Goal: Task Accomplishment & Management: Manage account settings

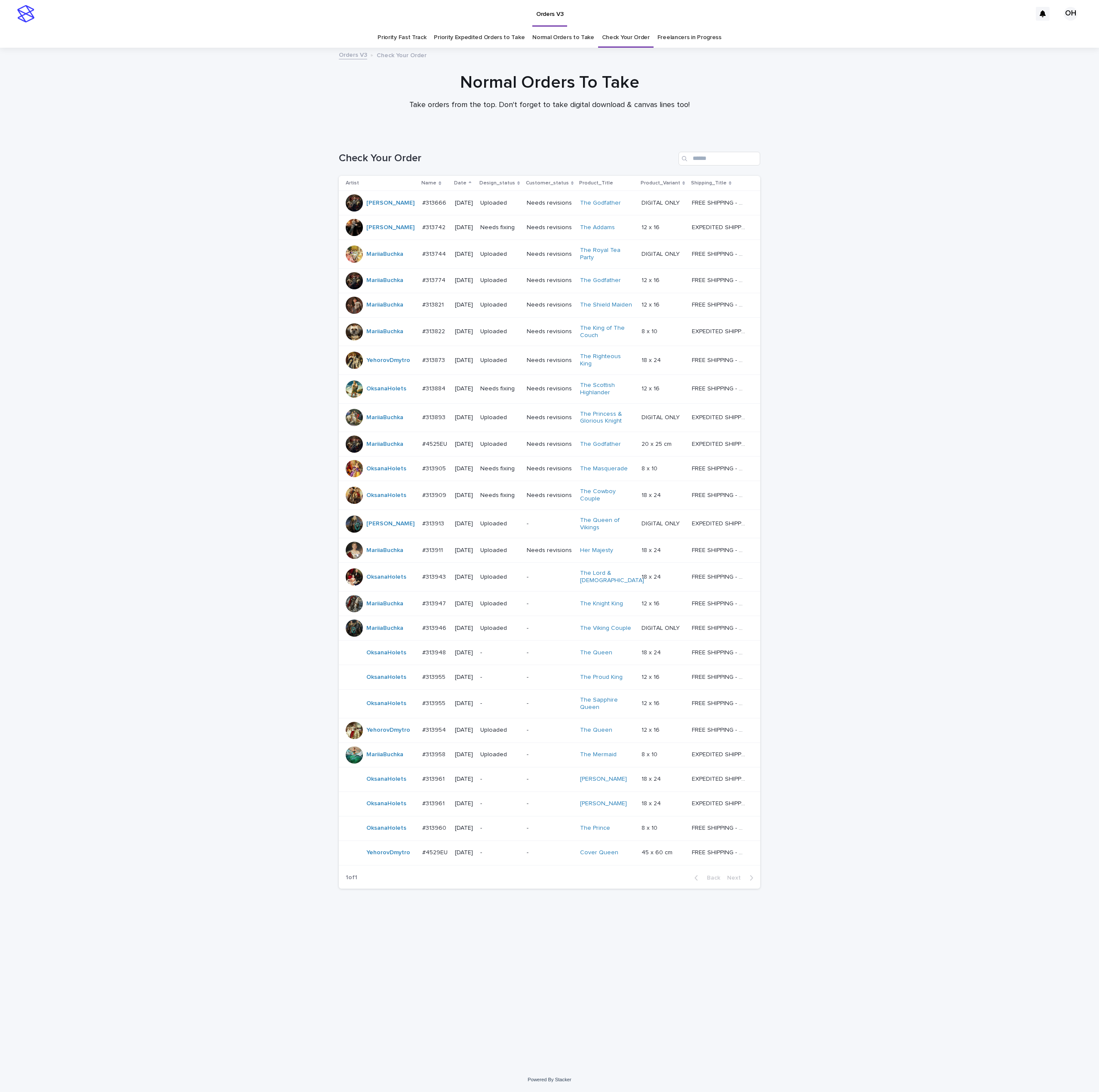
click at [676, 36] on link "Freelancers in Progress" at bounding box center [689, 37] width 64 height 20
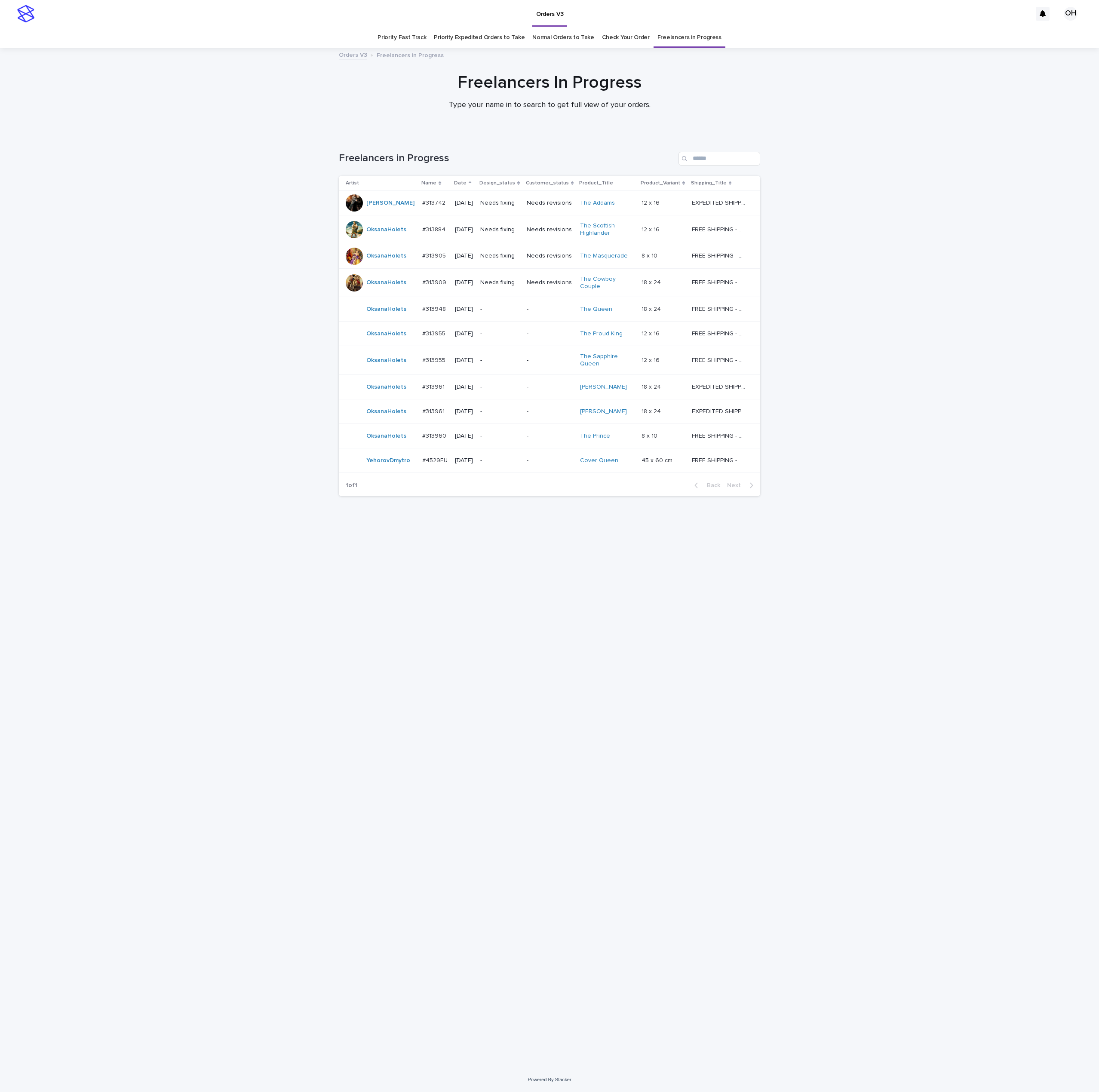
click at [424, 232] on p "#313884" at bounding box center [435, 229] width 25 height 9
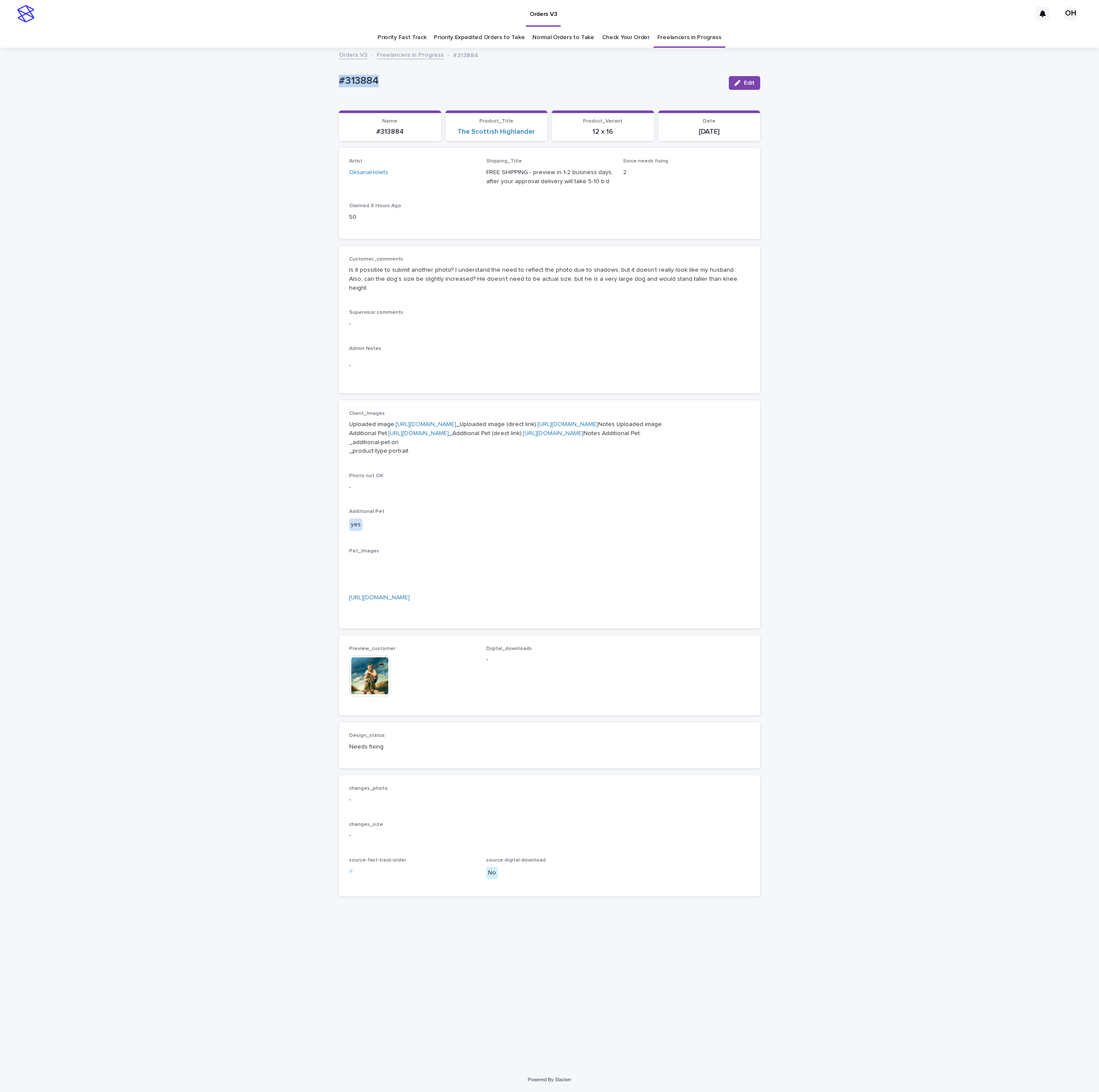
drag, startPoint x: 419, startPoint y: 79, endPoint x: 316, endPoint y: 86, distance: 103.2
click at [316, 86] on div "Loading... Saving… Loading... Saving… #313884 Edit #313884 Edit Sorry, there wa…" at bounding box center [550, 558] width 1099 height 1019
drag, startPoint x: 355, startPoint y: 83, endPoint x: 352, endPoint y: 66, distance: 17.3
drag, startPoint x: 959, startPoint y: 166, endPoint x: 636, endPoint y: 145, distance: 323.7
click at [821, 167] on div "Loading... Saving… Loading... Saving… #313884 Edit #313884 Edit Sorry, there wa…" at bounding box center [550, 558] width 1099 height 1019
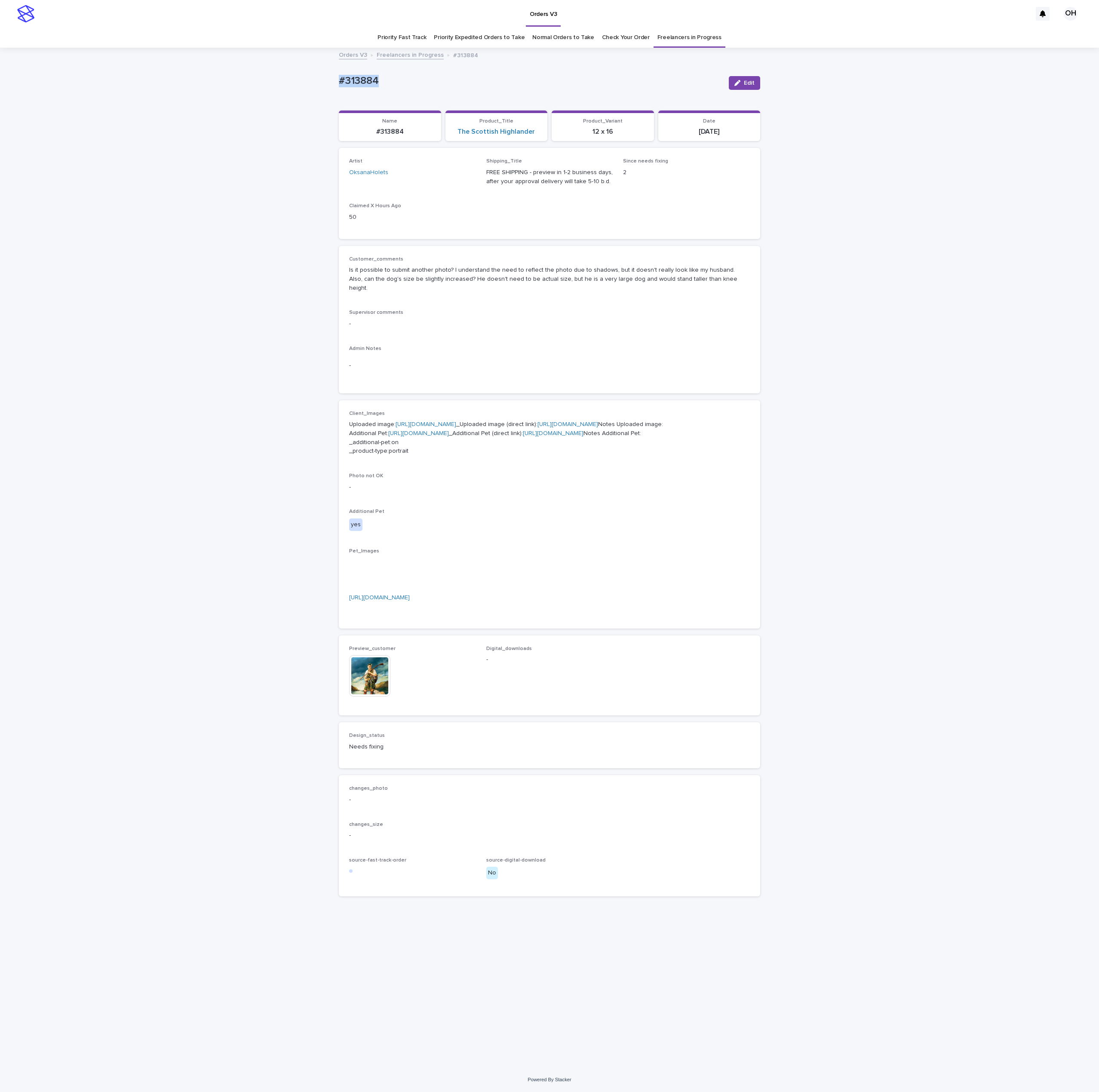
drag, startPoint x: 362, startPoint y: 80, endPoint x: 357, endPoint y: 78, distance: 5.4
copy p "#313884"
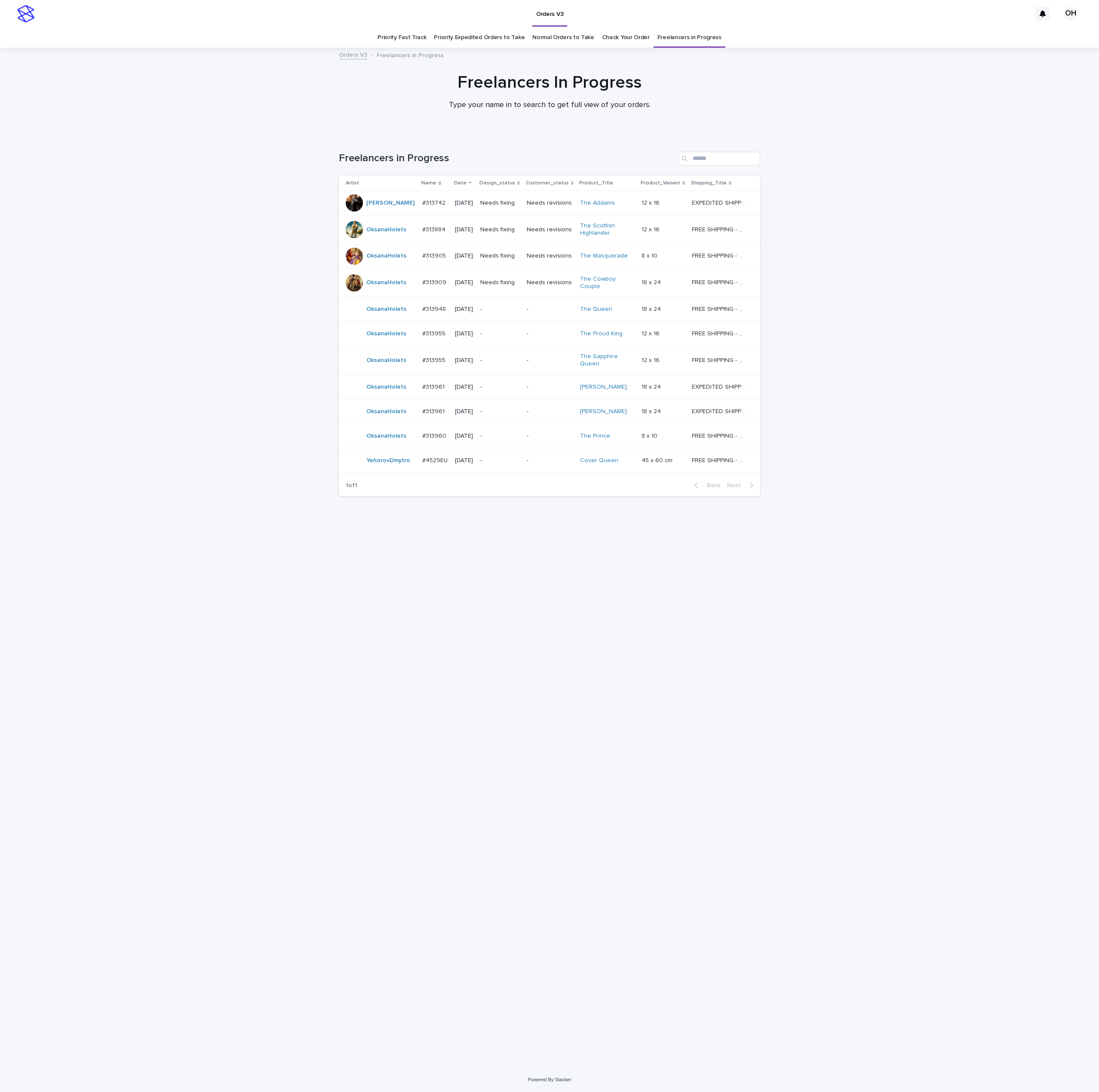
click at [432, 232] on p "#313884" at bounding box center [435, 229] width 25 height 9
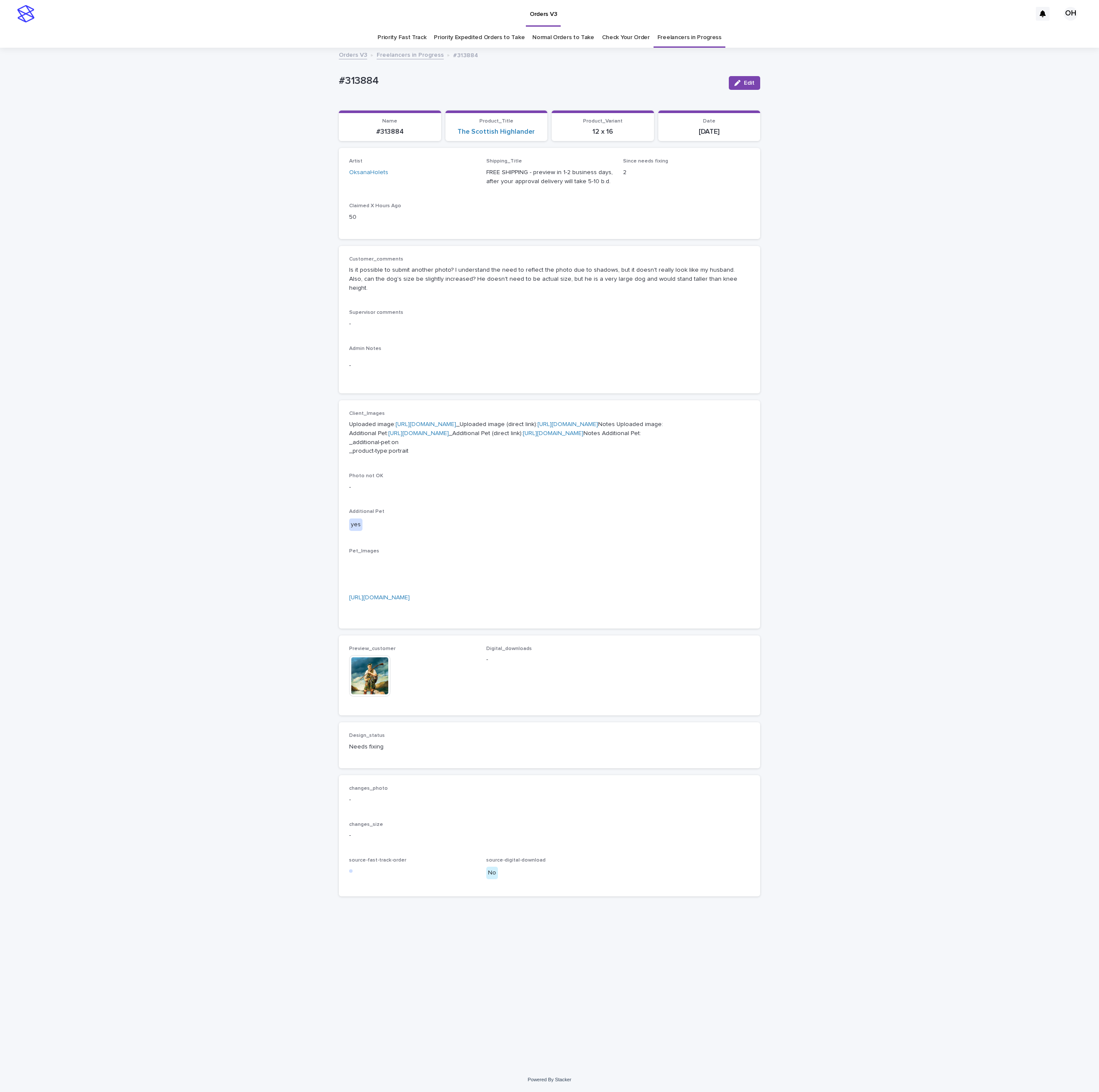
scroll to position [3, 0]
click at [365, 697] on img at bounding box center [369, 676] width 41 height 41
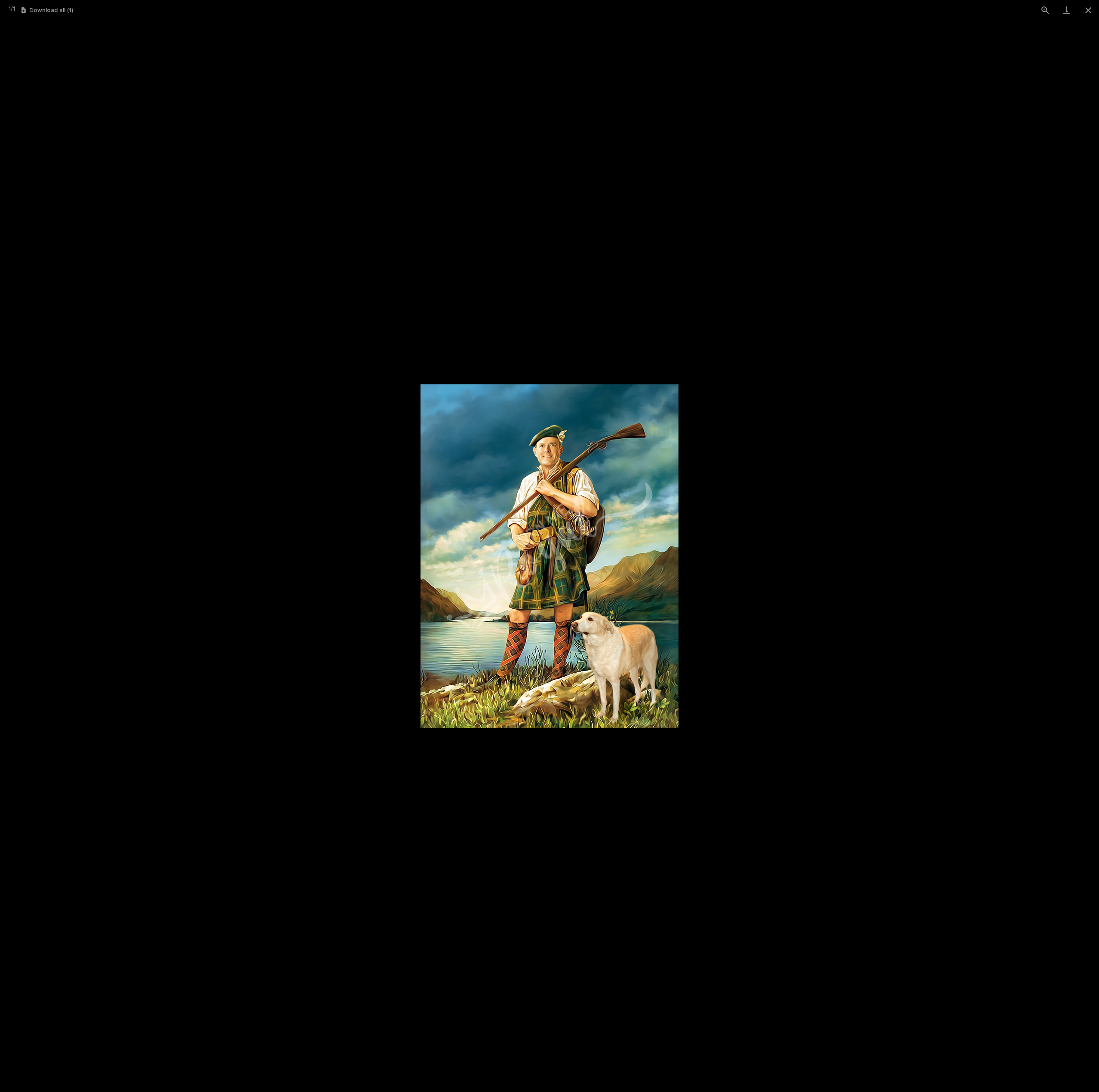
click at [821, 636] on picture at bounding box center [550, 556] width 1099 height 1072
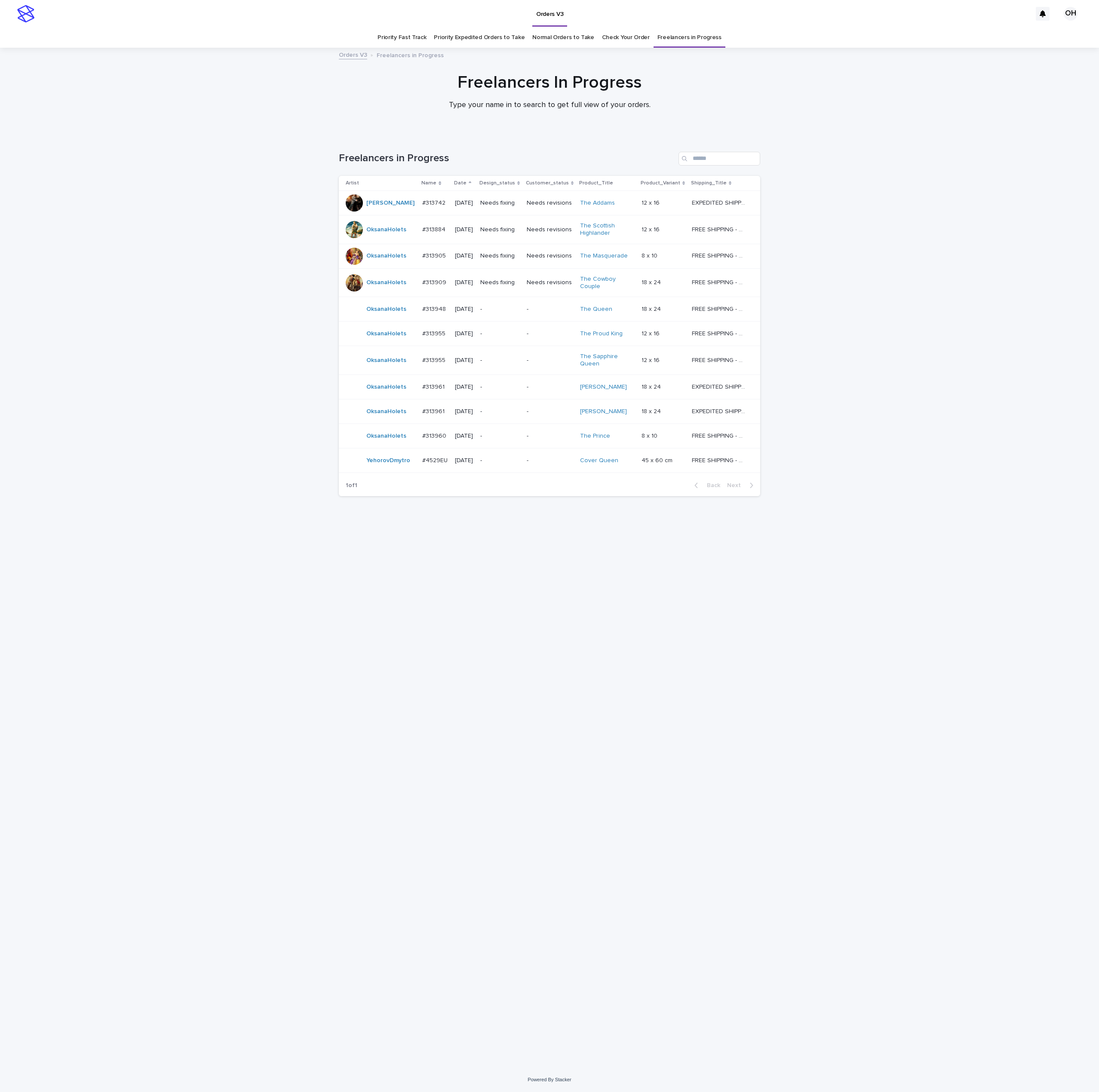
click at [431, 250] on div "#313905 #313905" at bounding box center [435, 256] width 26 height 14
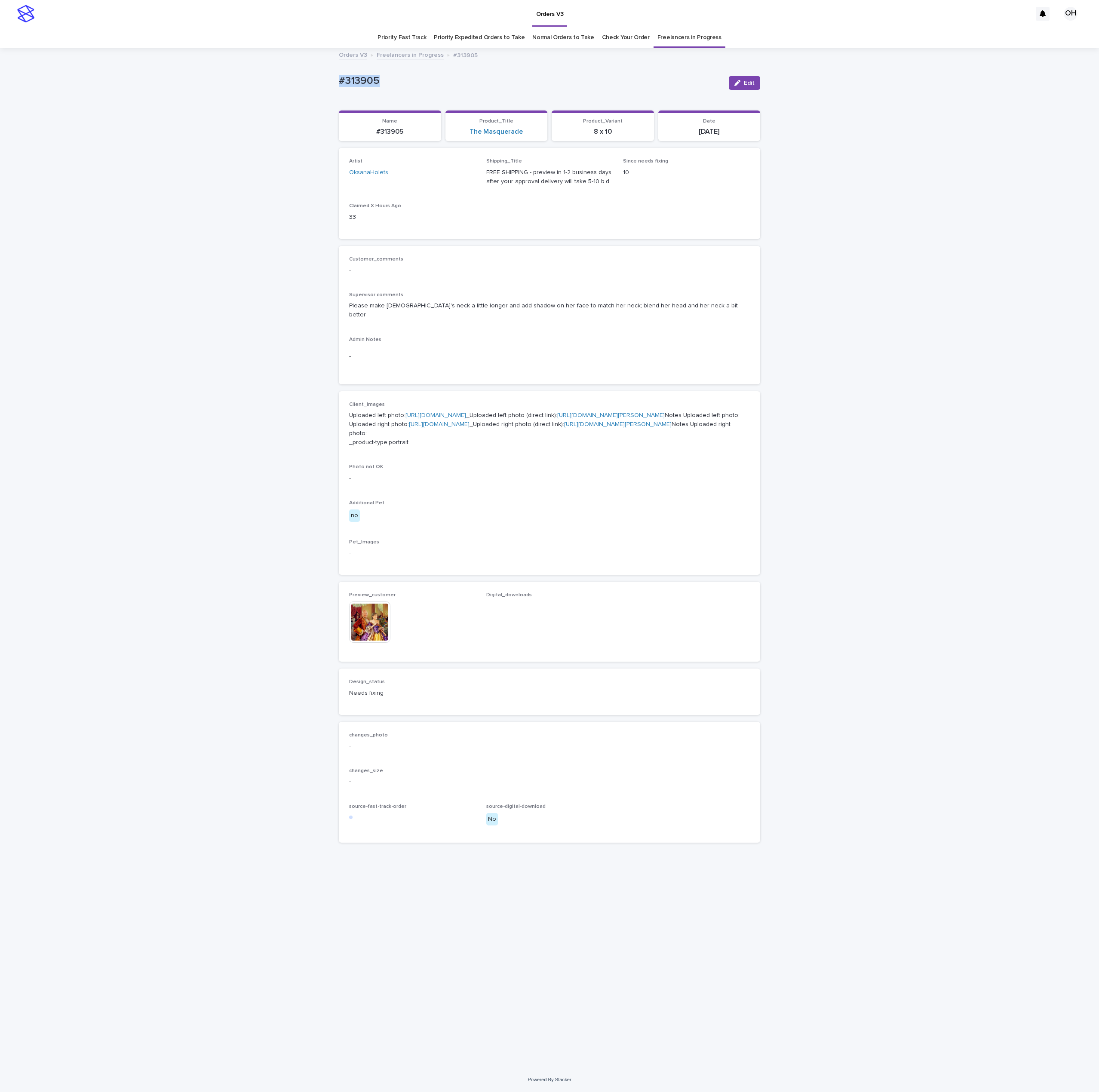
drag, startPoint x: 398, startPoint y: 88, endPoint x: 340, endPoint y: 87, distance: 58.0
click at [323, 88] on div "Loading... Saving… Loading... Saving… #313905 Edit #313905 Edit Sorry, there wa…" at bounding box center [550, 558] width 1099 height 1019
copy p "#313905"
click at [234, 164] on div "Loading... Saving… Loading... Saving… #313905 Edit #313905 Edit Sorry, there wa…" at bounding box center [550, 558] width 1099 height 1019
click at [409, 428] on link "[URL][DOMAIN_NAME]" at bounding box center [439, 424] width 60 height 6
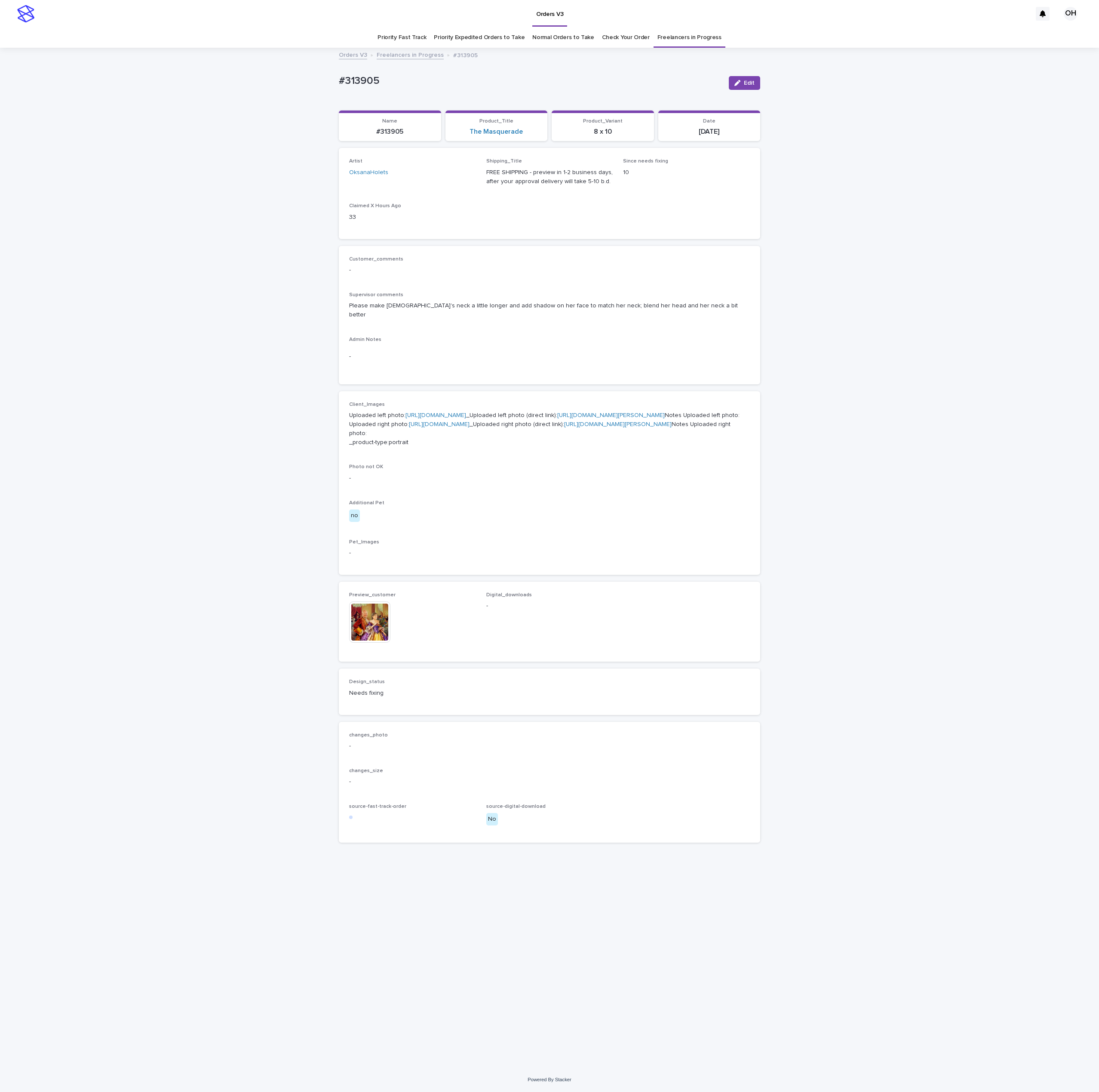
drag, startPoint x: 421, startPoint y: 70, endPoint x: 235, endPoint y: 109, distance: 190.0
click at [235, 109] on div "Loading... Saving… Loading... Saving… #313905 Edit #313905 Edit Sorry, there wa…" at bounding box center [550, 558] width 1099 height 1019
click at [359, 87] on p "#313905" at bounding box center [530, 81] width 383 height 13
click at [372, 83] on p "#313905" at bounding box center [530, 81] width 383 height 13
click at [365, 76] on p "#313905" at bounding box center [530, 81] width 383 height 13
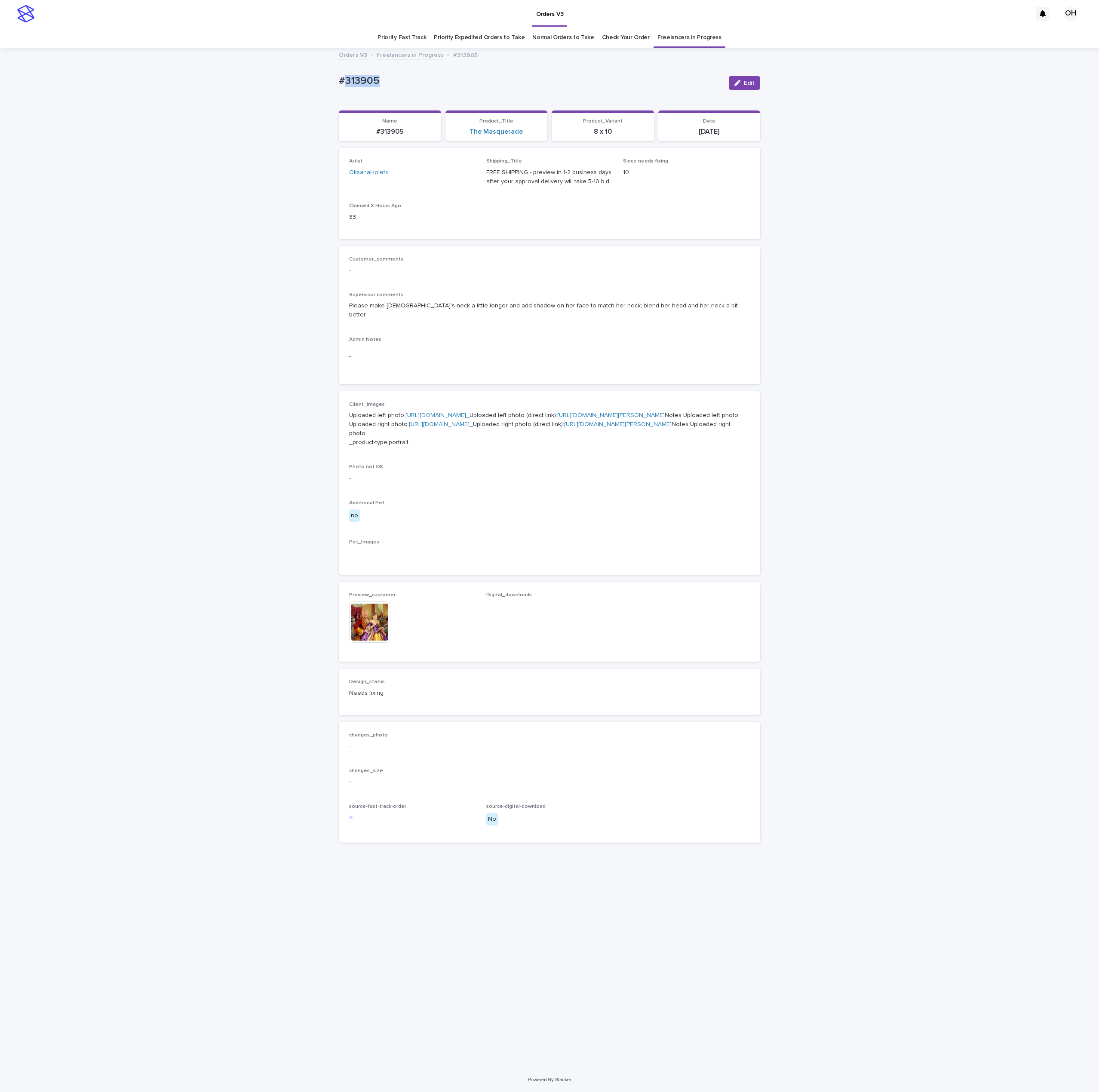
click at [365, 76] on p "#313905" at bounding box center [530, 81] width 383 height 13
click at [380, 78] on p "#313905" at bounding box center [530, 81] width 383 height 13
drag, startPoint x: 396, startPoint y: 81, endPoint x: 303, endPoint y: 71, distance: 93.5
click at [303, 71] on div "Loading... Saving… Loading... Saving… #313905 Edit #313905 Edit Sorry, there wa…" at bounding box center [550, 558] width 1099 height 1019
copy p "#313905"
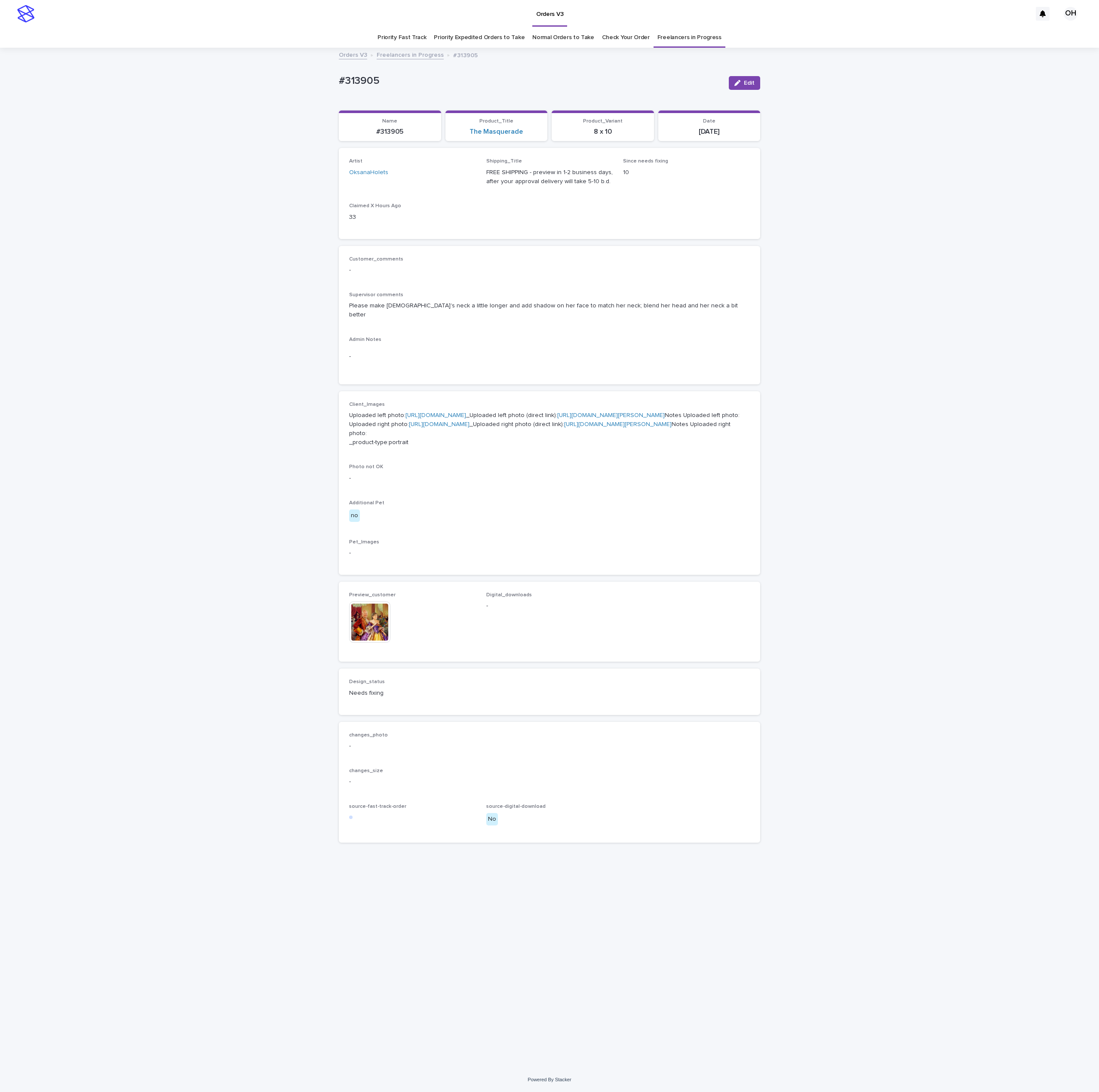
drag, startPoint x: 564, startPoint y: 210, endPoint x: 640, endPoint y: 143, distance: 101.3
click at [564, 210] on div "Artist OksanaHolets Shipping_Title FREE SHIPPING - preview in 1-2 business days…" at bounding box center [549, 193] width 401 height 70
drag, startPoint x: 742, startPoint y: 86, endPoint x: 740, endPoint y: 99, distance: 13.2
click at [743, 86] on button "Edit" at bounding box center [744, 83] width 31 height 14
click at [387, 615] on div at bounding box center [390, 610] width 10 height 10
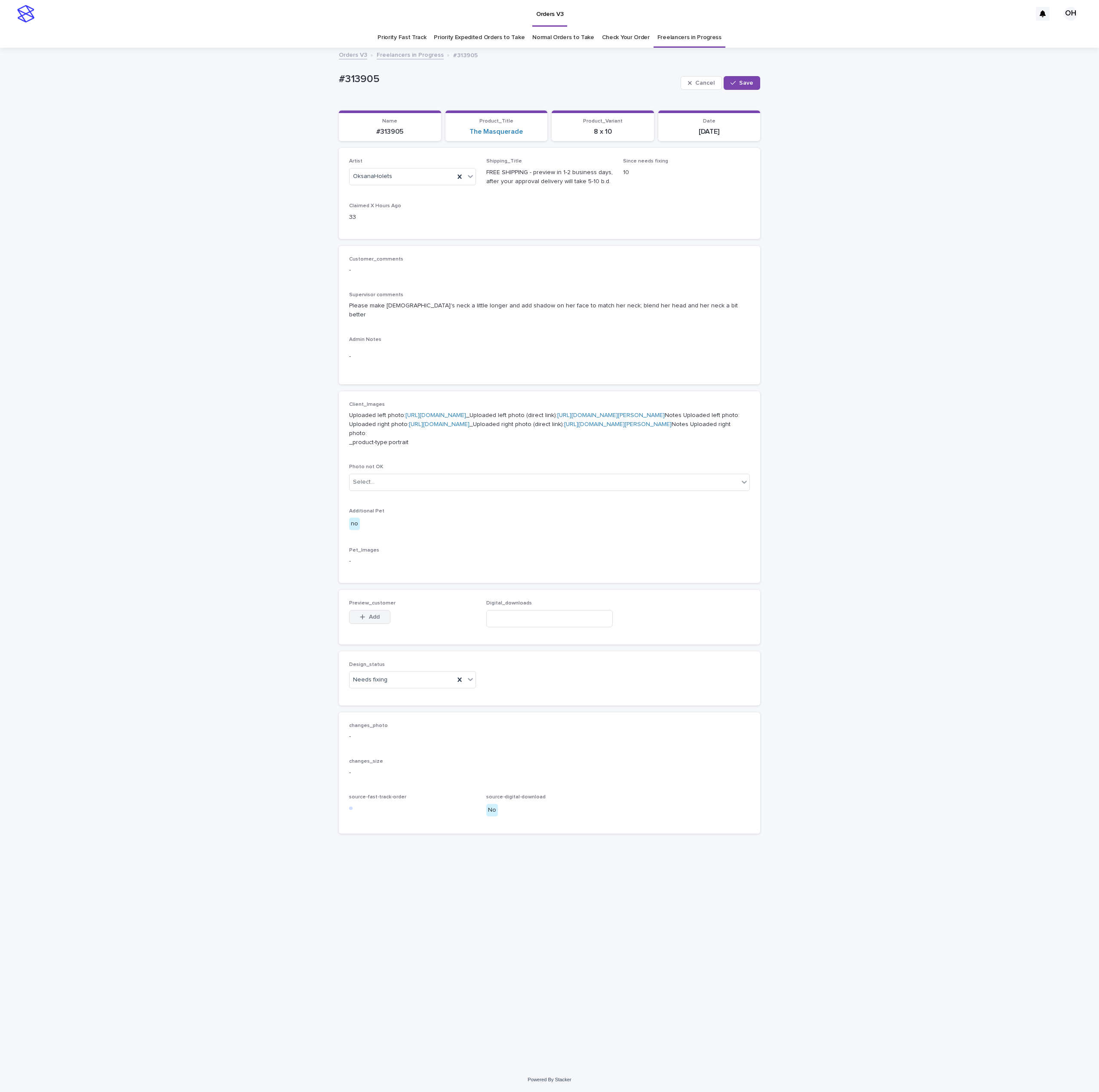
click at [375, 620] on span "Add" at bounding box center [374, 617] width 11 height 6
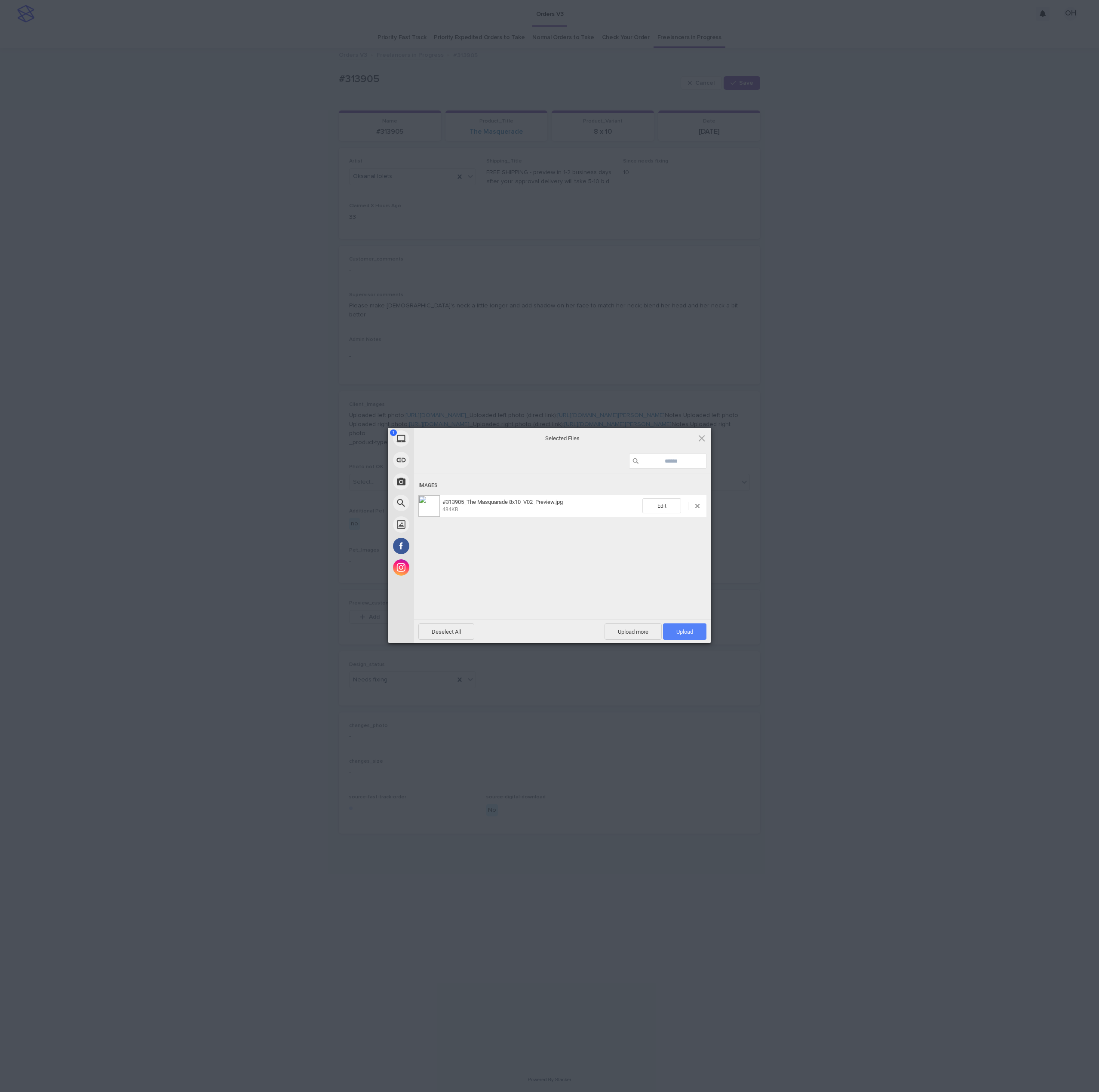
click at [671, 632] on span "Upload 1" at bounding box center [685, 631] width 43 height 17
click at [781, 534] on div "My Device Link (URL) Take Photo Web Search Unsplash Facebook Instagram Uploaded…" at bounding box center [550, 546] width 1099 height 1092
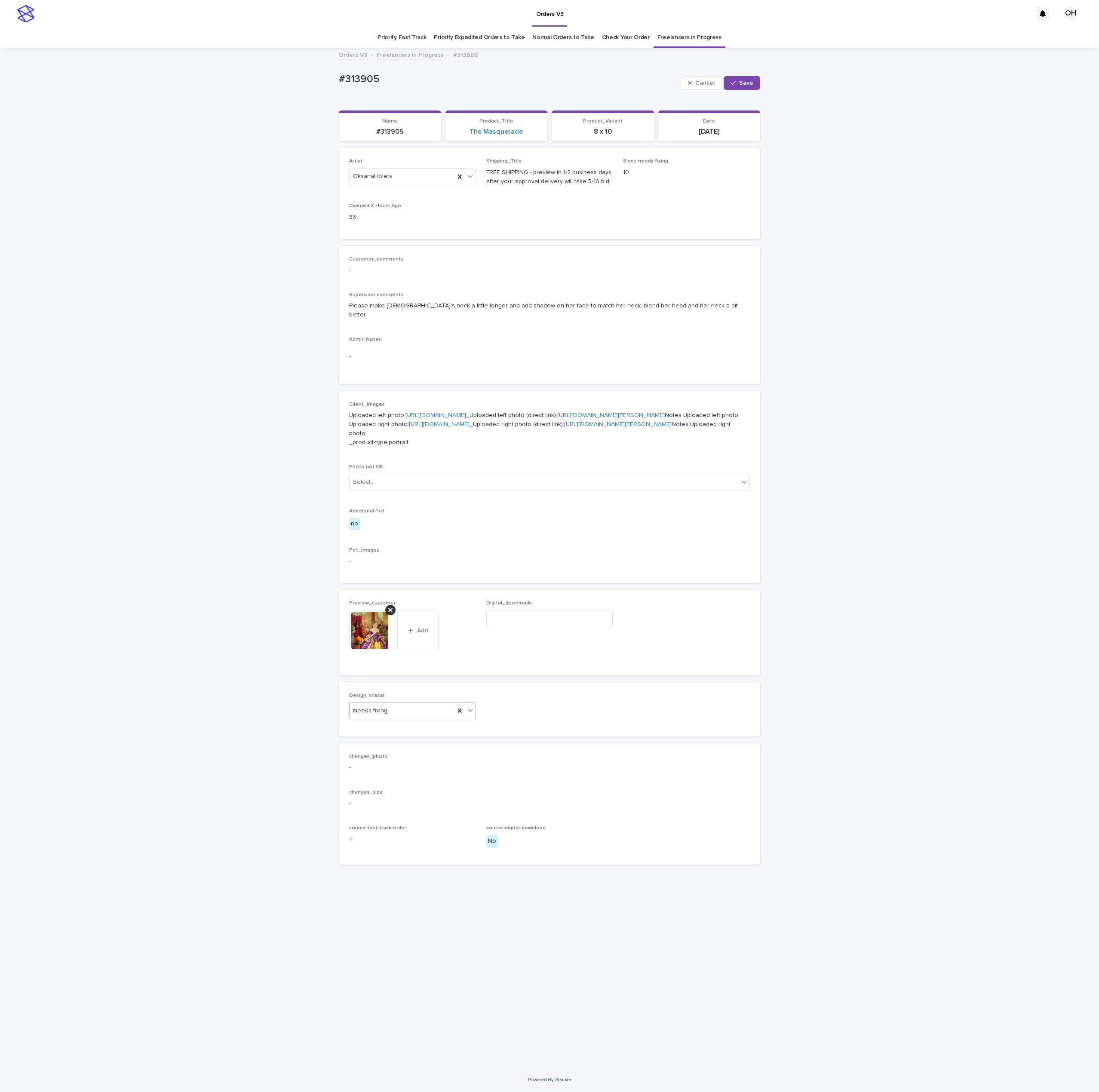
click at [408, 718] on div "Needs fixing" at bounding box center [402, 711] width 105 height 14
click at [379, 781] on div "Uploaded" at bounding box center [412, 799] width 126 height 15
click at [742, 91] on div "Cancel Save" at bounding box center [721, 83] width 80 height 34
click at [747, 88] on button "Save" at bounding box center [742, 83] width 36 height 14
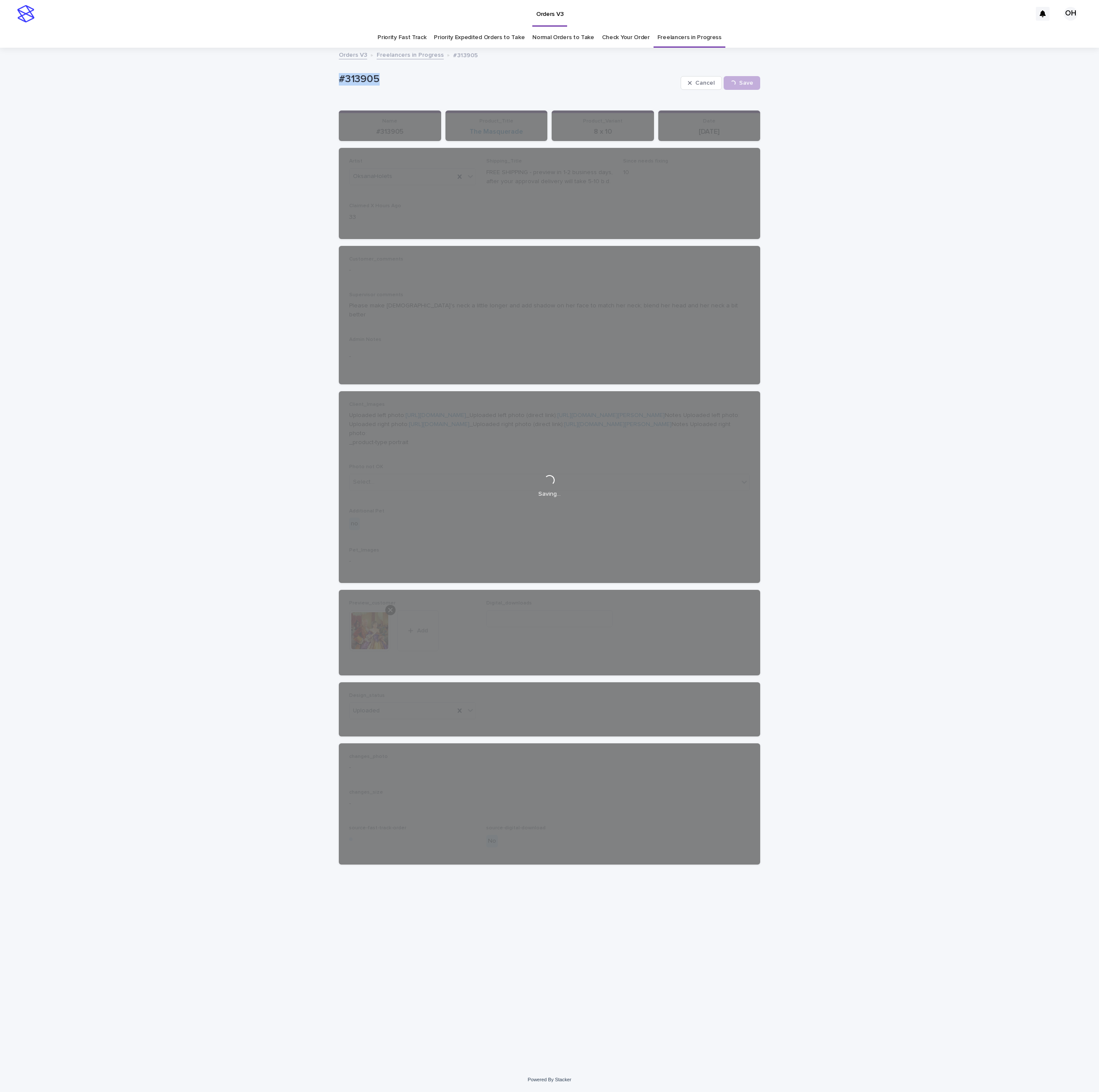
drag, startPoint x: 469, startPoint y: 86, endPoint x: 295, endPoint y: 67, distance: 175.0
click at [262, 82] on div "Loading... Saving… Loading... Saving… #313905 Cancel Save #313905 Cancel Loadin…" at bounding box center [550, 558] width 1099 height 1019
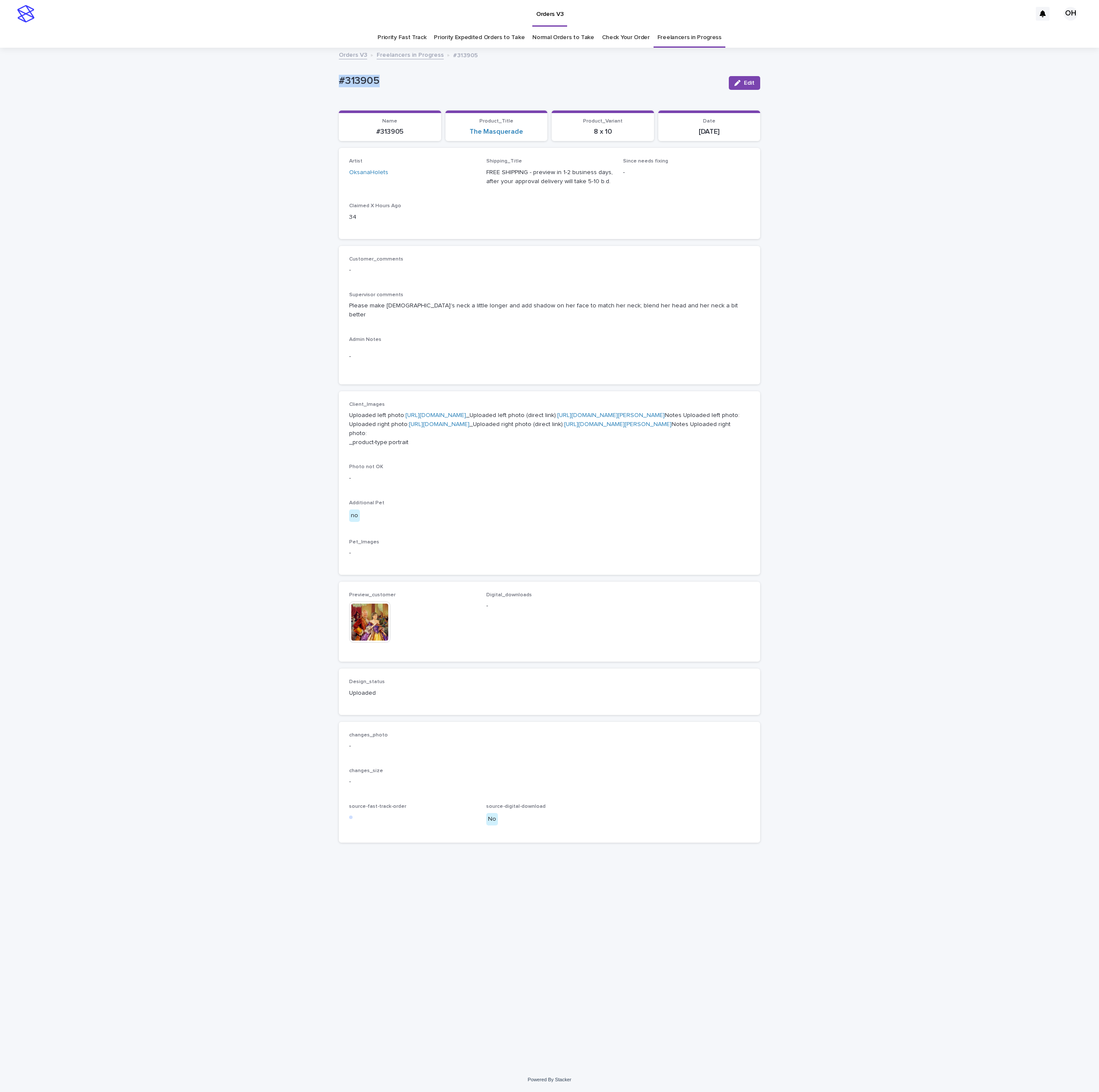
copy p "#313905"
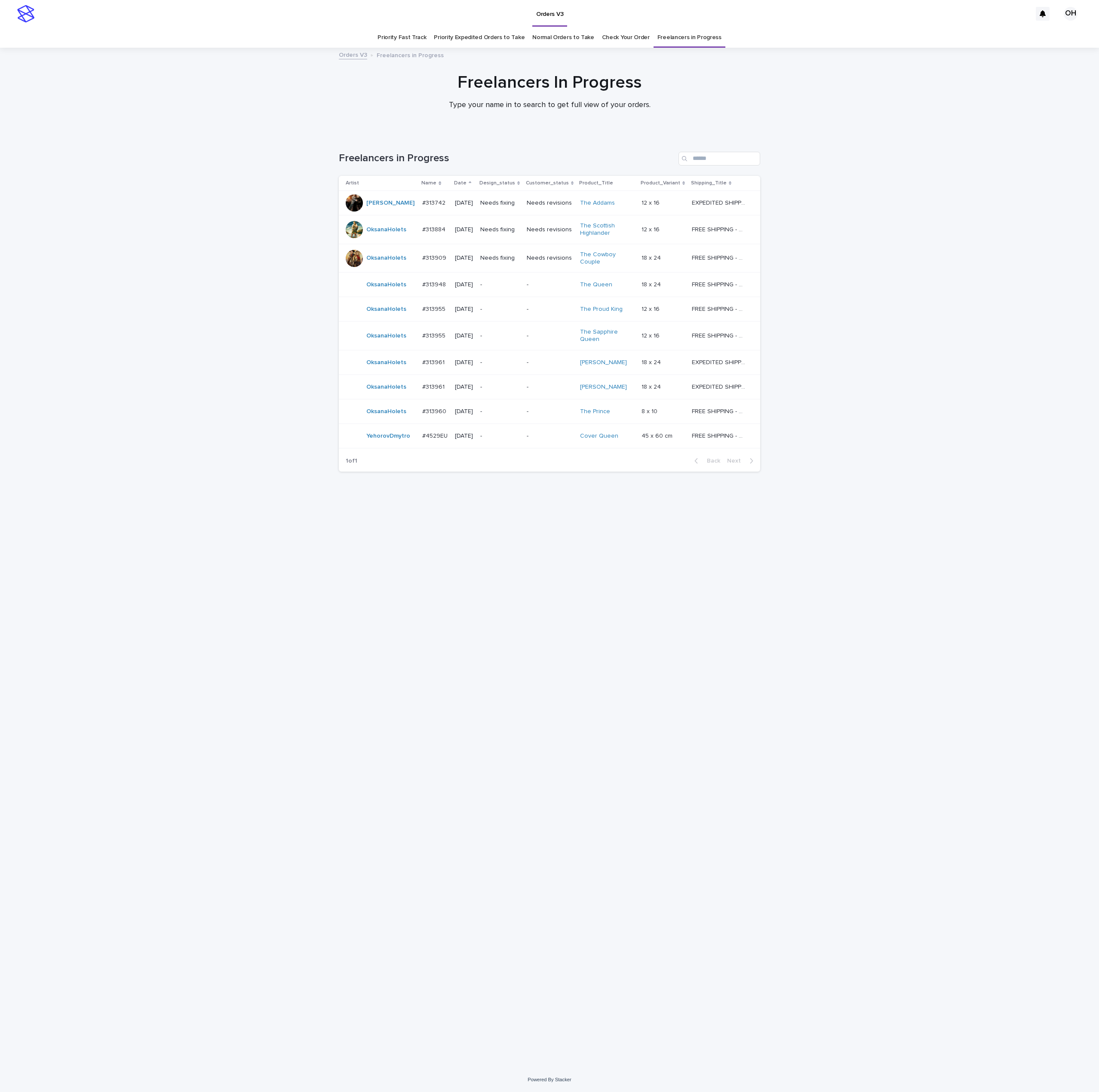
click at [439, 261] on p "#313909" at bounding box center [435, 257] width 26 height 9
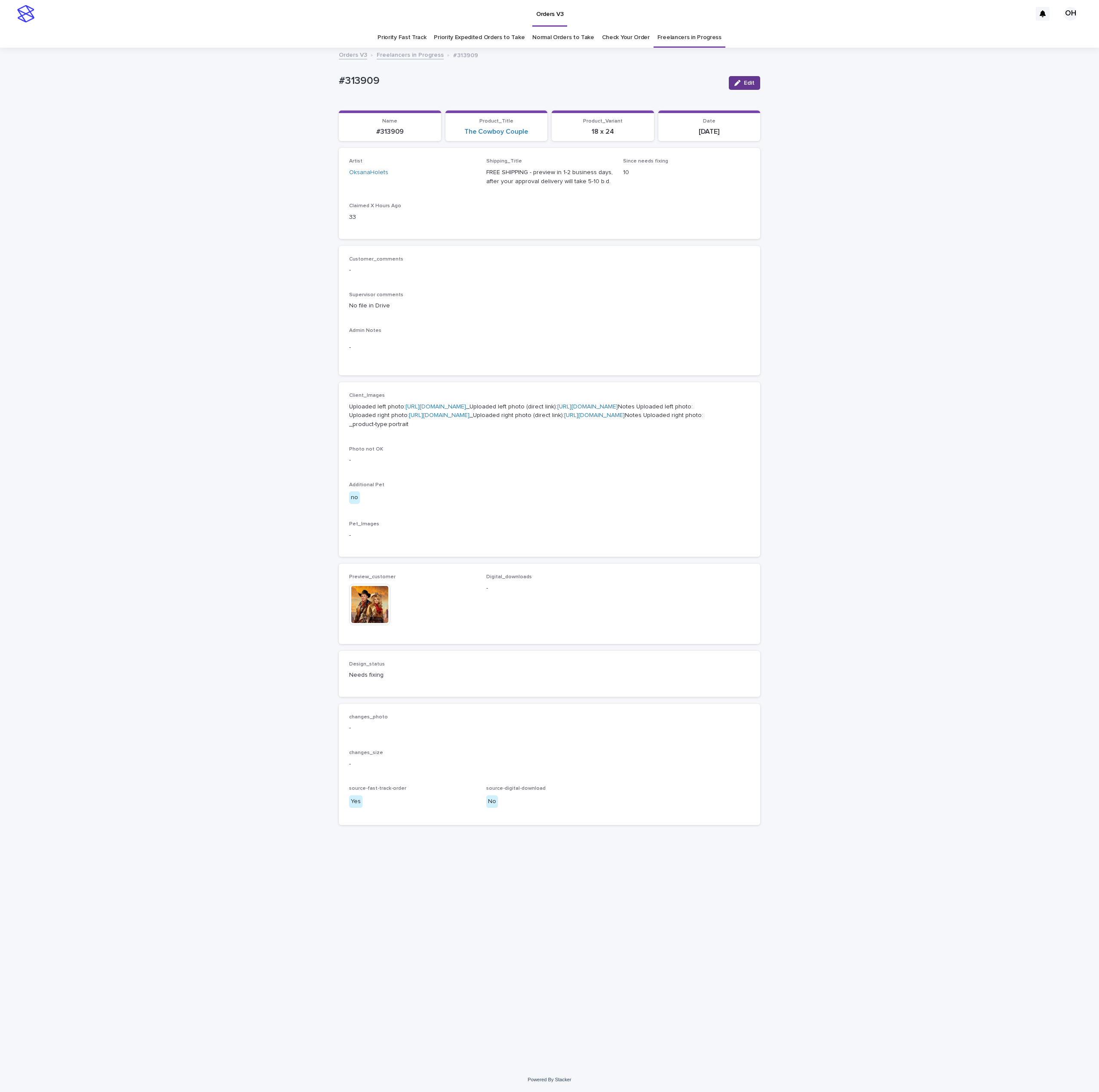
click at [751, 82] on span "Edit" at bounding box center [749, 83] width 11 height 6
drag, startPoint x: 406, startPoint y: 76, endPoint x: 318, endPoint y: 77, distance: 88.0
click at [305, 80] on div "Loading... Saving… Loading... Saving… #313909 Cancel Save #313909 Cancel Save S…" at bounding box center [550, 558] width 1099 height 1019
copy p "#313909"
click at [401, 700] on div "Needs fixing" at bounding box center [402, 693] width 105 height 14
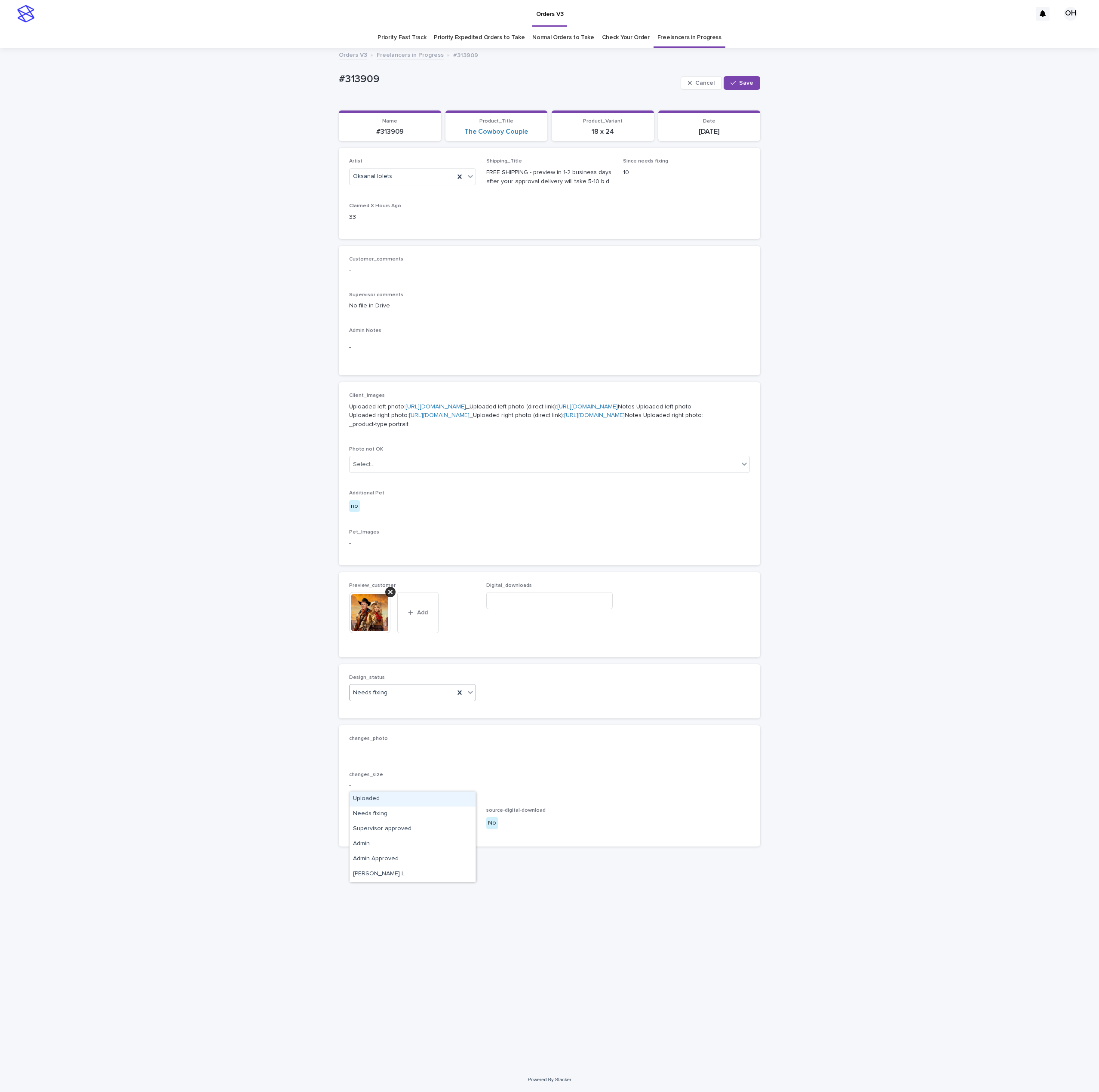
click at [393, 781] on div "Uploaded" at bounding box center [412, 799] width 126 height 15
click at [747, 76] on button "Save" at bounding box center [742, 83] width 36 height 14
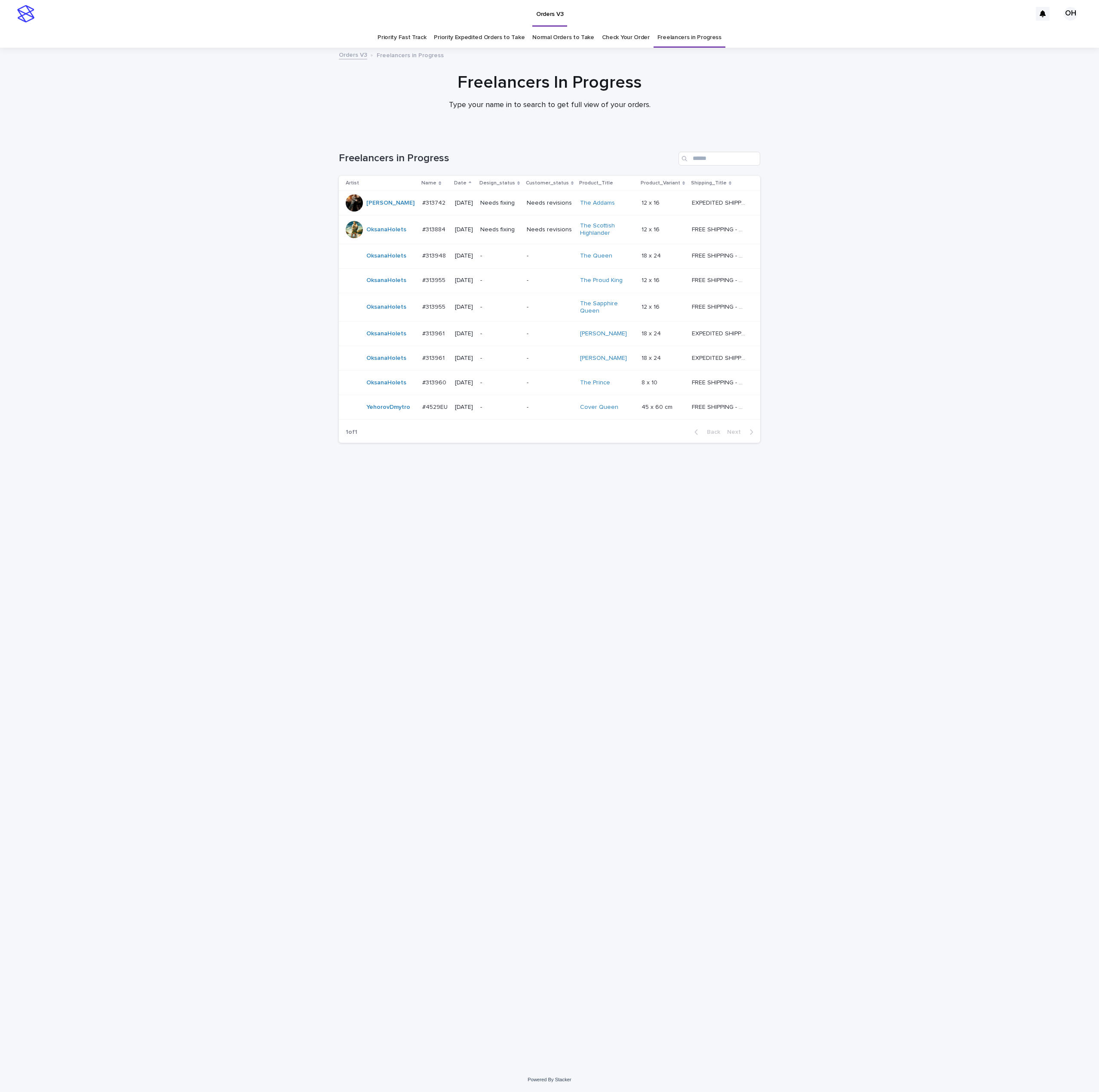
click at [436, 206] on p "#313742" at bounding box center [435, 202] width 25 height 9
click at [424, 256] on p "#313948" at bounding box center [435, 255] width 25 height 9
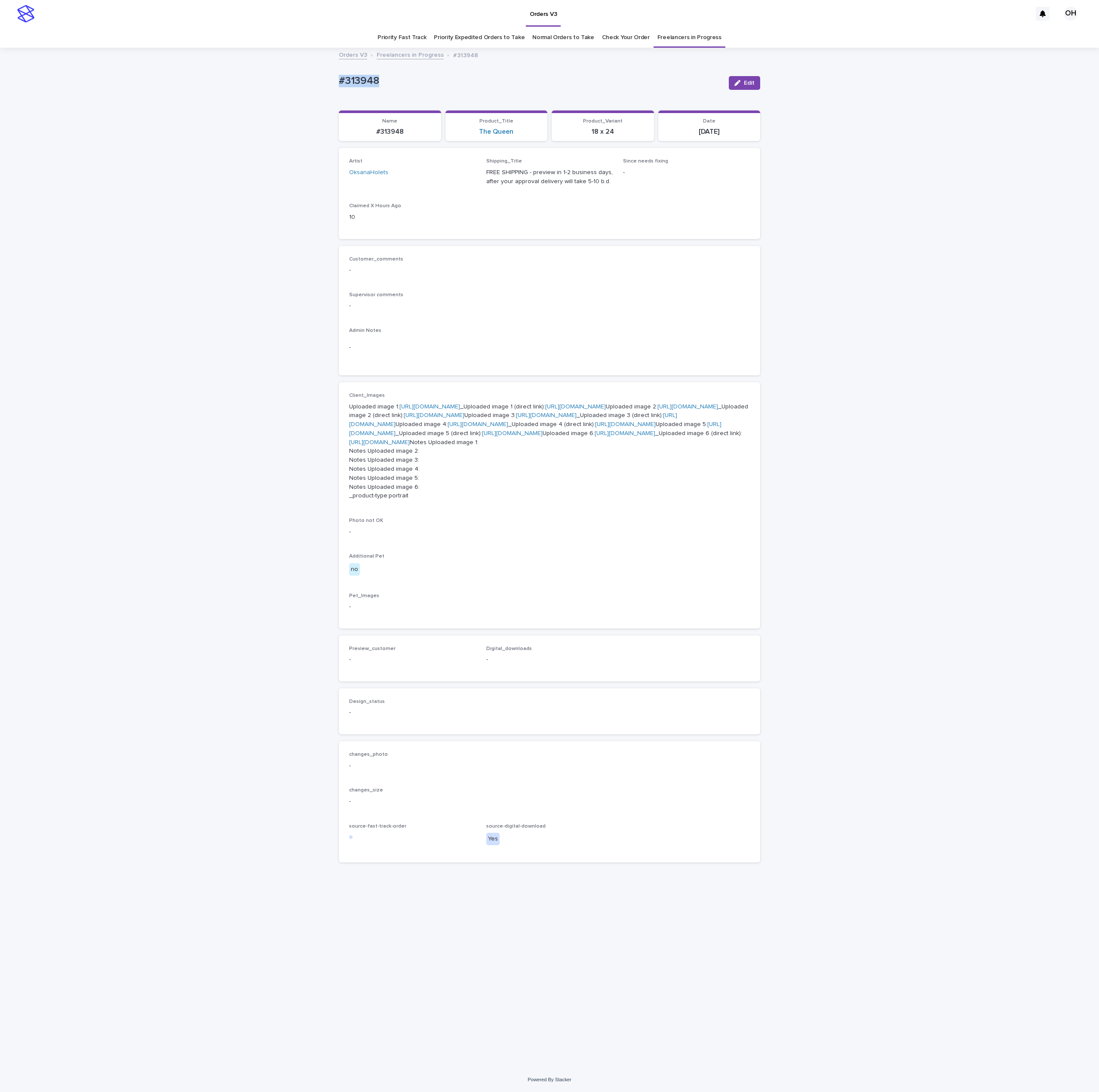
drag, startPoint x: 382, startPoint y: 82, endPoint x: 305, endPoint y: 76, distance: 77.2
click at [286, 73] on div "Loading... Saving… Loading... Saving… #313948 Edit #313948 Edit Sorry, there wa…" at bounding box center [550, 558] width 1099 height 1019
drag, startPoint x: 341, startPoint y: 79, endPoint x: 349, endPoint y: 78, distance: 8.1
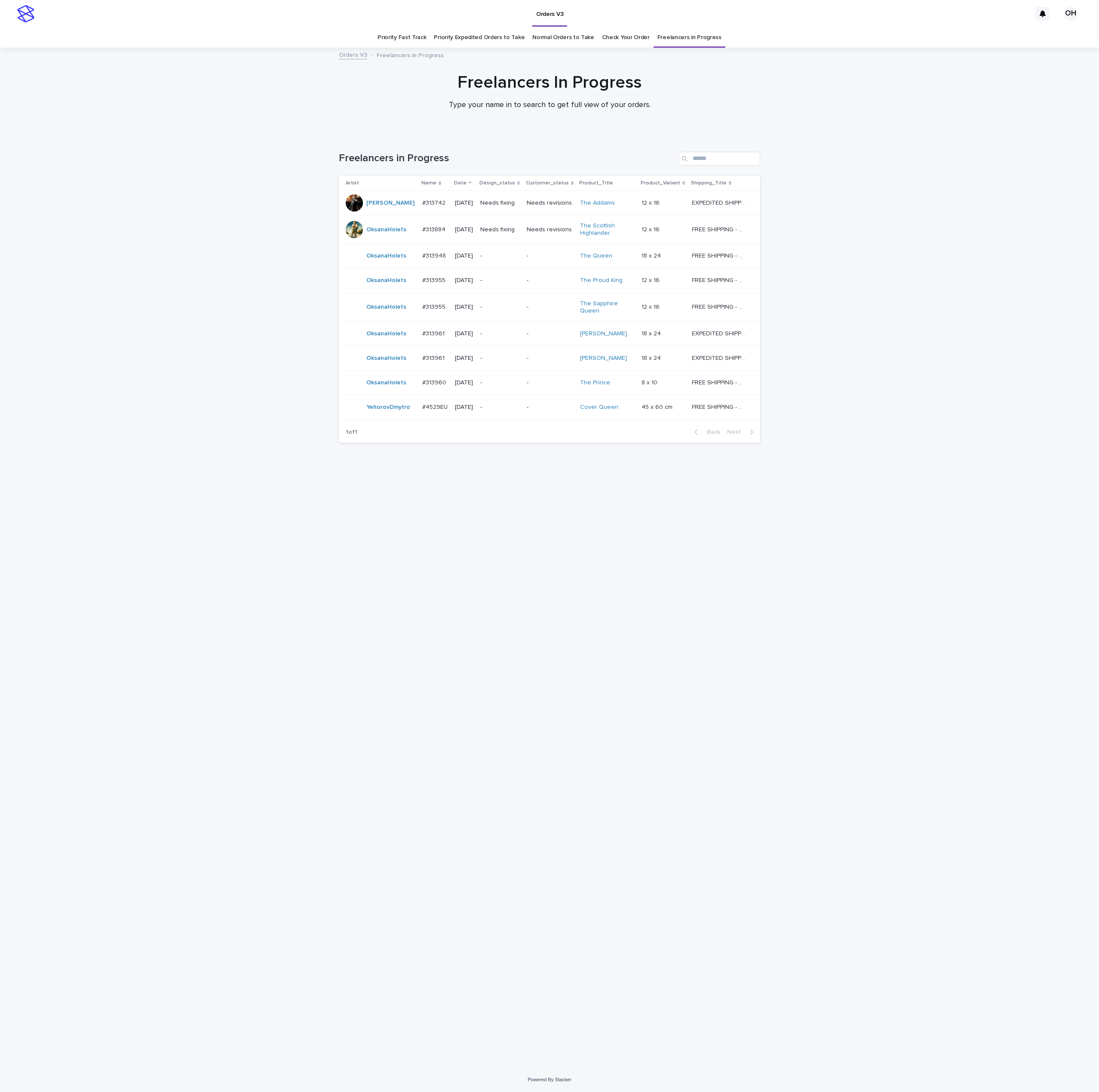
click at [732, 621] on div "Loading... Saving… Loading... Saving… Freelancers in Progress Artist Name Date …" at bounding box center [550, 590] width 430 height 912
click at [435, 305] on p "#313955" at bounding box center [435, 306] width 25 height 9
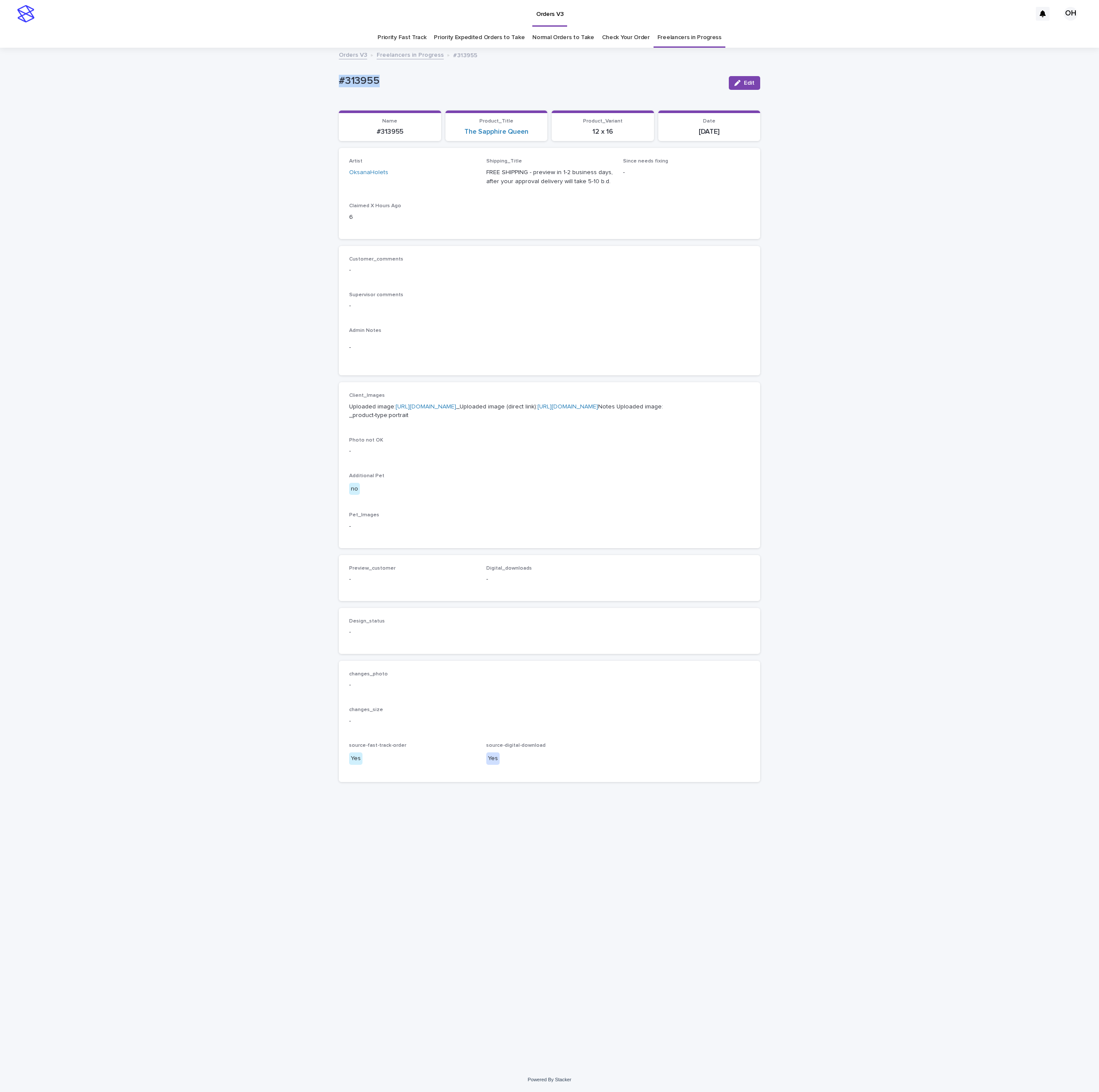
drag, startPoint x: 424, startPoint y: 77, endPoint x: 335, endPoint y: 84, distance: 89.3
click at [310, 82] on div "Loading... Saving… Loading... Saving… #313955 Edit #313955 Edit Sorry, there wa…" at bounding box center [550, 558] width 1099 height 1019
drag, startPoint x: 355, startPoint y: 78, endPoint x: 363, endPoint y: 78, distance: 8.0
copy p "#313955"
click at [413, 410] on link "[URL][DOMAIN_NAME]" at bounding box center [426, 407] width 60 height 6
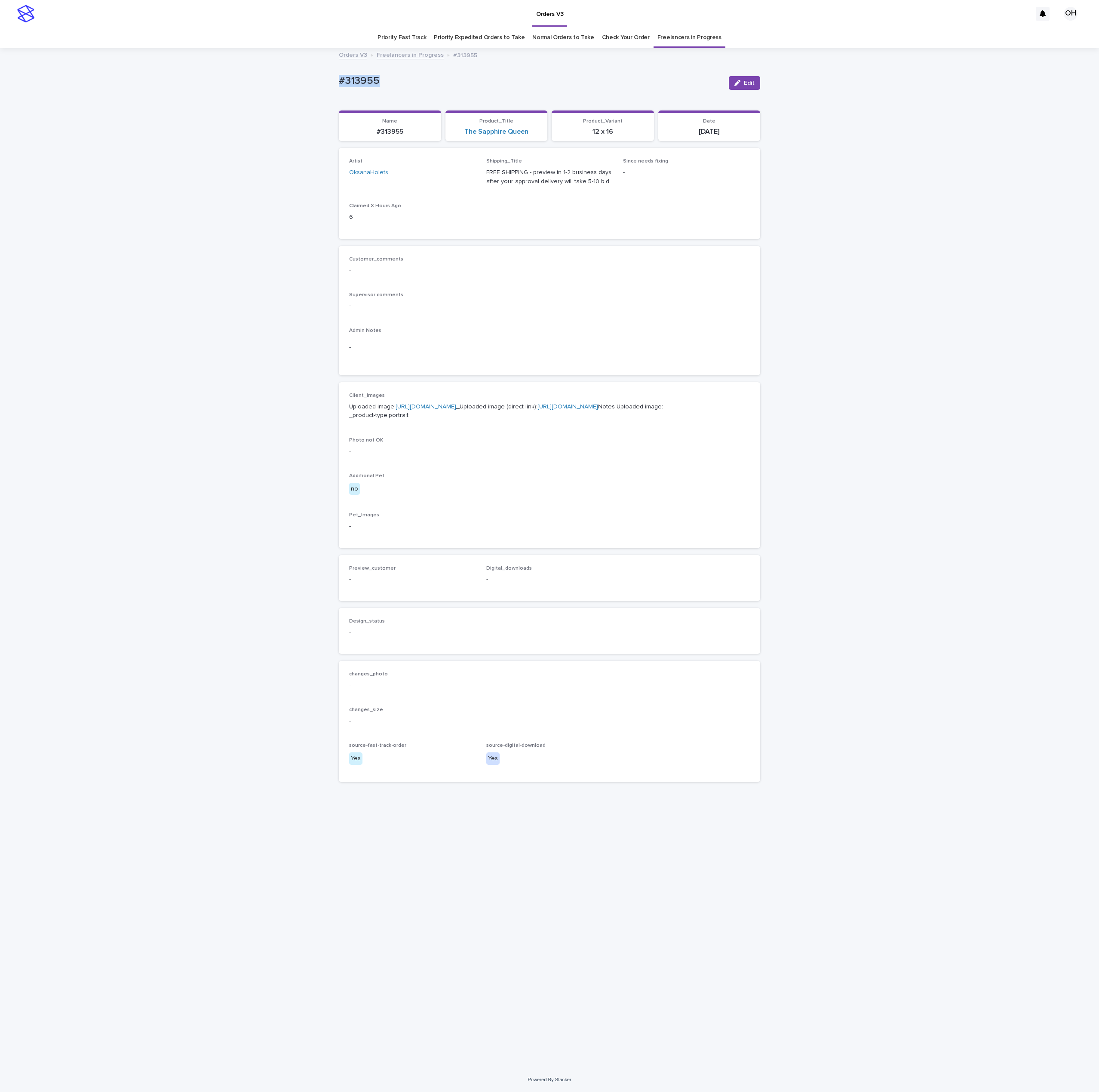
copy p "#313955"
click at [766, 304] on div "Loading... Saving… Loading... Saving… #313955 Edit #313955 Edit Sorry, there wa…" at bounding box center [550, 558] width 1099 height 1019
click at [752, 81] on span "Edit" at bounding box center [749, 83] width 11 height 6
click at [373, 597] on button "Add" at bounding box center [369, 590] width 41 height 14
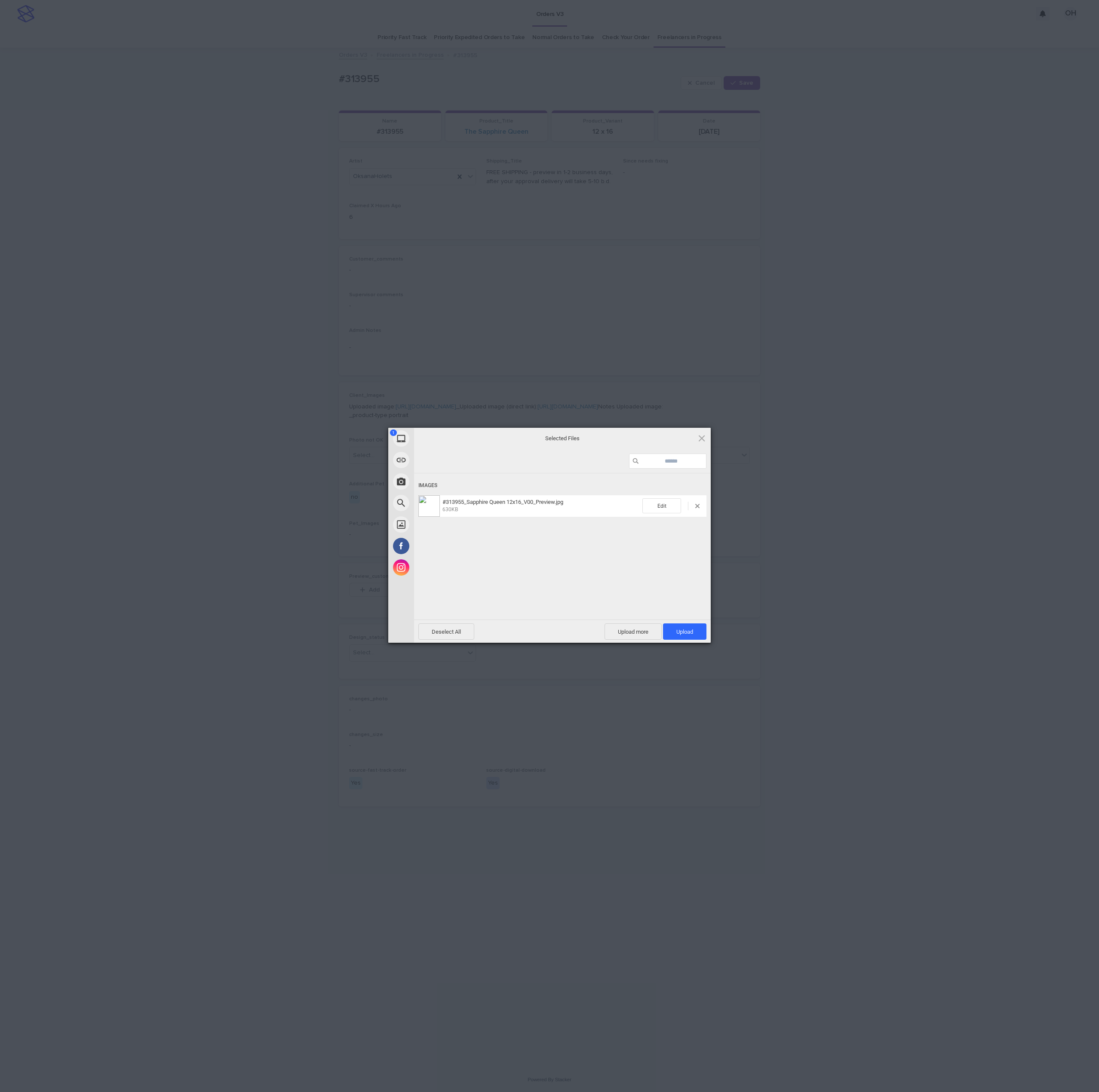
drag, startPoint x: 682, startPoint y: 631, endPoint x: 846, endPoint y: 574, distance: 173.6
click at [682, 632] on span "Upload 1" at bounding box center [684, 632] width 17 height 6
click at [821, 550] on div "My Device Link (URL) Take Photo Web Search Unsplash Facebook Instagram Uploaded…" at bounding box center [550, 546] width 1099 height 1092
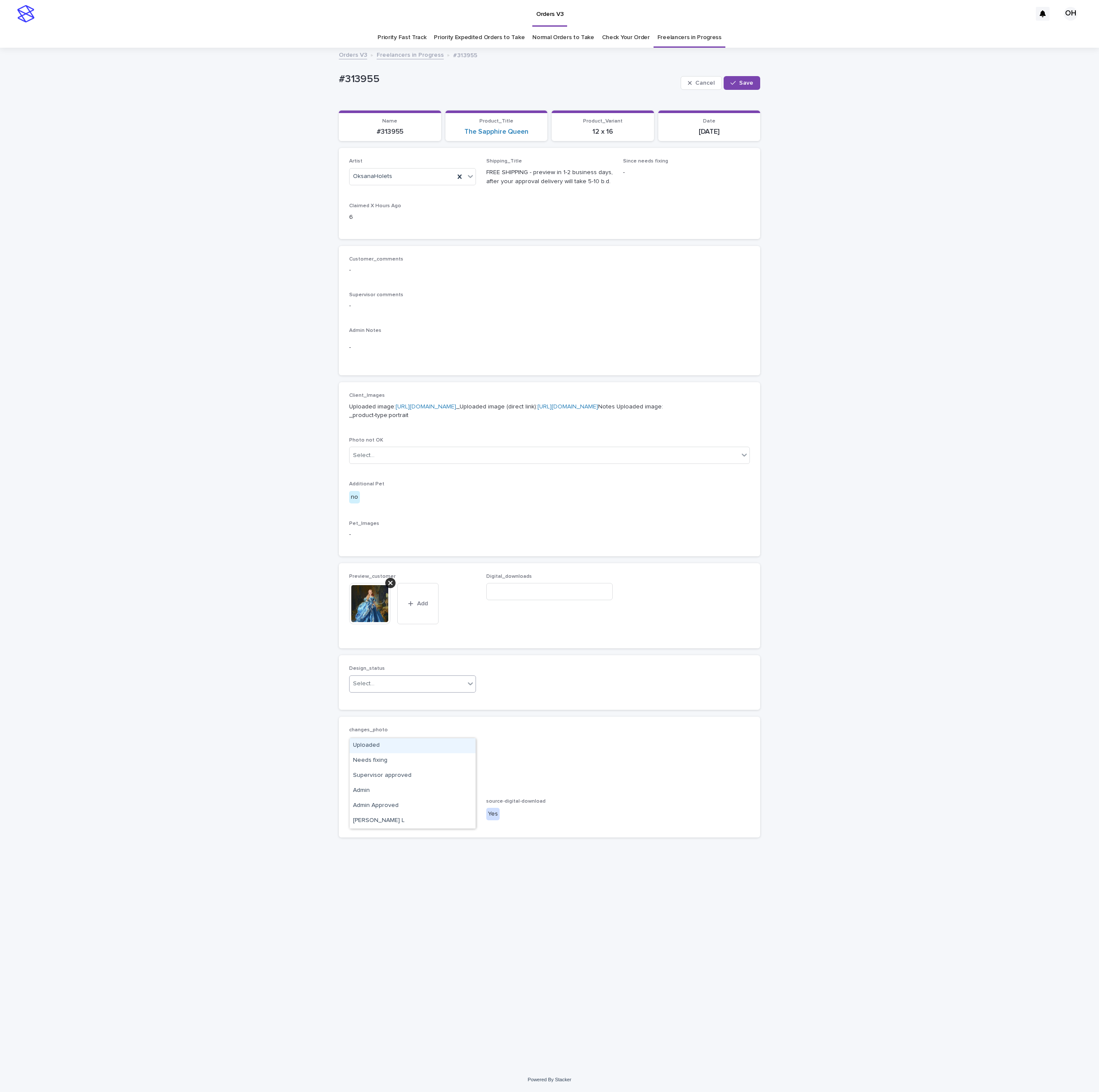
drag, startPoint x: 422, startPoint y: 736, endPoint x: 420, endPoint y: 741, distance: 5.4
click at [420, 740] on body "Orders V3 OH Priority Fast Track Priority Expedited Orders to Take Normal Order…" at bounding box center [550, 546] width 1099 height 1092
drag, startPoint x: 410, startPoint y: 748, endPoint x: 439, endPoint y: 705, distance: 51.9
click at [410, 749] on div "Uploaded" at bounding box center [412, 746] width 126 height 15
drag, startPoint x: 755, startPoint y: 80, endPoint x: 752, endPoint y: 83, distance: 4.2
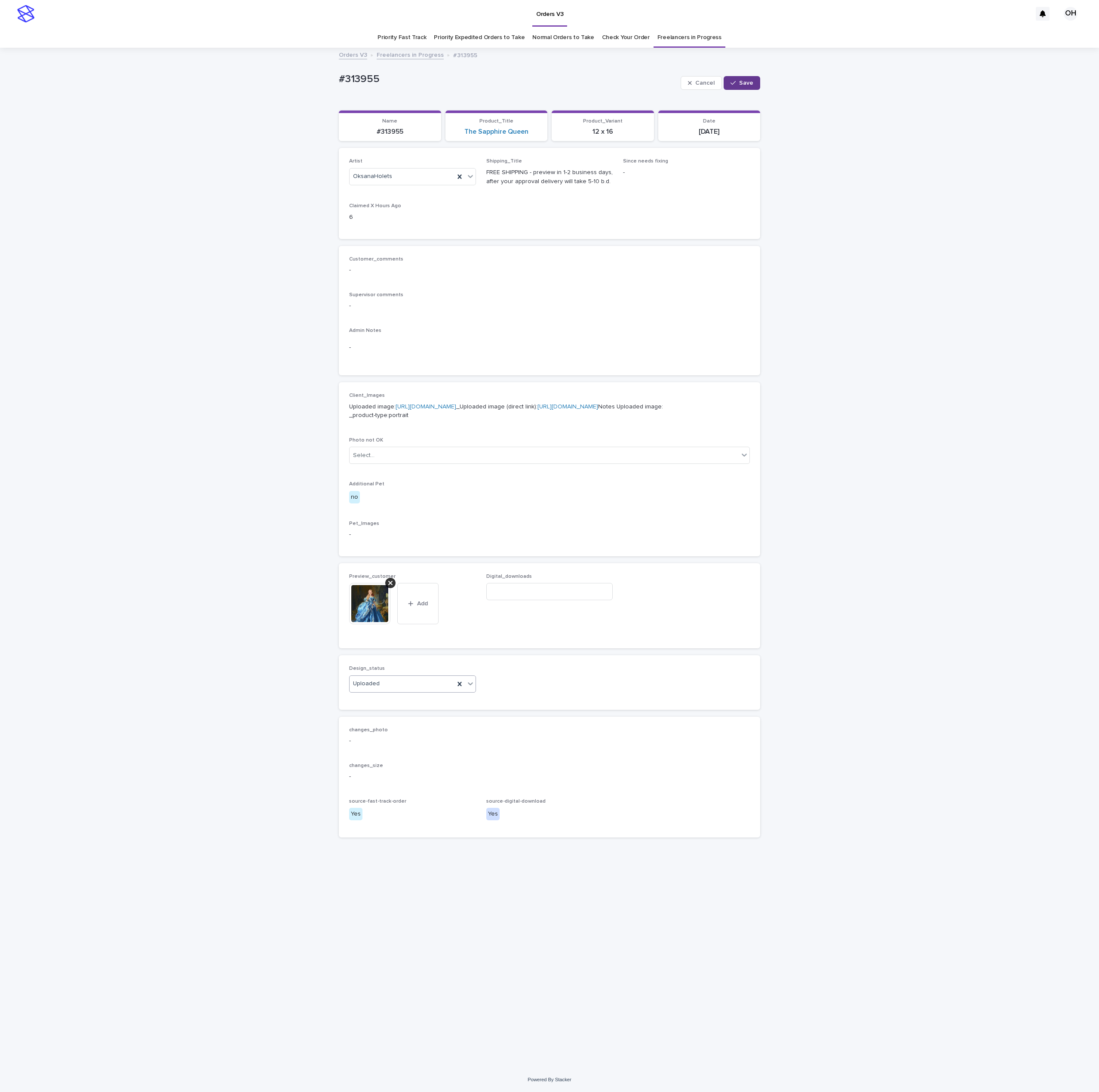
click at [752, 82] on button "Save" at bounding box center [742, 83] width 36 height 14
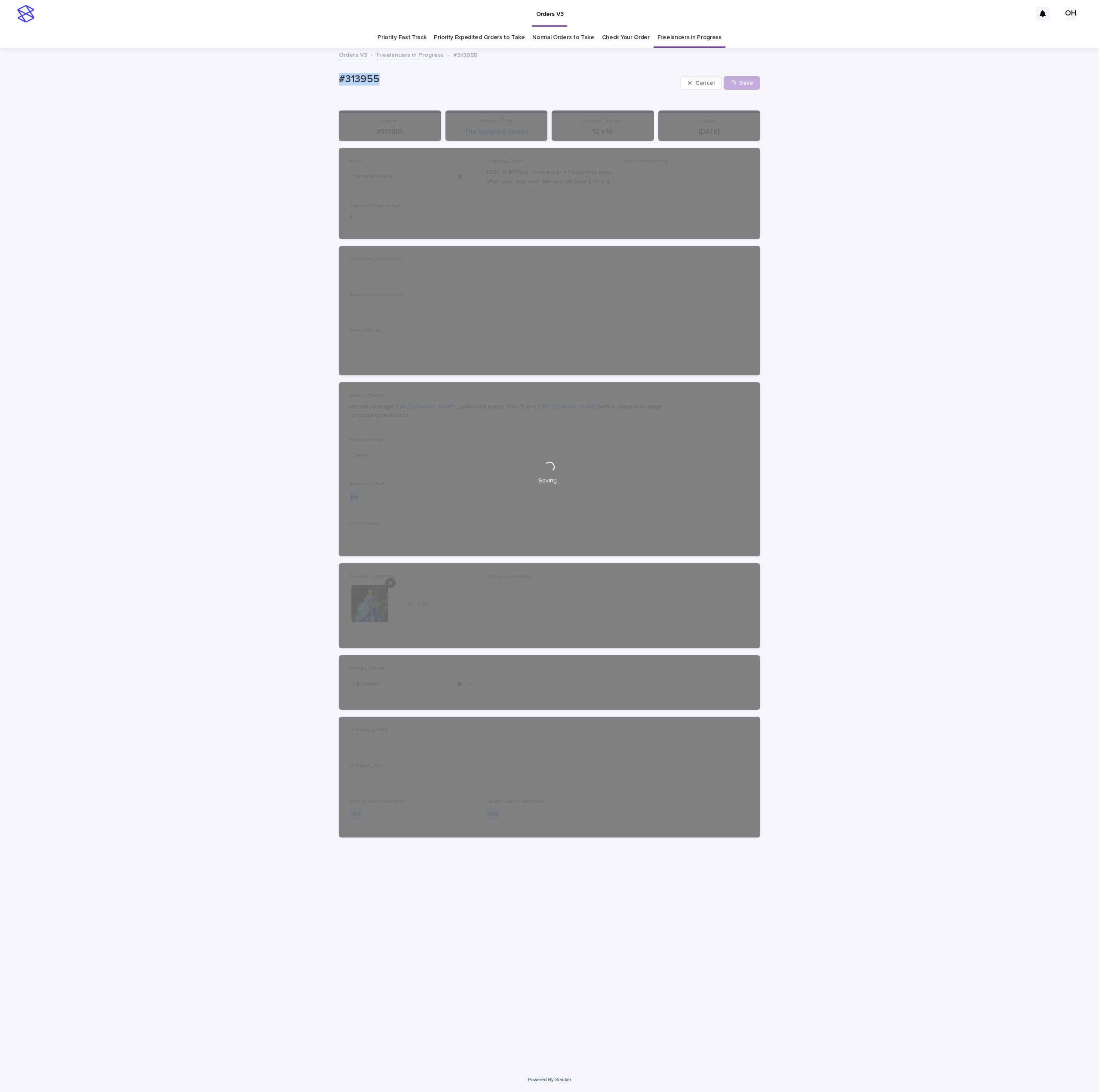
drag, startPoint x: 432, startPoint y: 89, endPoint x: 315, endPoint y: 84, distance: 117.1
click at [302, 89] on div "Loading... Saving… Loading... Saving… #313955 Cancel Save #313955 Cancel Loadin…" at bounding box center [550, 558] width 1099 height 1019
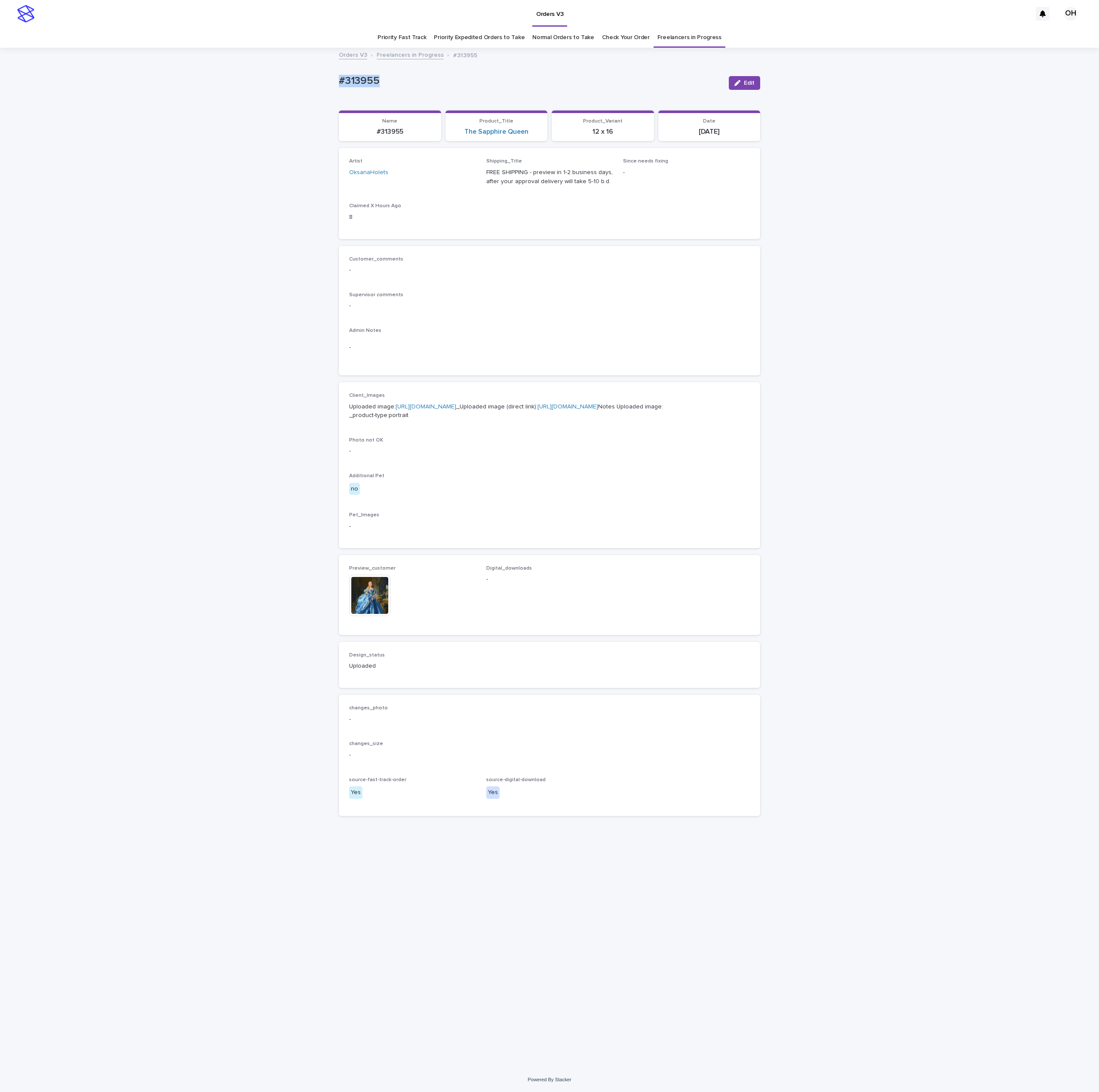
copy p "#313955"
click at [732, 88] on button "Edit" at bounding box center [744, 83] width 31 height 14
click at [557, 600] on input at bounding box center [550, 592] width 127 height 17
paste input "**********"
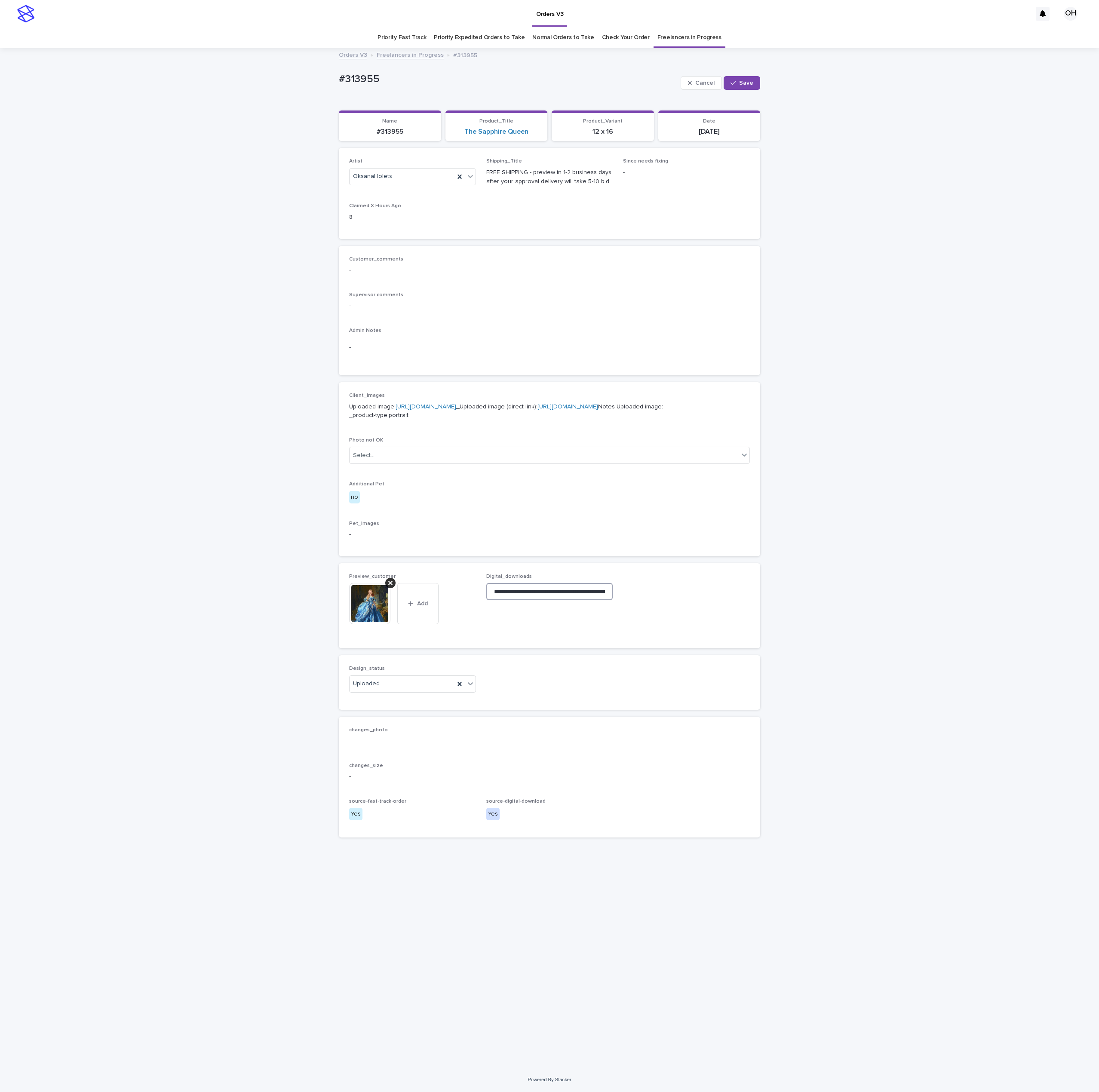
scroll to position [0, 138]
type input "**********"
click at [735, 88] on button "Save" at bounding box center [742, 83] width 36 height 14
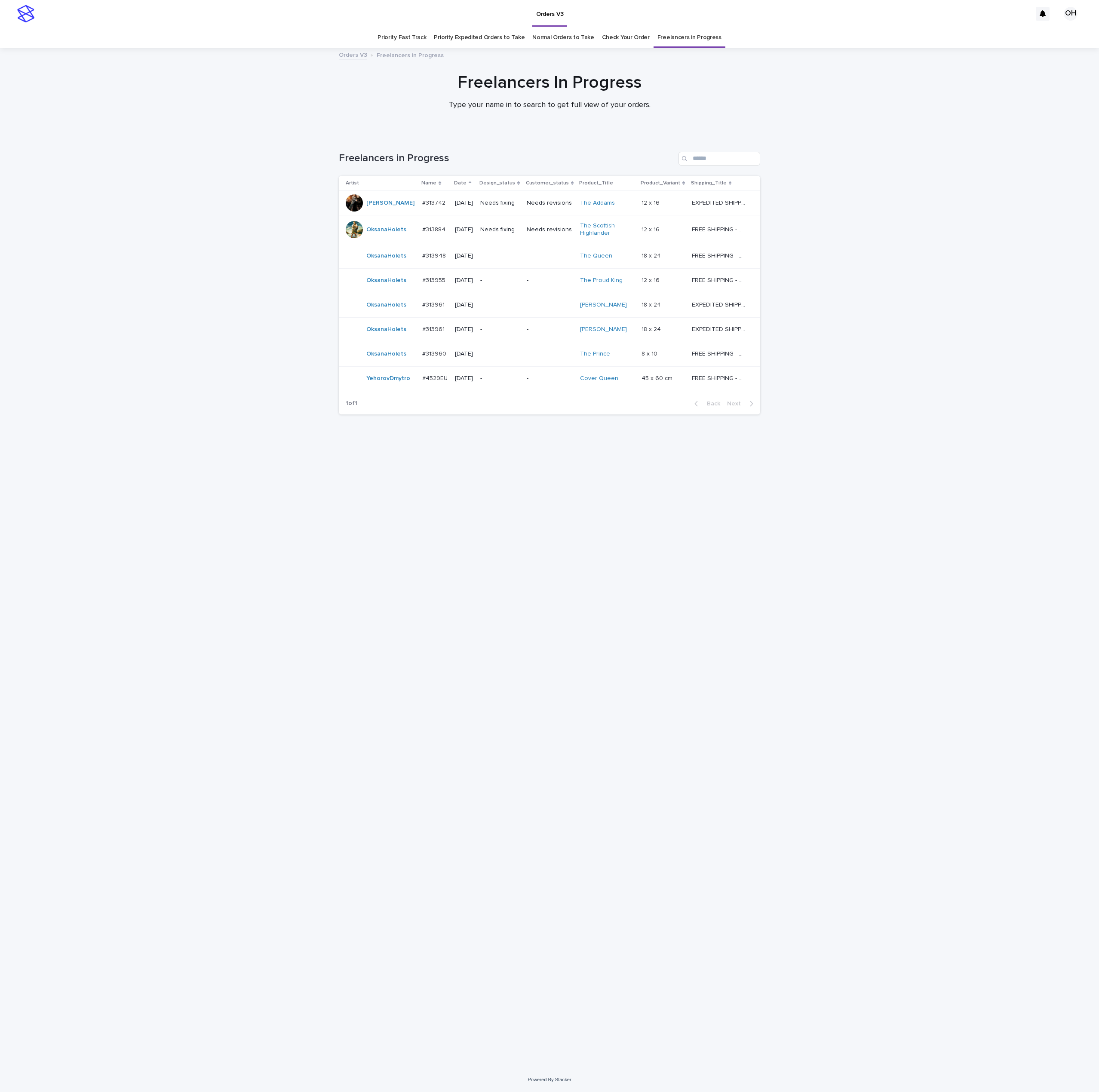
click at [422, 257] on p "#313948" at bounding box center [435, 255] width 25 height 9
click at [419, 291] on td "#313955 #313955" at bounding box center [435, 281] width 32 height 25
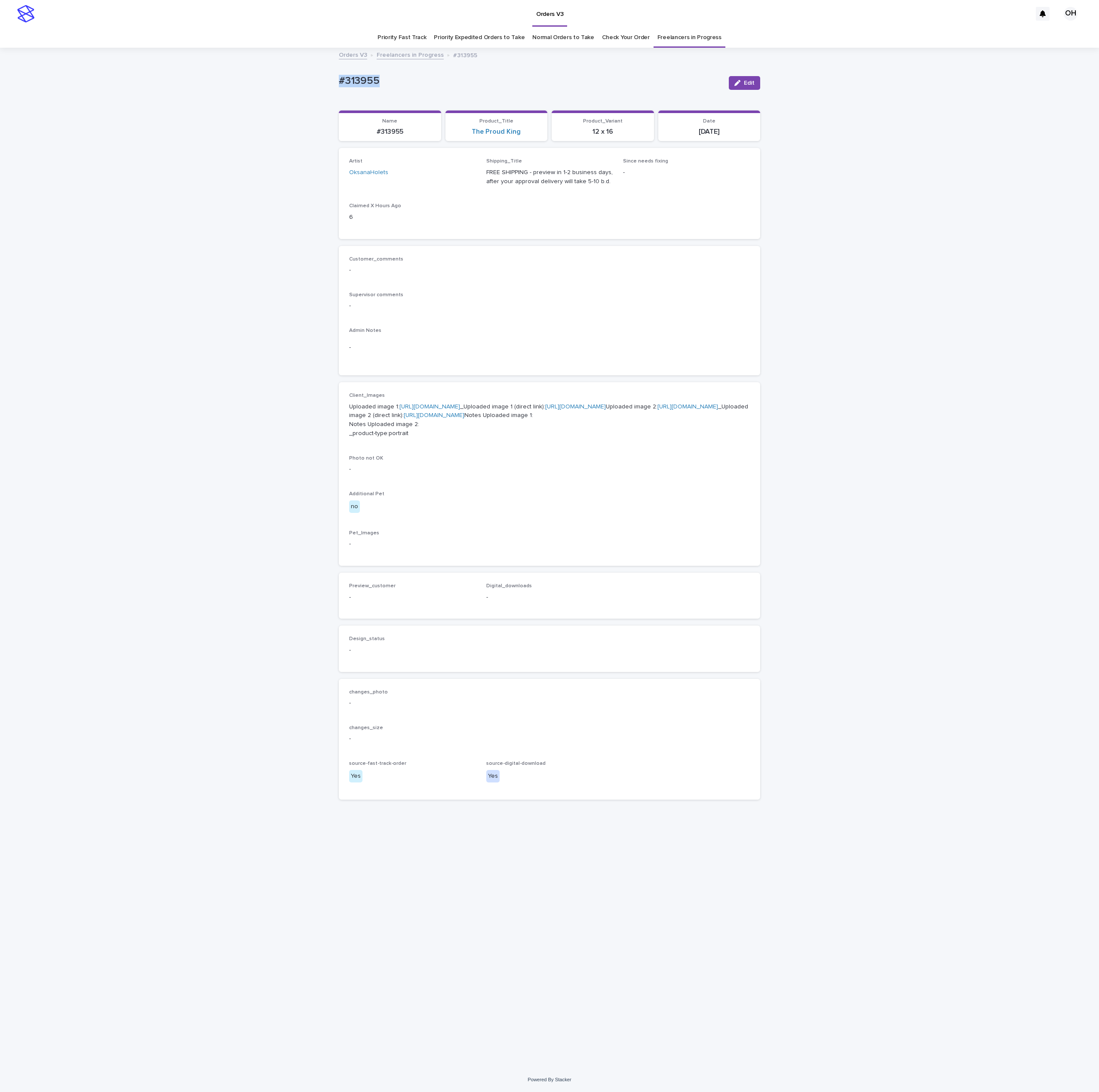
drag, startPoint x: 313, startPoint y: 85, endPoint x: 356, endPoint y: 79, distance: 43.4
click at [300, 85] on div "Loading... Saving… Loading... Saving… #313955 Edit #313955 Edit Sorry, there wa…" at bounding box center [550, 558] width 1099 height 1019
click at [420, 408] on link "[URL][DOMAIN_NAME]" at bounding box center [430, 407] width 60 height 6
drag, startPoint x: 607, startPoint y: 282, endPoint x: 604, endPoint y: 278, distance: 5.0
click at [607, 282] on div "Customer_comments - Supervisor comments - Admin Notes -" at bounding box center [549, 311] width 401 height 109
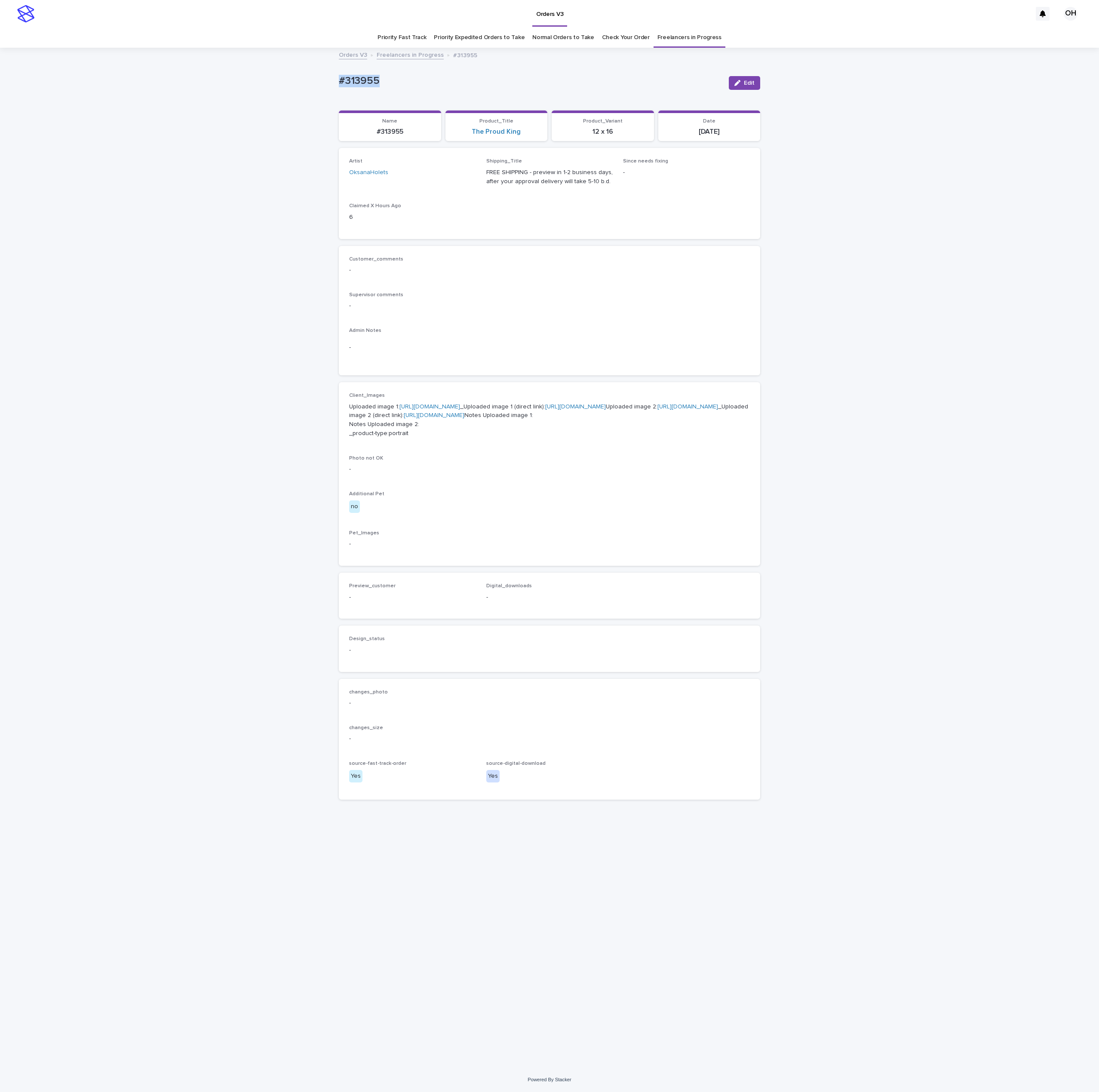
drag, startPoint x: 412, startPoint y: 82, endPoint x: 300, endPoint y: 77, distance: 112.1
click at [288, 76] on div "Loading... Saving… Loading... Saving… #313955 Edit #313955 Edit Sorry, there wa…" at bounding box center [550, 558] width 1099 height 1019
copy p "#313955"
click at [657, 410] on link "[URL][DOMAIN_NAME]" at bounding box center [687, 407] width 60 height 6
click at [685, 281] on div "Customer_comments -" at bounding box center [549, 269] width 401 height 25
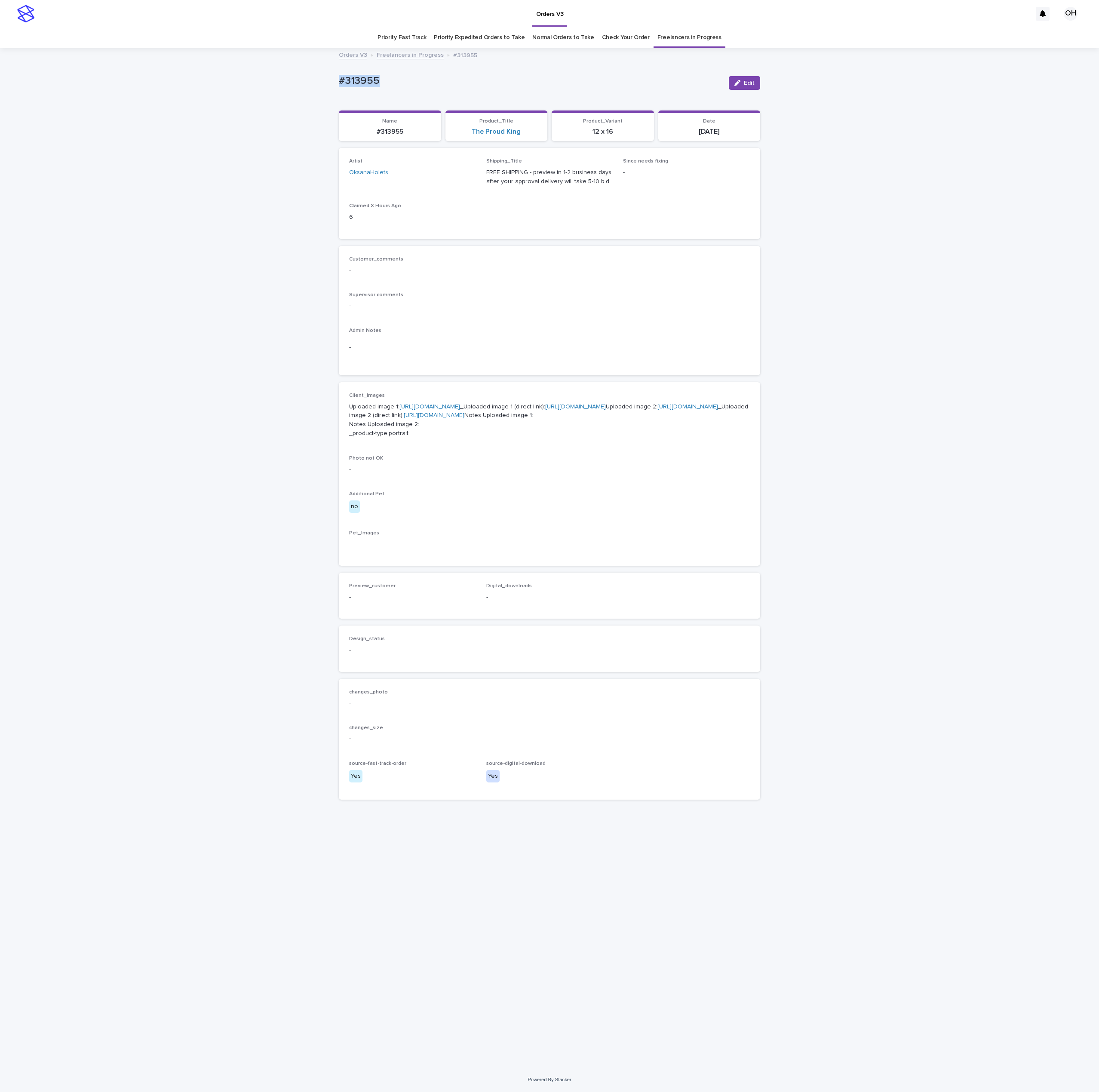
drag, startPoint x: 367, startPoint y: 76, endPoint x: 348, endPoint y: 66, distance: 21.5
click at [327, 65] on div "Loading... Saving… Loading... Saving… #313955 Edit #313955 Edit Sorry, there wa…" at bounding box center [550, 558] width 1099 height 1019
drag, startPoint x: 351, startPoint y: 68, endPoint x: 355, endPoint y: 71, distance: 5.0
copy p "#313955"
click at [756, 80] on button "Edit" at bounding box center [744, 83] width 31 height 14
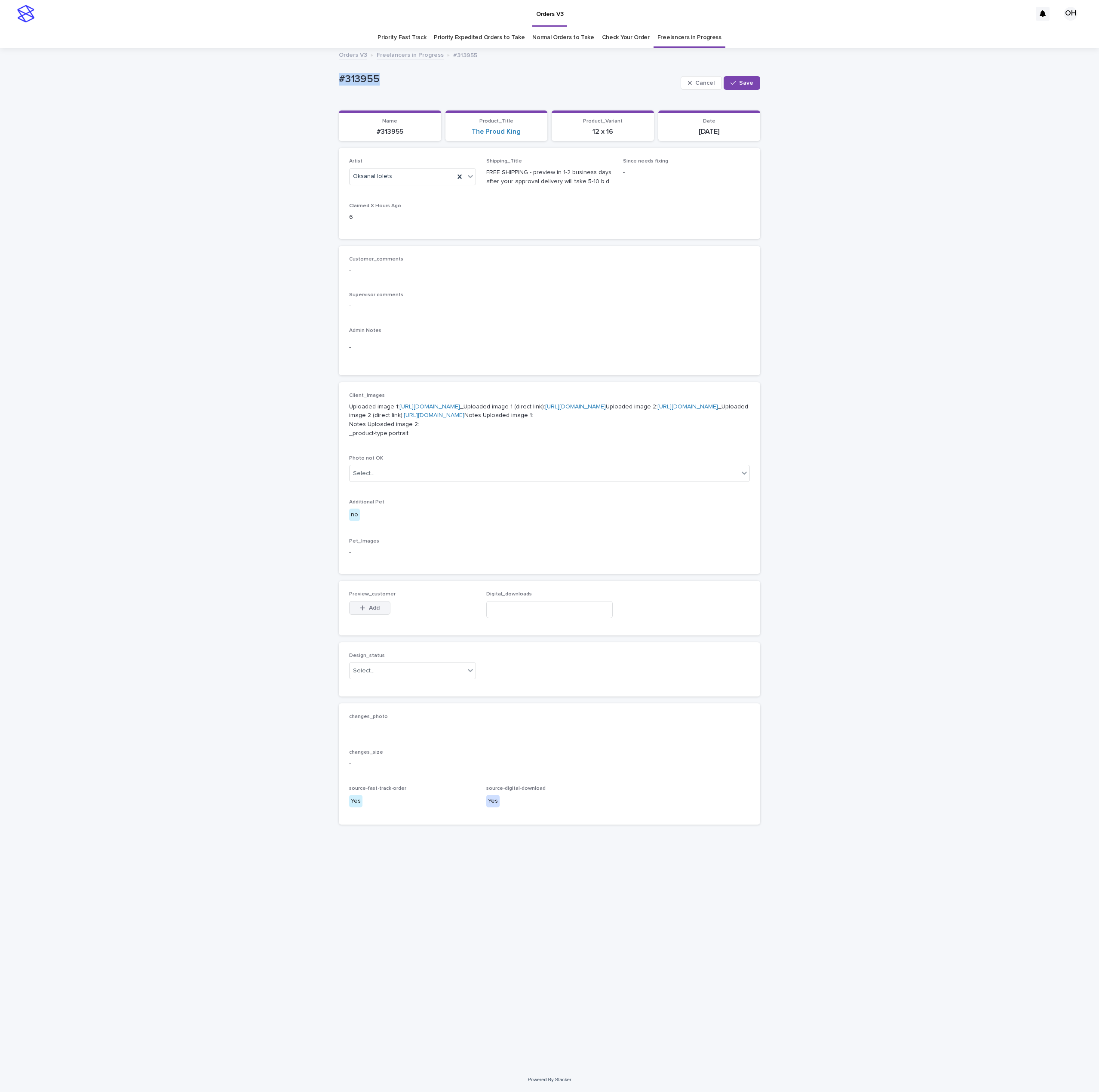
click at [355, 615] on button "Add" at bounding box center [369, 608] width 41 height 14
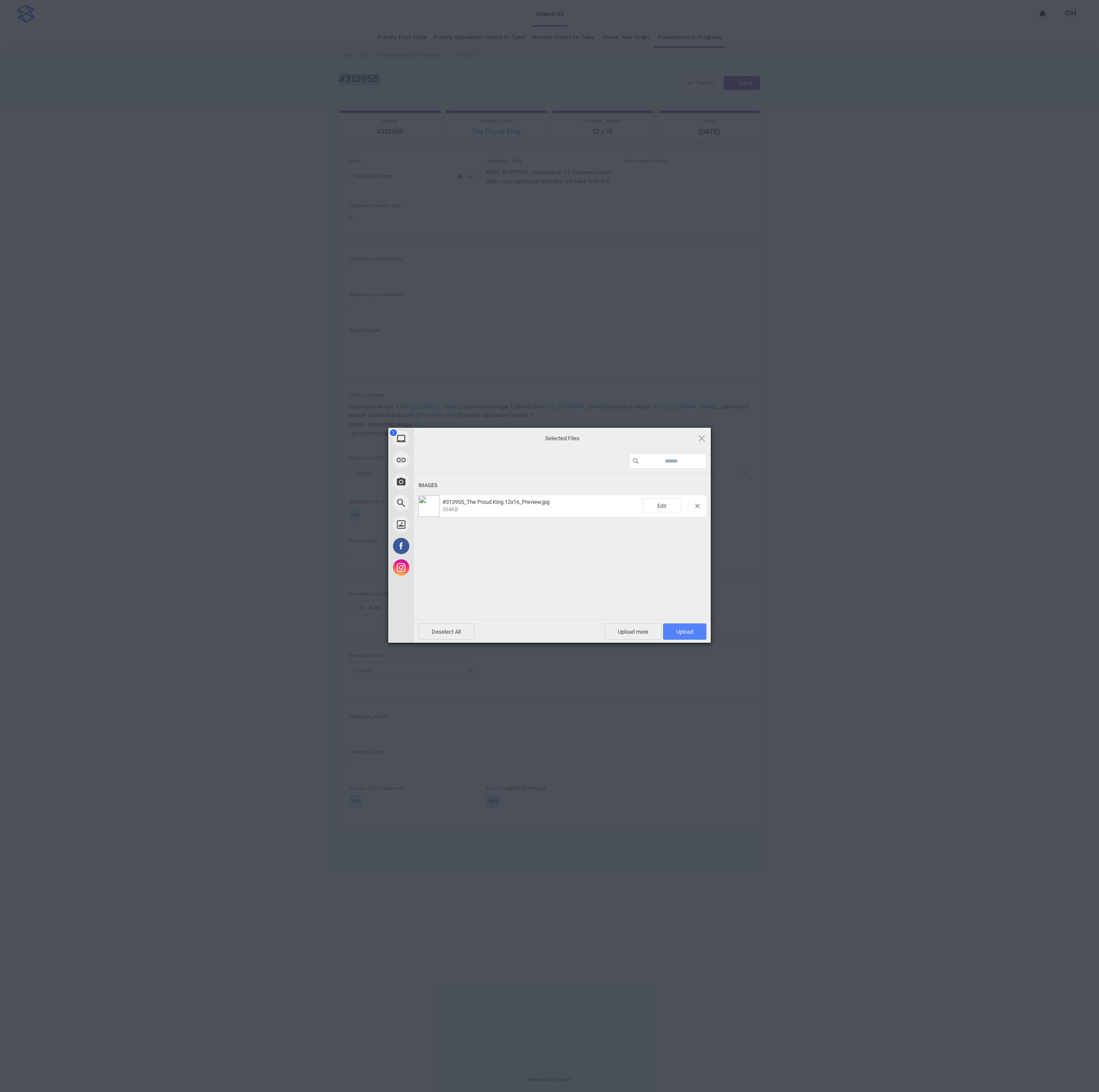
click at [688, 634] on span "Upload 1" at bounding box center [684, 632] width 17 height 6
click at [819, 552] on div "My Device Link (URL) Take Photo Web Search Unsplash Facebook Instagram Uploaded…" at bounding box center [550, 546] width 1099 height 1092
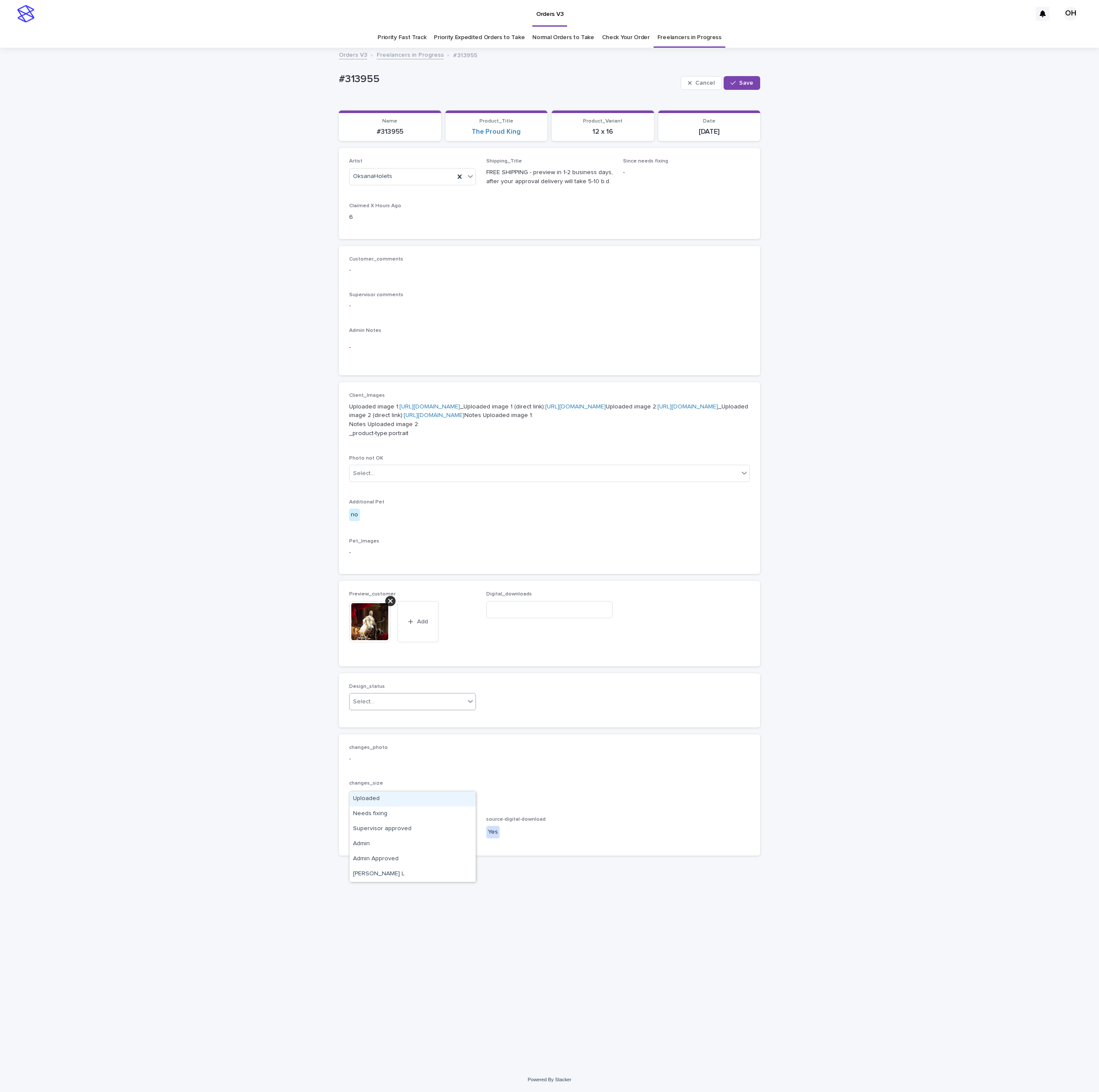
click at [381, 709] on div "Select..." at bounding box center [407, 702] width 115 height 14
click at [372, 781] on div "Uploaded" at bounding box center [412, 799] width 126 height 15
click at [734, 87] on button "Save" at bounding box center [742, 83] width 36 height 14
click at [581, 314] on div "Supervisor comments -" at bounding box center [549, 305] width 401 height 25
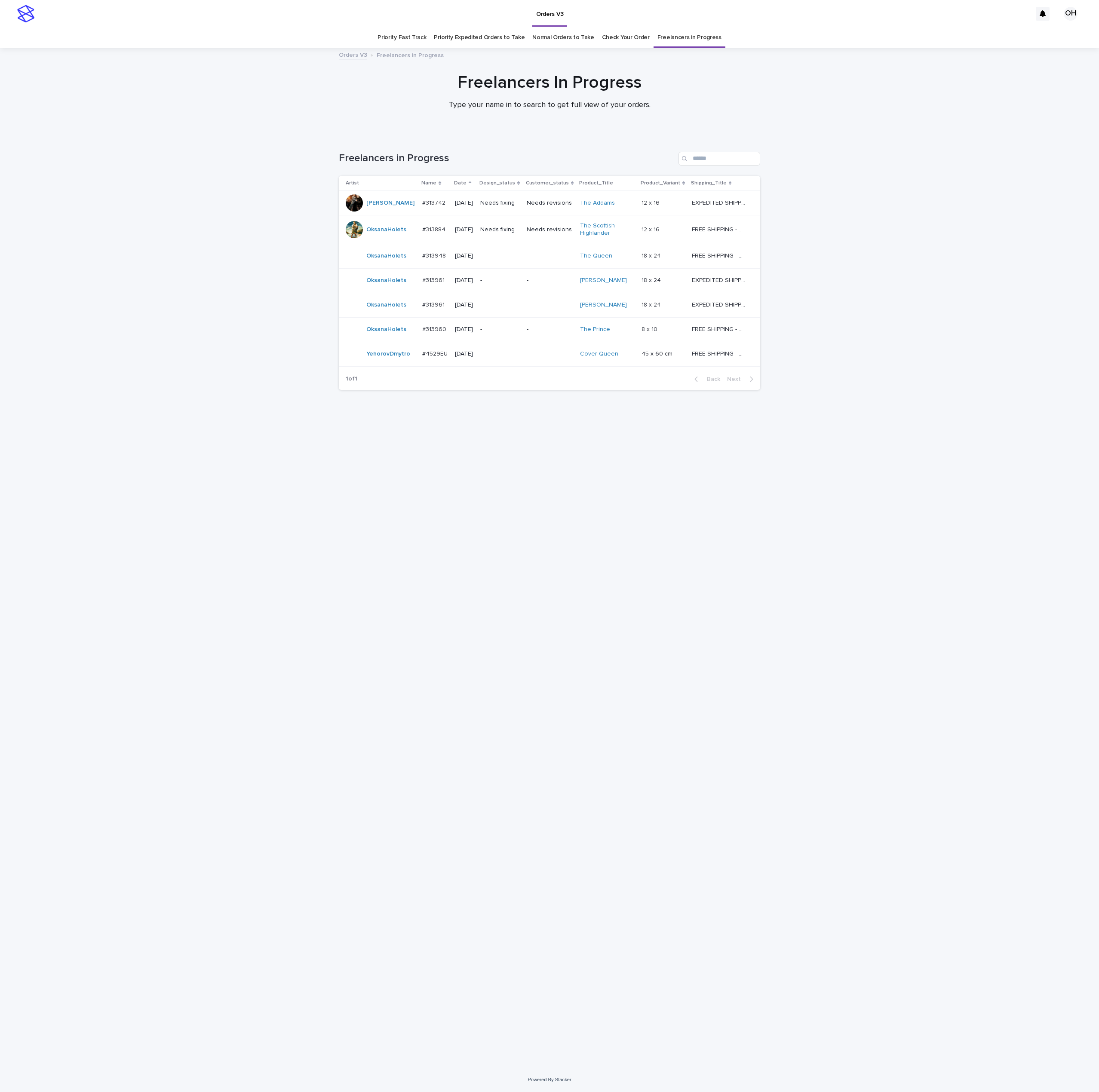
click at [439, 284] on p at bounding box center [435, 281] width 26 height 7
click at [415, 625] on div "Loading... Saving… Loading... Saving… Freelancers in Progress Artist Name Date …" at bounding box center [550, 590] width 430 height 912
click at [426, 283] on p "#313961" at bounding box center [434, 280] width 24 height 9
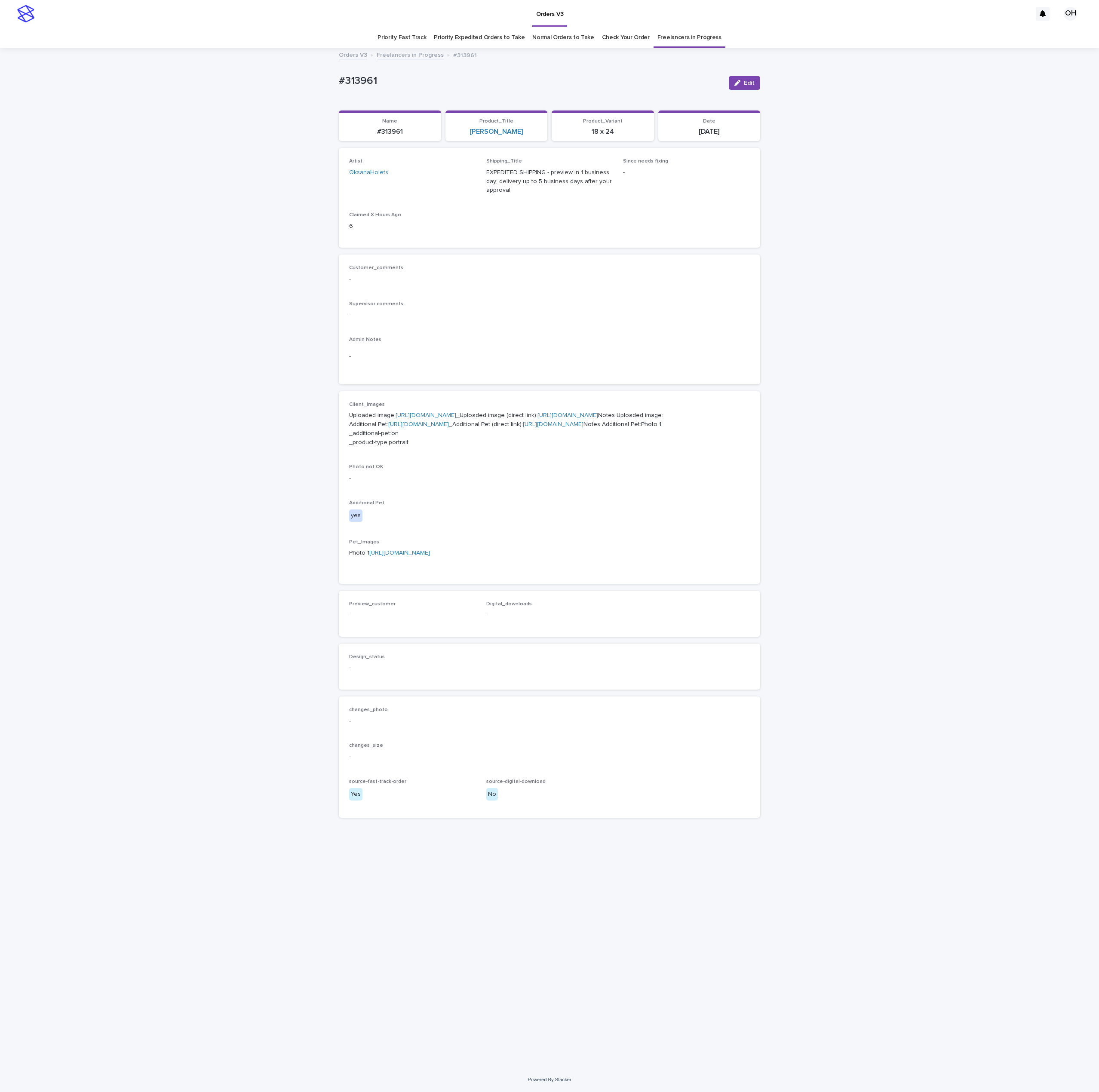
click at [446, 419] on p "Uploaded image: [URL][DOMAIN_NAME] _Uploaded image (direct link): [URL][DOMAIN_…" at bounding box center [549, 429] width 401 height 36
click at [369, 556] on link "[URL][DOMAIN_NAME]" at bounding box center [400, 553] width 60 height 6
click at [417, 419] on link "[URL][DOMAIN_NAME]" at bounding box center [426, 415] width 60 height 6
click at [401, 428] on link "[URL][DOMAIN_NAME]" at bounding box center [418, 424] width 60 height 6
drag, startPoint x: 1036, startPoint y: 364, endPoint x: 812, endPoint y: 340, distance: 225.3
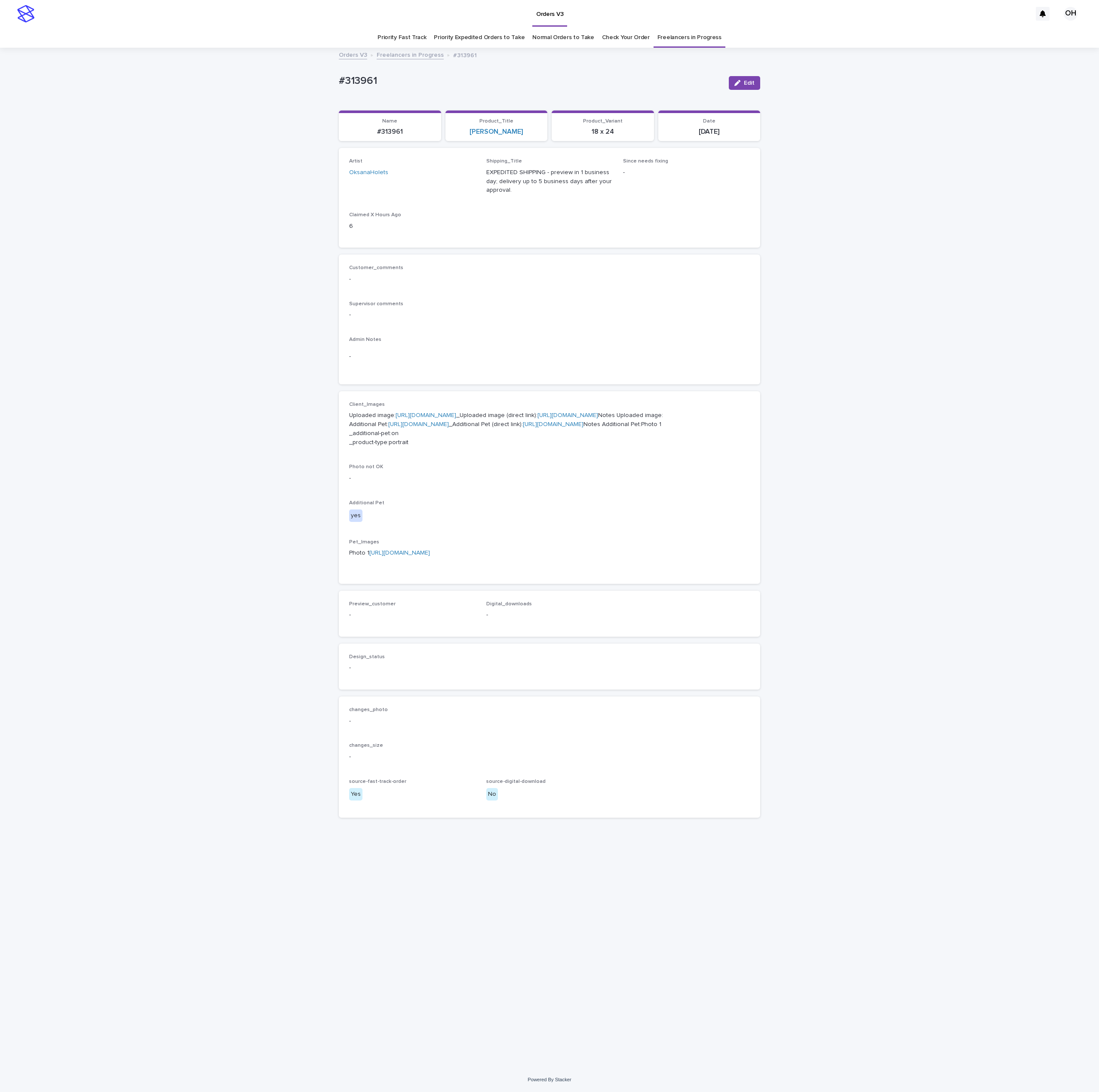
click at [821, 364] on div "Loading... Saving… Loading... Saving… #313961 Edit #313961 Edit Sorry, there wa…" at bounding box center [550, 558] width 1099 height 1019
drag, startPoint x: 740, startPoint y: 283, endPoint x: 707, endPoint y: 269, distance: 35.8
click at [727, 292] on div "Customer_comments - Supervisor comments - Admin Notes -" at bounding box center [549, 320] width 401 height 109
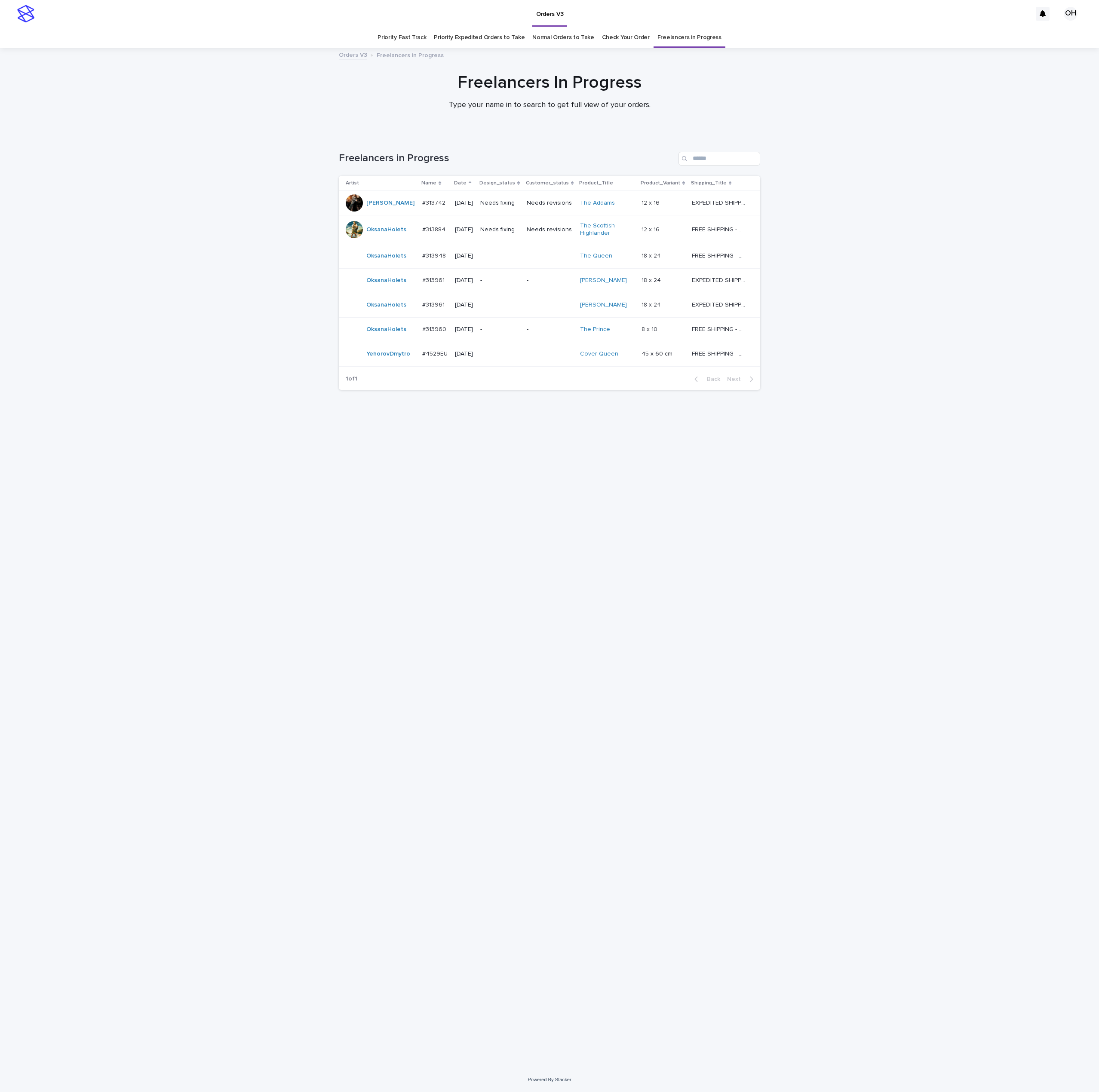
click at [429, 308] on p "#313961" at bounding box center [434, 305] width 24 height 9
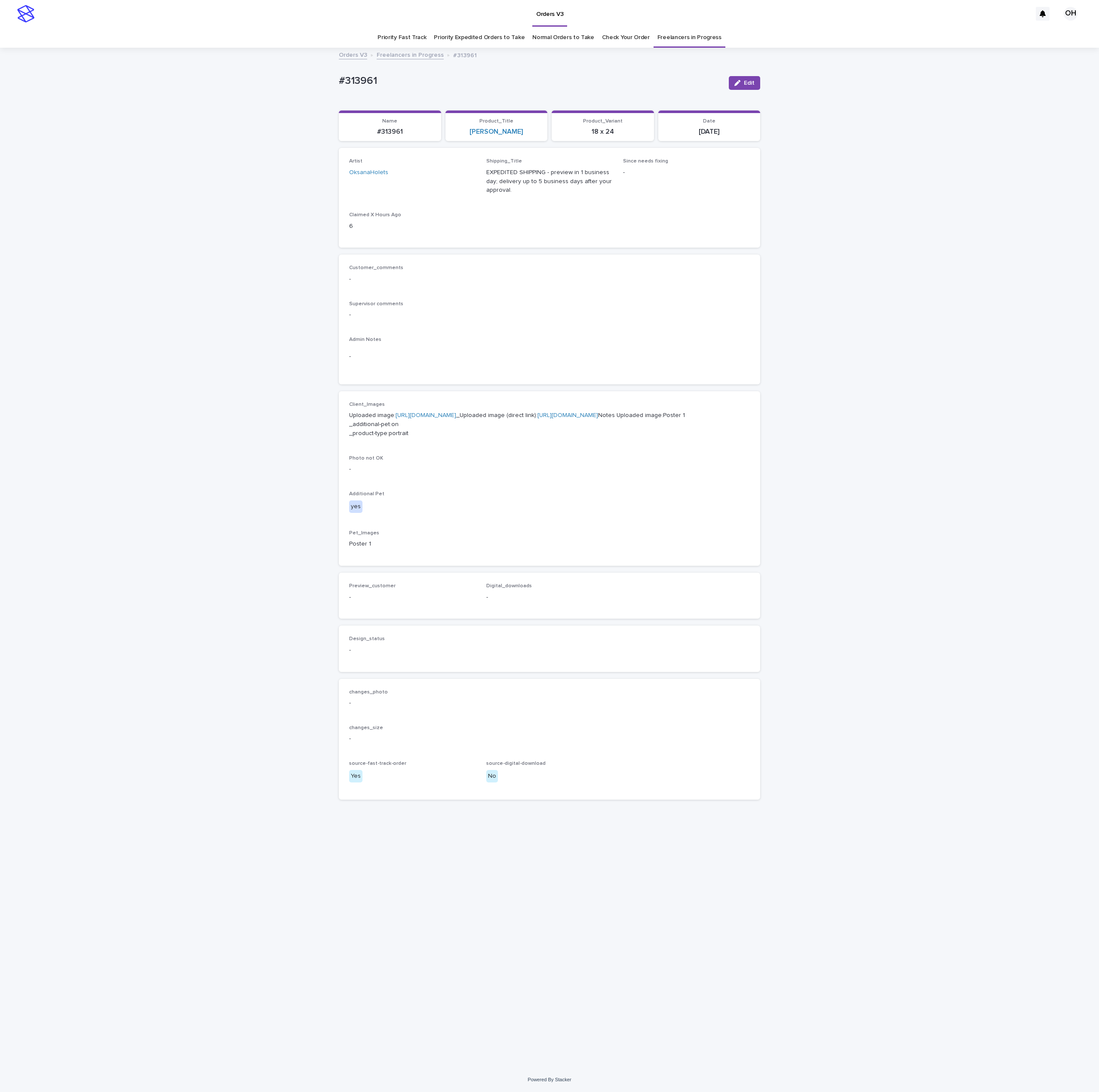
click at [409, 419] on link "[URL][DOMAIN_NAME]" at bounding box center [426, 415] width 60 height 6
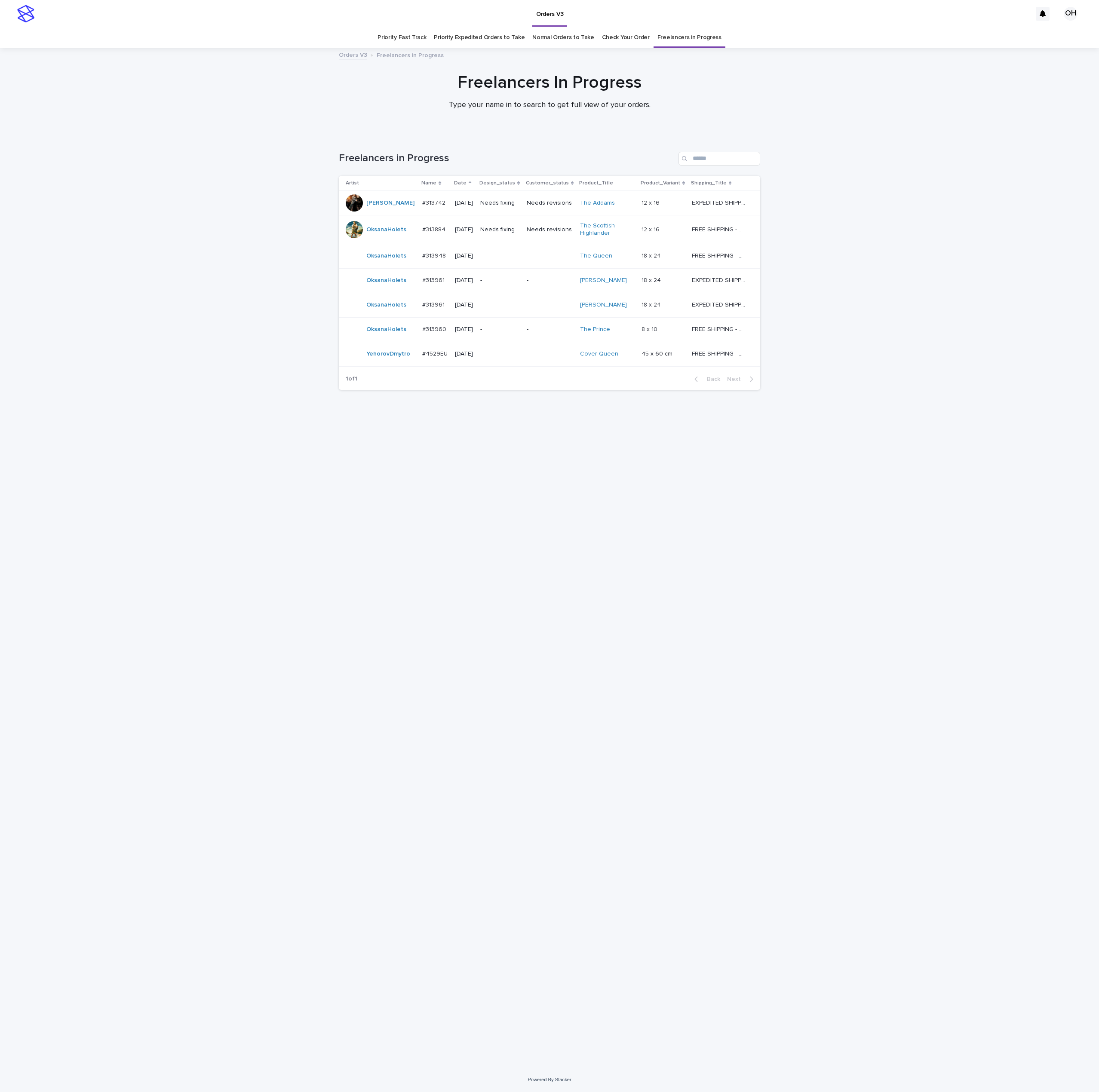
click at [425, 282] on p "#313961" at bounding box center [434, 280] width 24 height 9
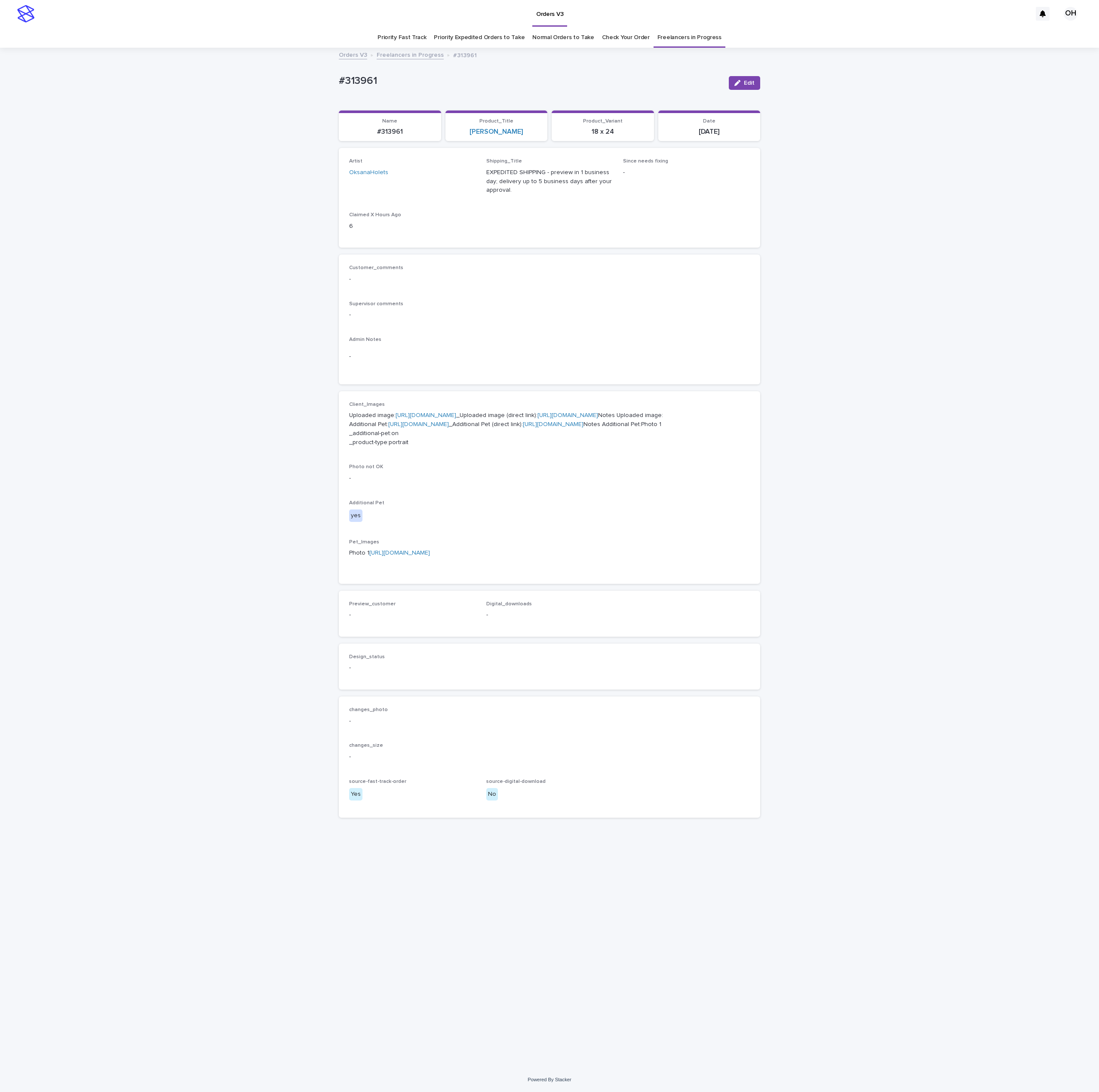
click at [403, 419] on link "[URL][DOMAIN_NAME]" at bounding box center [426, 415] width 60 height 6
drag, startPoint x: 418, startPoint y: 95, endPoint x: 327, endPoint y: 88, distance: 91.3
click at [313, 92] on div "Loading... Saving… Loading... Saving… #313961 Edit #313961 Edit Sorry, there wa…" at bounding box center [550, 558] width 1099 height 1019
click at [618, 280] on p "-" at bounding box center [549, 279] width 401 height 9
click at [747, 79] on button "Edit" at bounding box center [744, 83] width 31 height 14
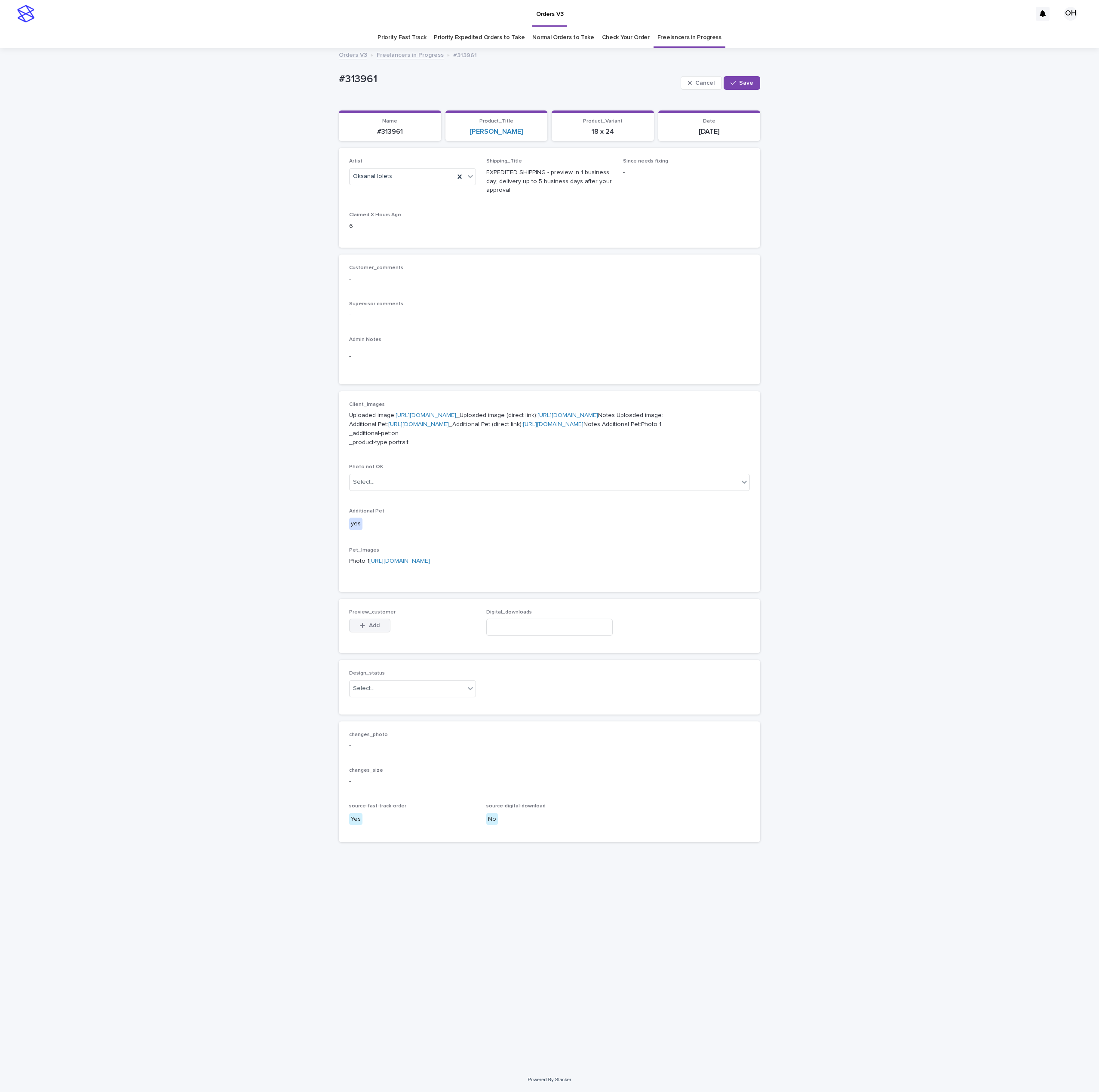
click at [367, 629] on div "button" at bounding box center [364, 626] width 9 height 6
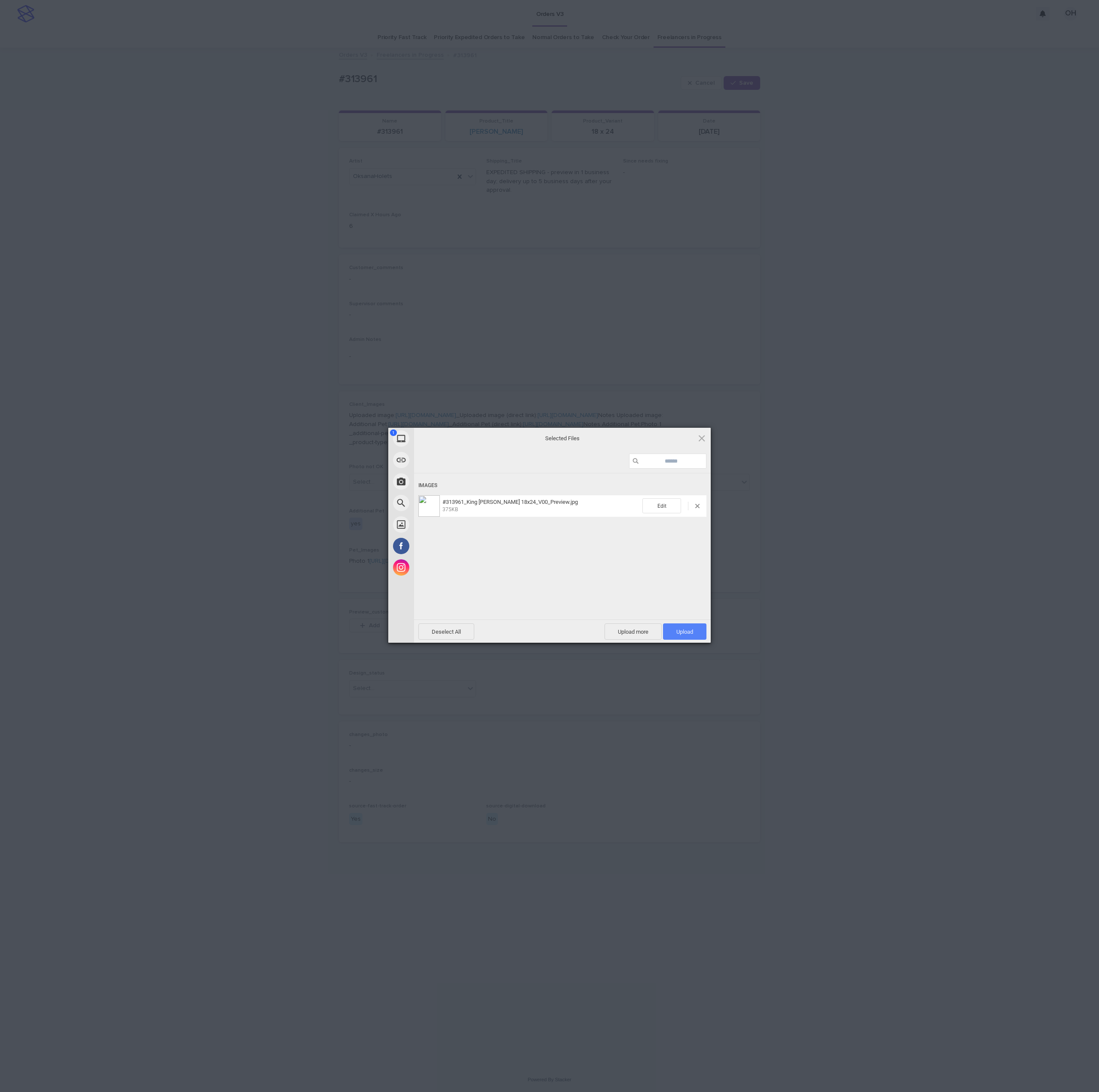
click at [693, 636] on span "Upload 1" at bounding box center [685, 631] width 43 height 17
click at [798, 543] on div "My Device Link (URL) Take Photo Web Search Unsplash Facebook Instagram Uploaded…" at bounding box center [550, 546] width 1099 height 1092
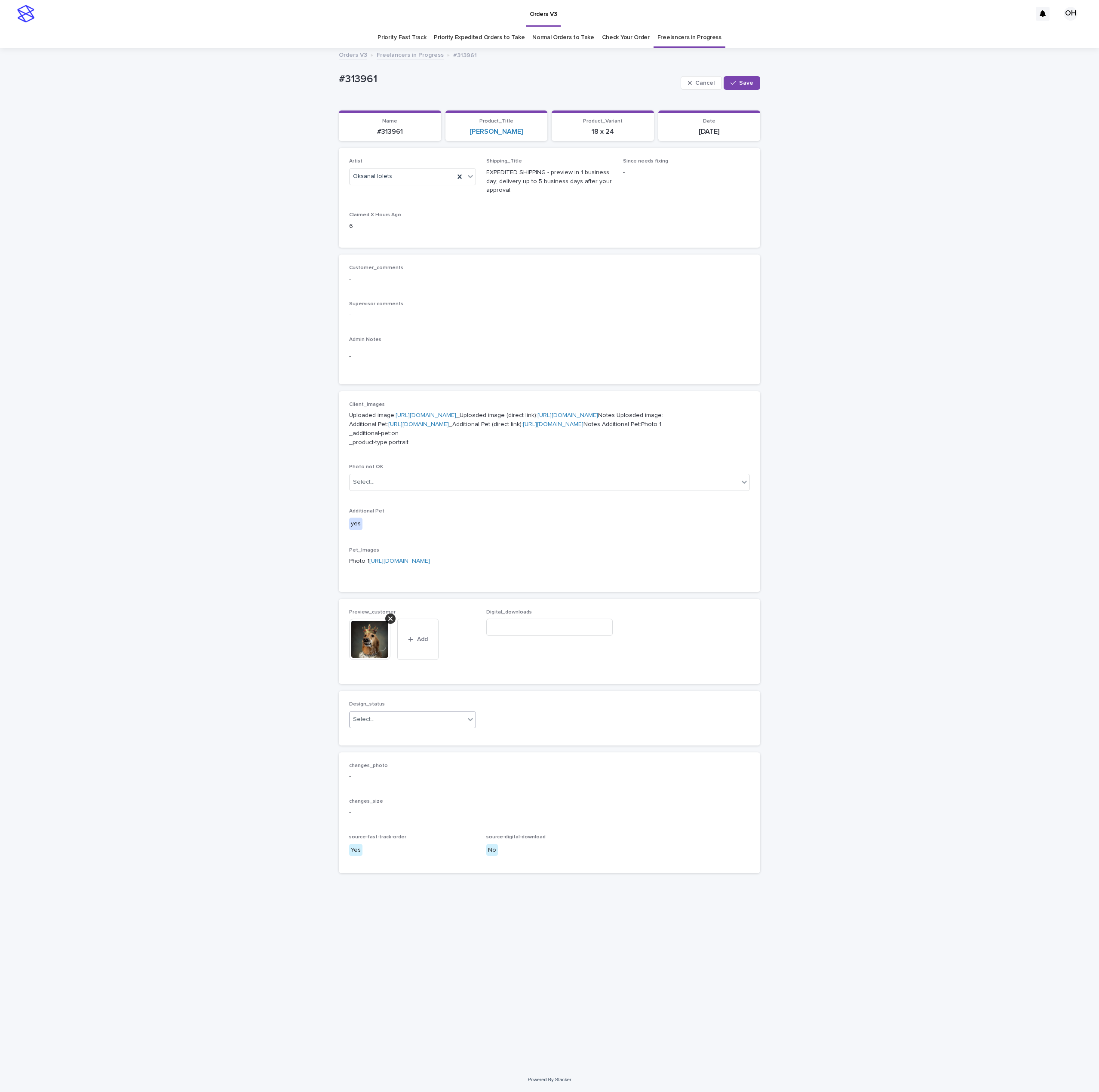
click at [387, 781] on body "Orders V3 OH Priority Fast Track Priority Expedited Orders to Take Normal Order…" at bounding box center [550, 546] width 1099 height 1092
click at [370, 781] on div "Uploaded" at bounding box center [406, 898] width 126 height 15
click at [748, 80] on button "Save" at bounding box center [742, 83] width 36 height 14
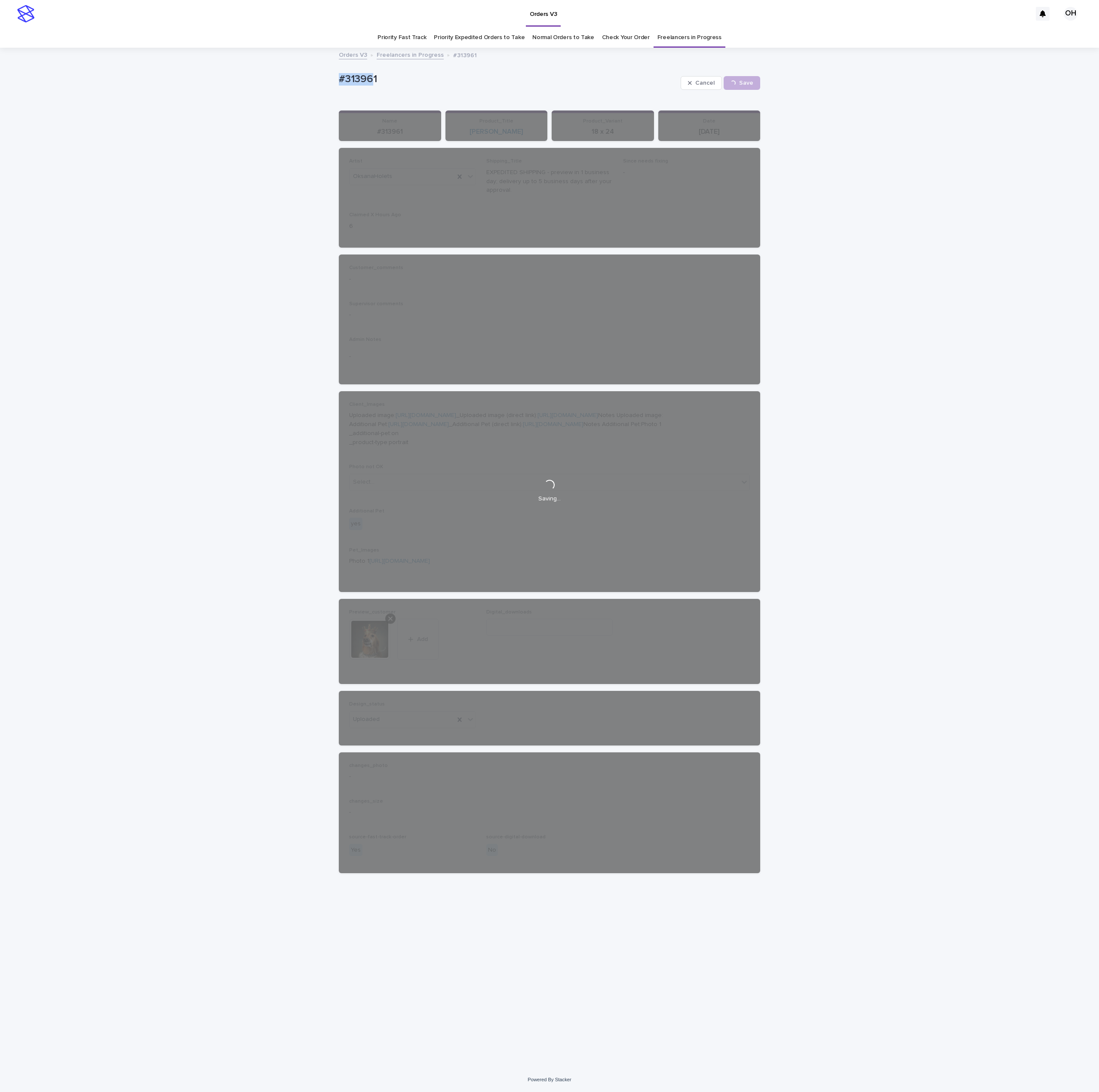
drag, startPoint x: 367, startPoint y: 77, endPoint x: 310, endPoint y: 78, distance: 57.0
click at [310, 78] on div "Loading... Saving… Loading... Saving… #313961 Cancel Save #313961 Cancel Loadin…" at bounding box center [550, 558] width 1099 height 1019
click at [413, 69] on div "#313961 Cancel Loading... Save" at bounding box center [549, 83] width 421 height 34
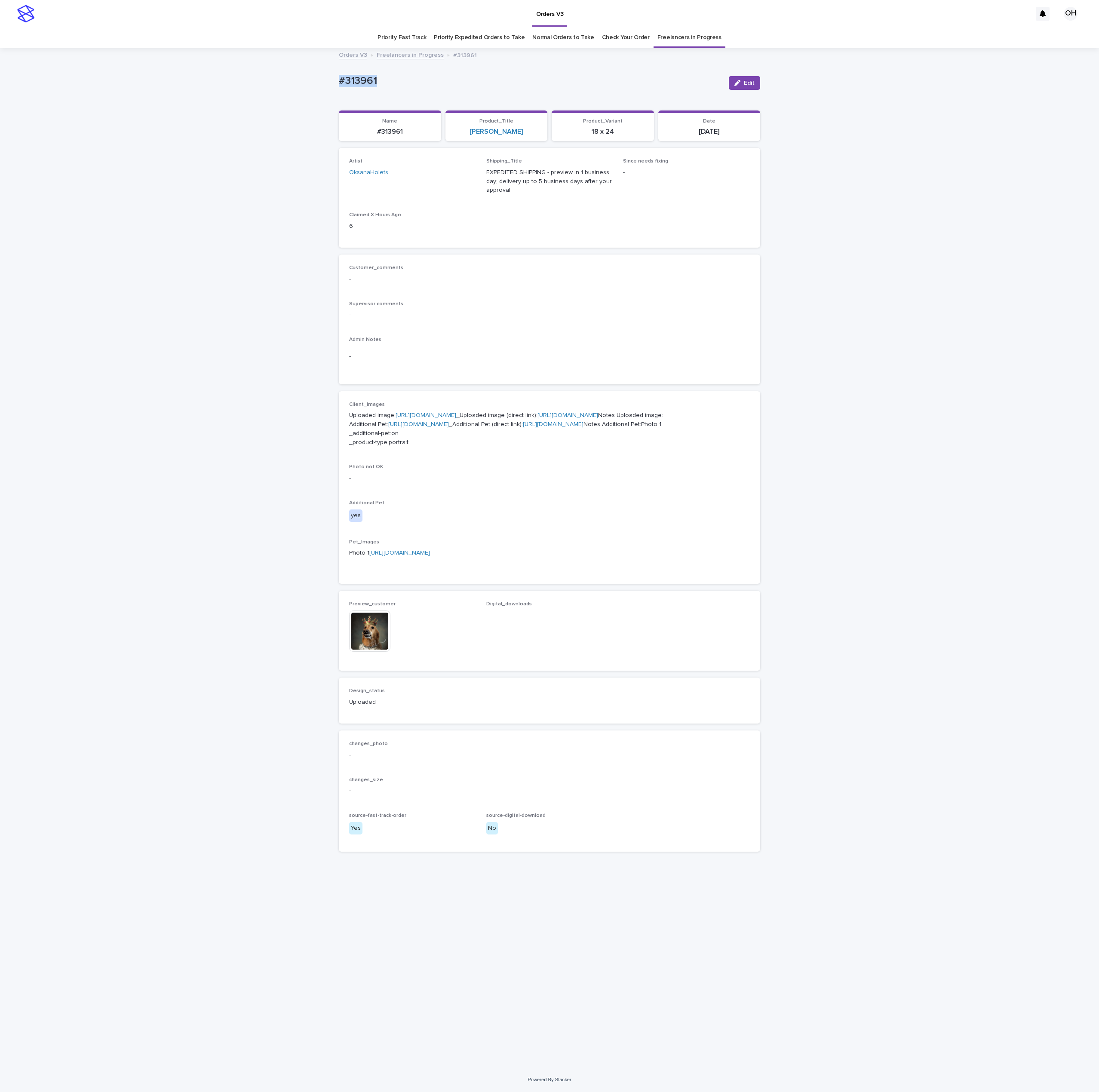
drag, startPoint x: 396, startPoint y: 76, endPoint x: 330, endPoint y: 88, distance: 67.1
click at [310, 80] on div "Loading... Saving… Loading... Saving… #313961 Edit #313961 Edit Sorry, there wa…" at bounding box center [550, 558] width 1099 height 1019
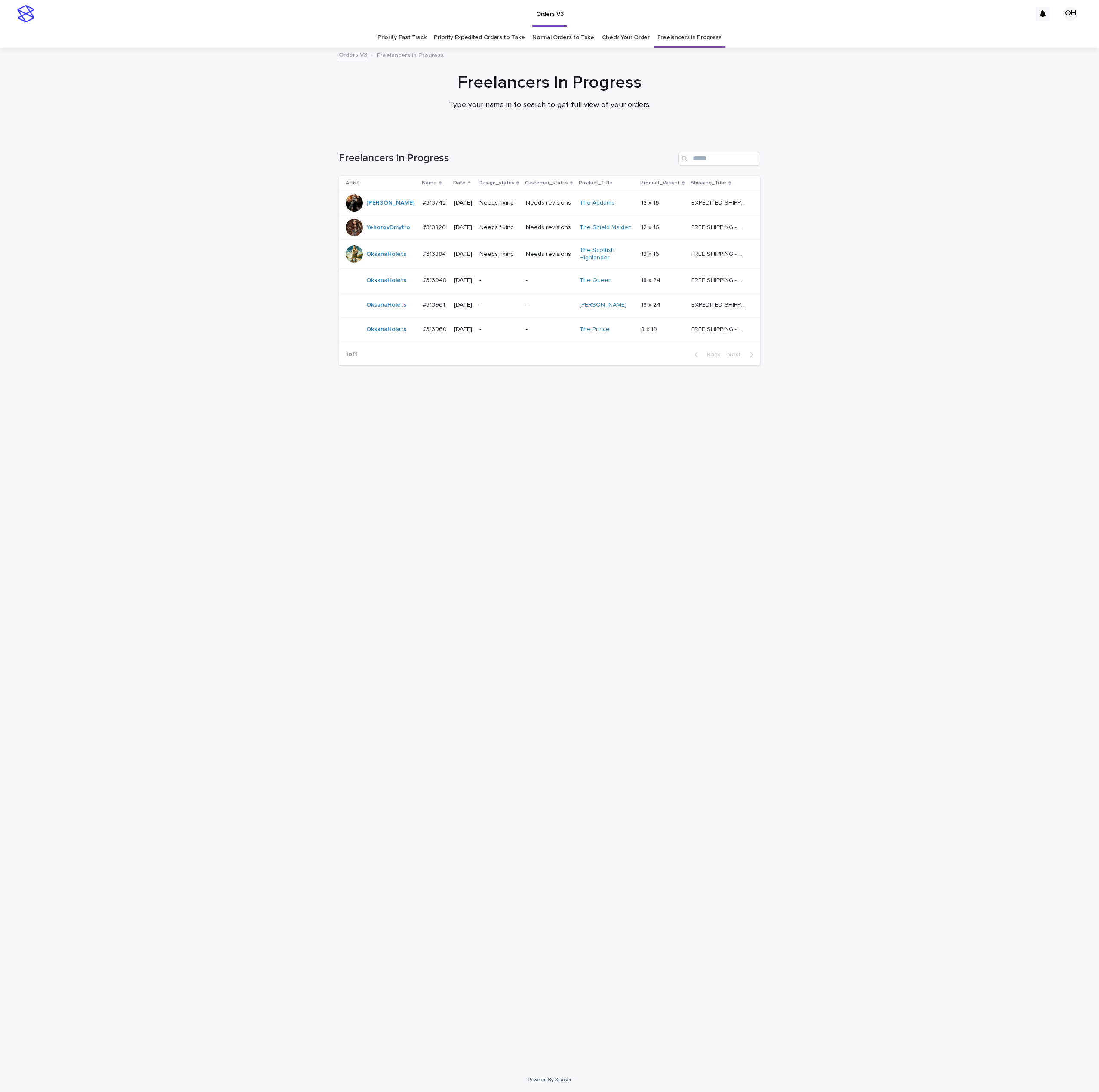
click at [439, 327] on p "#313960" at bounding box center [435, 329] width 26 height 9
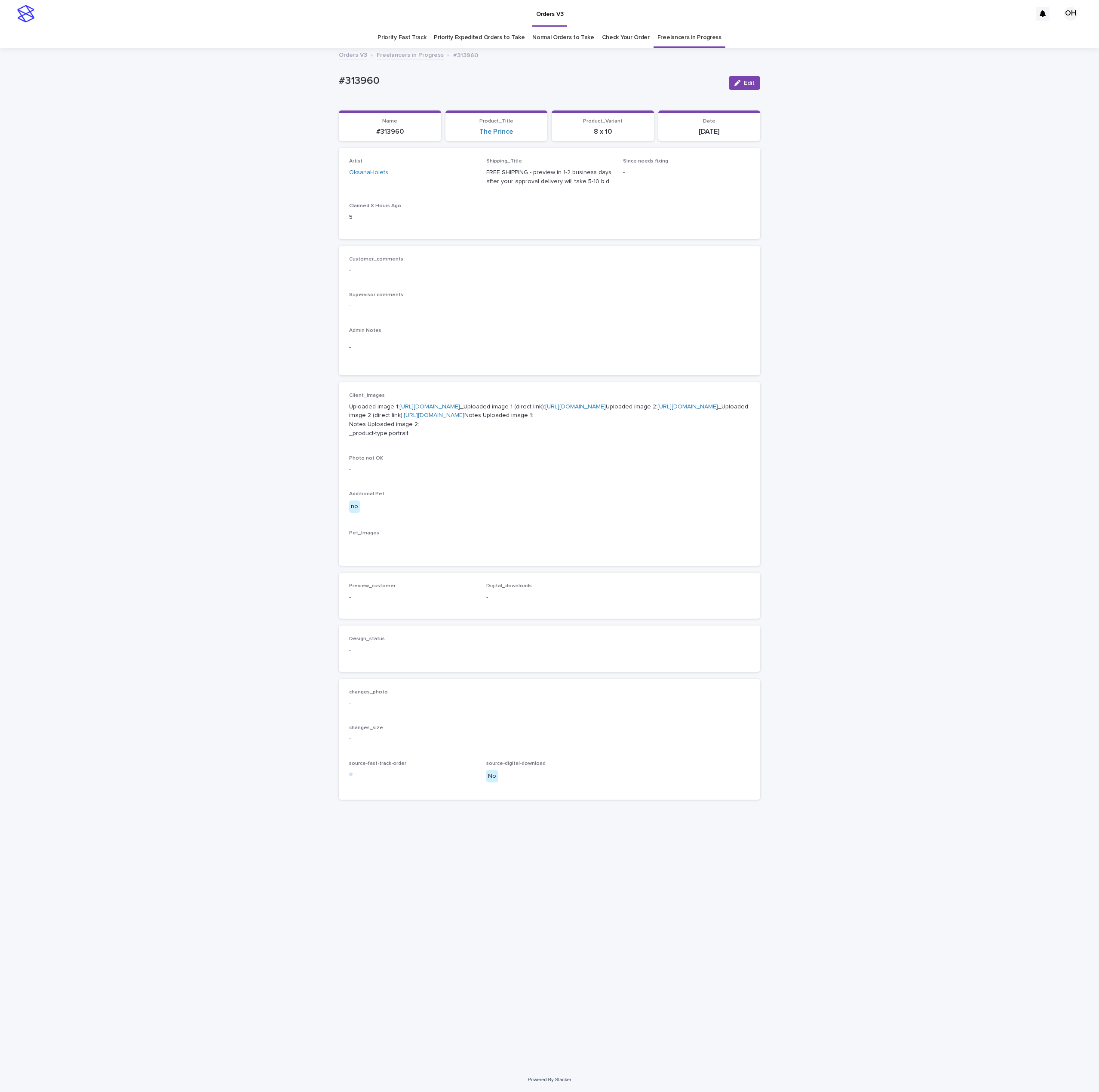
click at [651, 162] on span "Since needs fixing" at bounding box center [645, 161] width 45 height 5
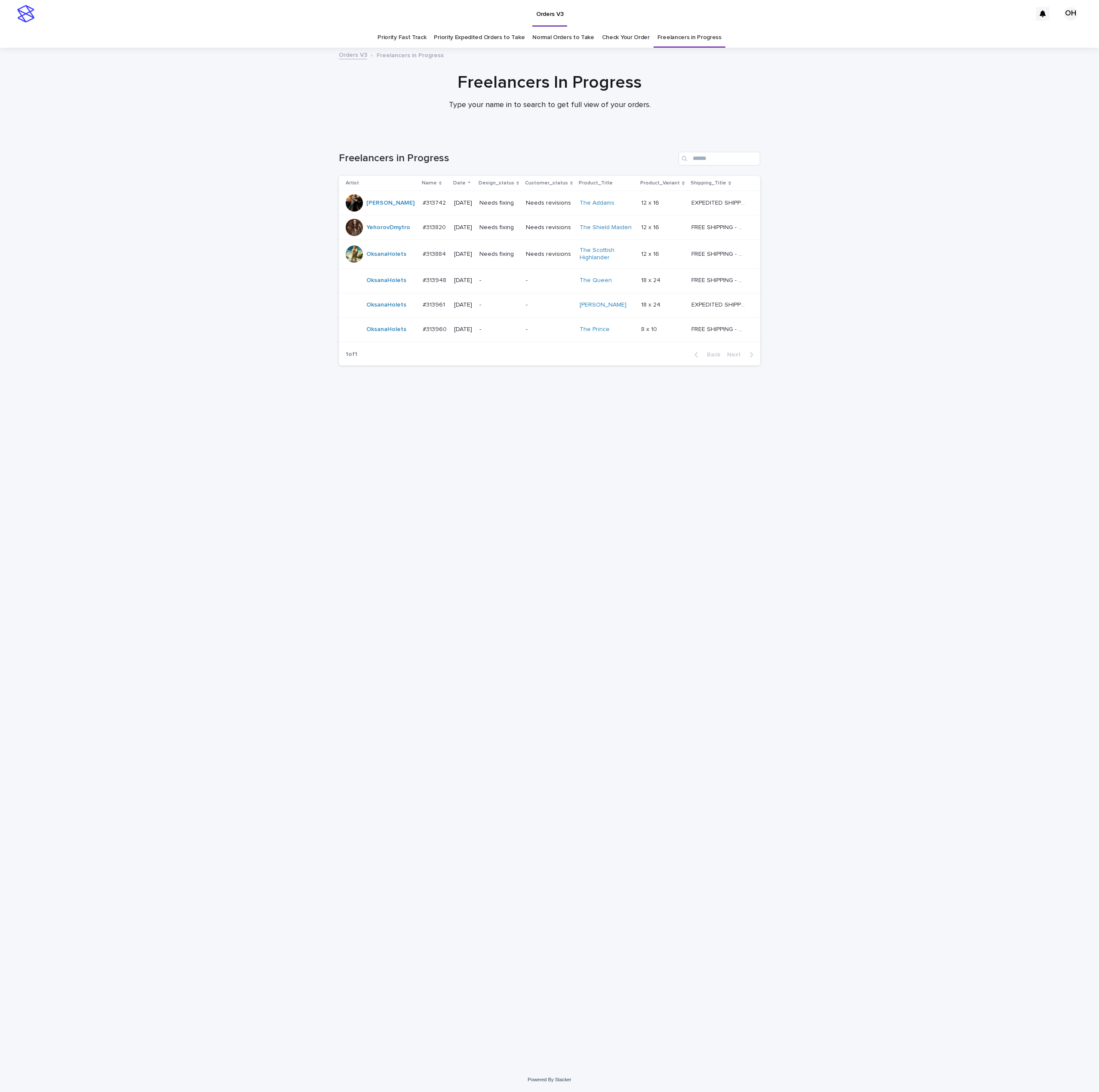
click at [629, 39] on link "Check Your Order" at bounding box center [626, 37] width 48 height 20
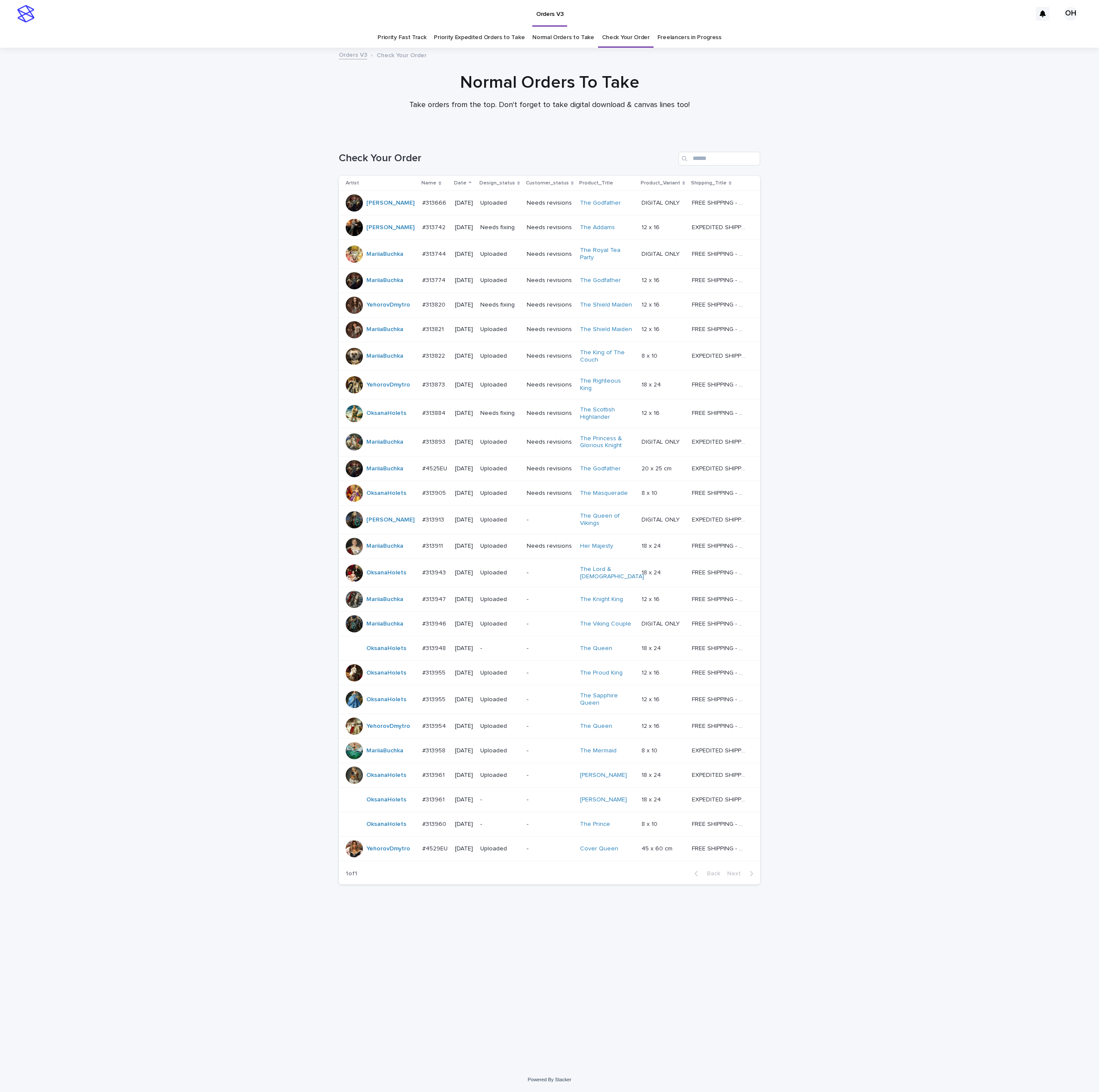
click at [442, 765] on td "#313961 #313961" at bounding box center [435, 775] width 32 height 25
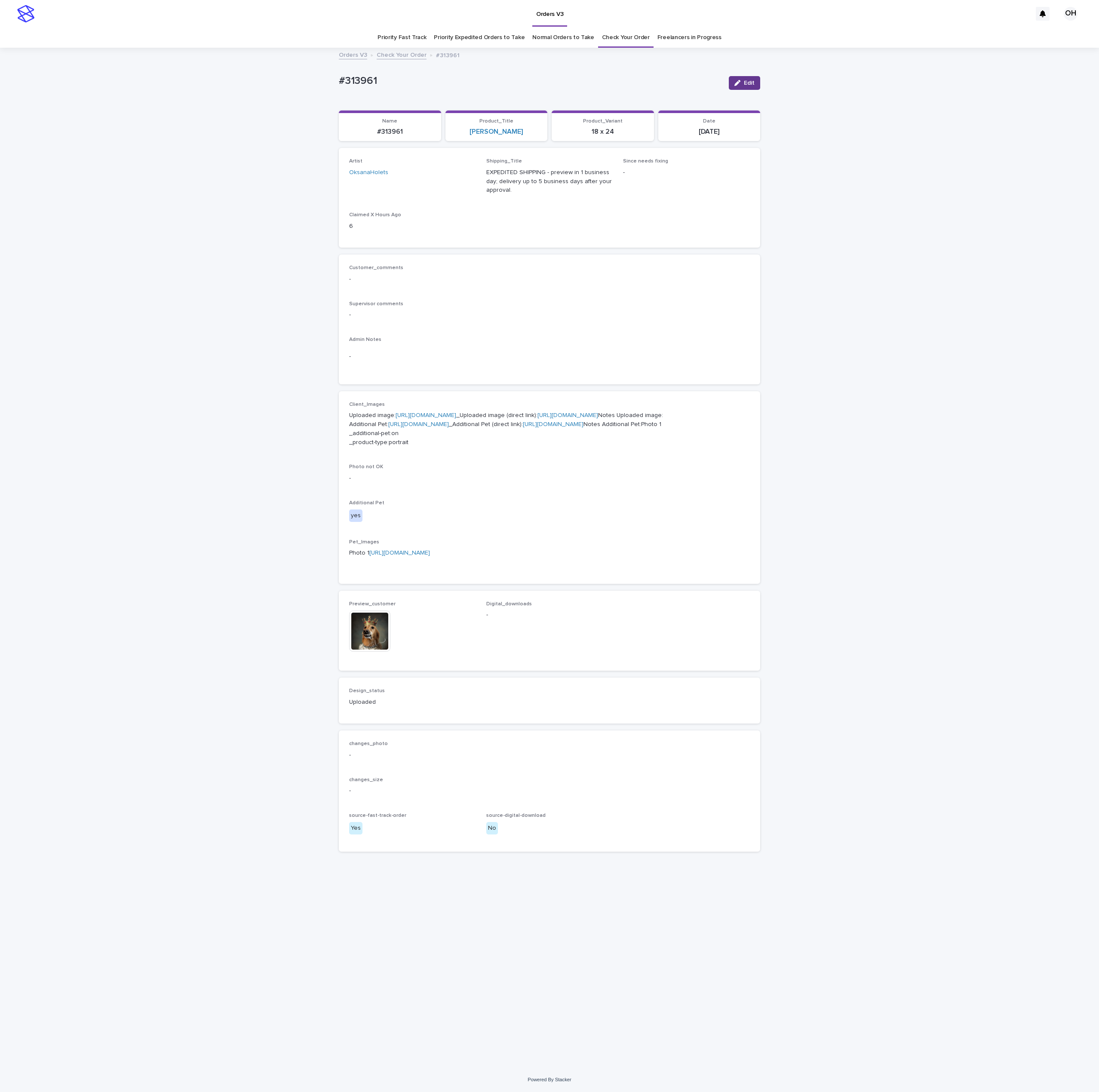
click at [745, 86] on button "Edit" at bounding box center [744, 83] width 31 height 14
click at [377, 660] on img at bounding box center [369, 639] width 41 height 41
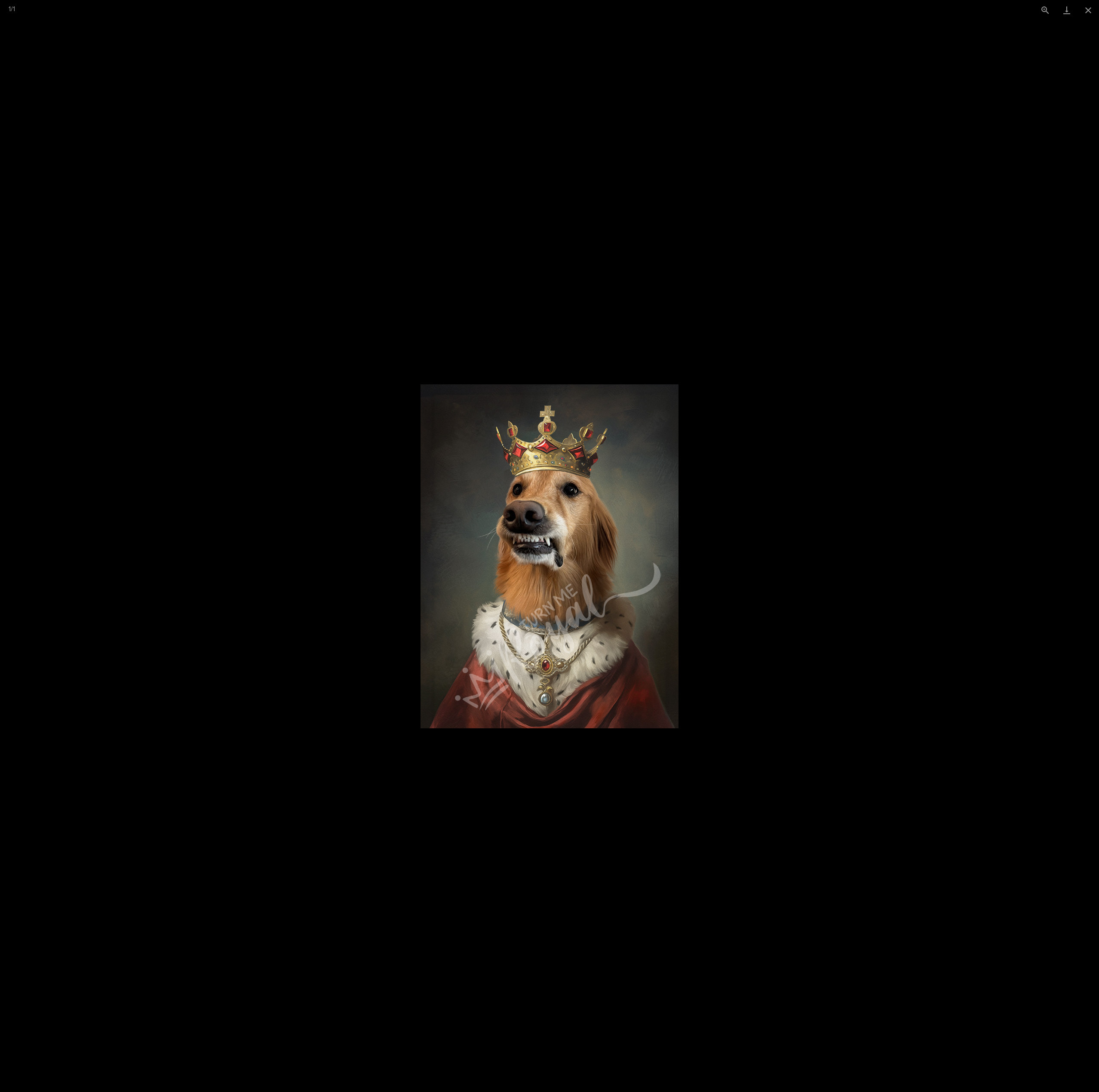
click at [821, 688] on picture at bounding box center [550, 556] width 1099 height 1072
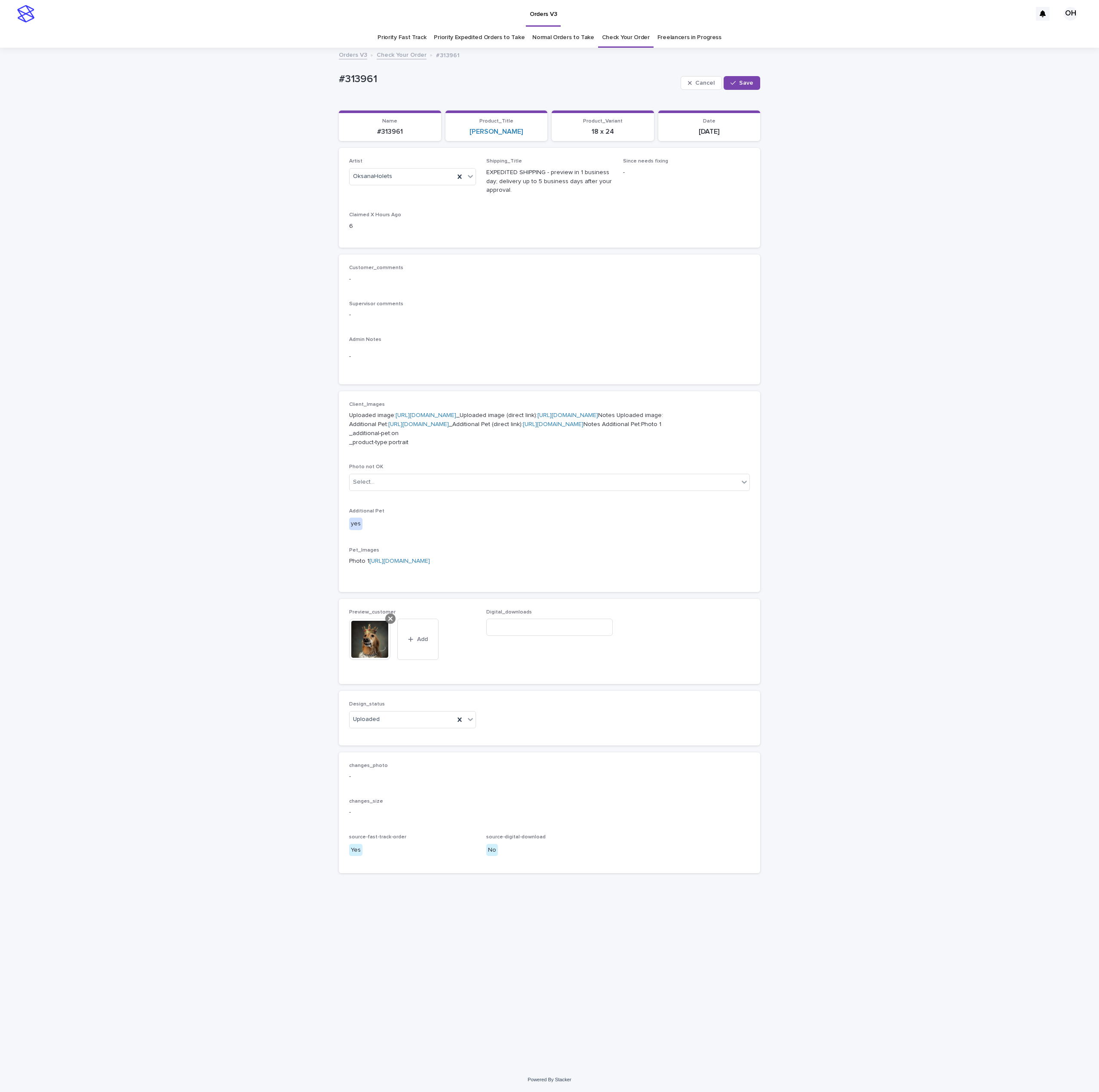
click at [385, 624] on div at bounding box center [390, 619] width 10 height 10
click at [372, 629] on span "Add" at bounding box center [374, 626] width 11 height 6
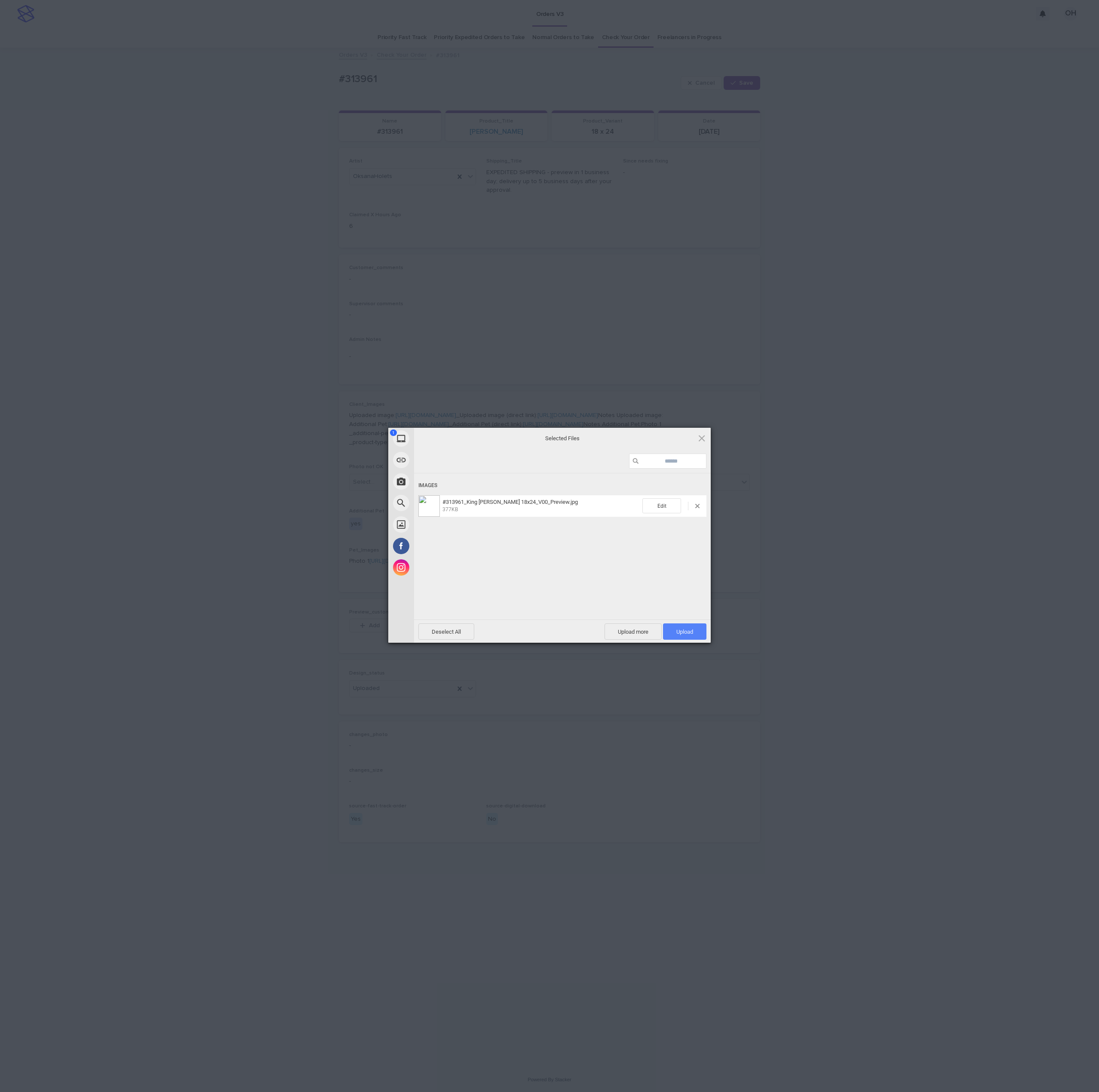
click at [690, 634] on span "Upload 1" at bounding box center [684, 632] width 17 height 6
click at [821, 472] on div "My Device Link (URL) Take Photo Web Search Unsplash Facebook Instagram Uploaded…" at bounding box center [550, 546] width 1099 height 1092
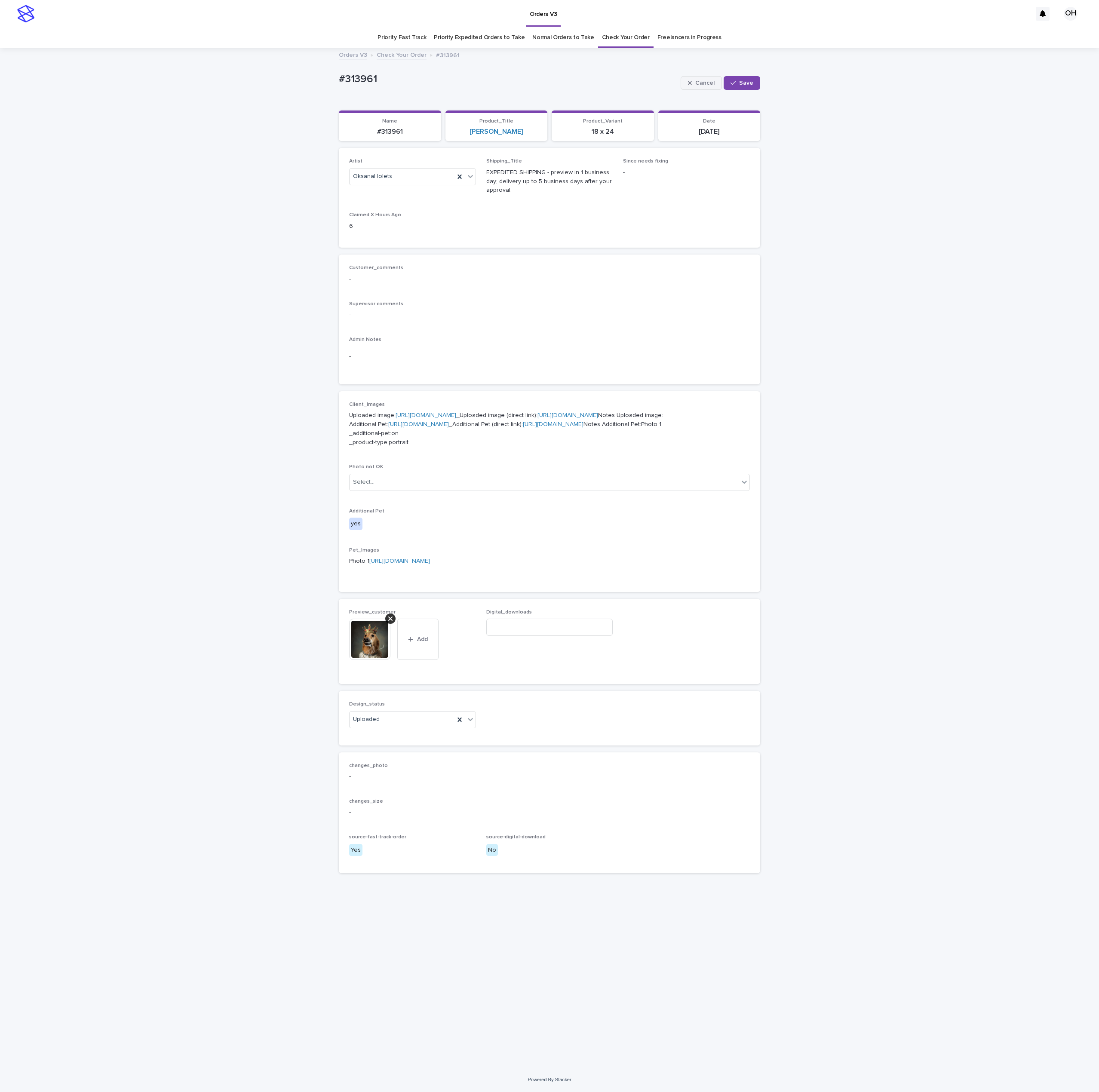
drag, startPoint x: 734, startPoint y: 84, endPoint x: 702, endPoint y: 90, distance: 32.6
click at [730, 87] on button "Save" at bounding box center [742, 83] width 36 height 14
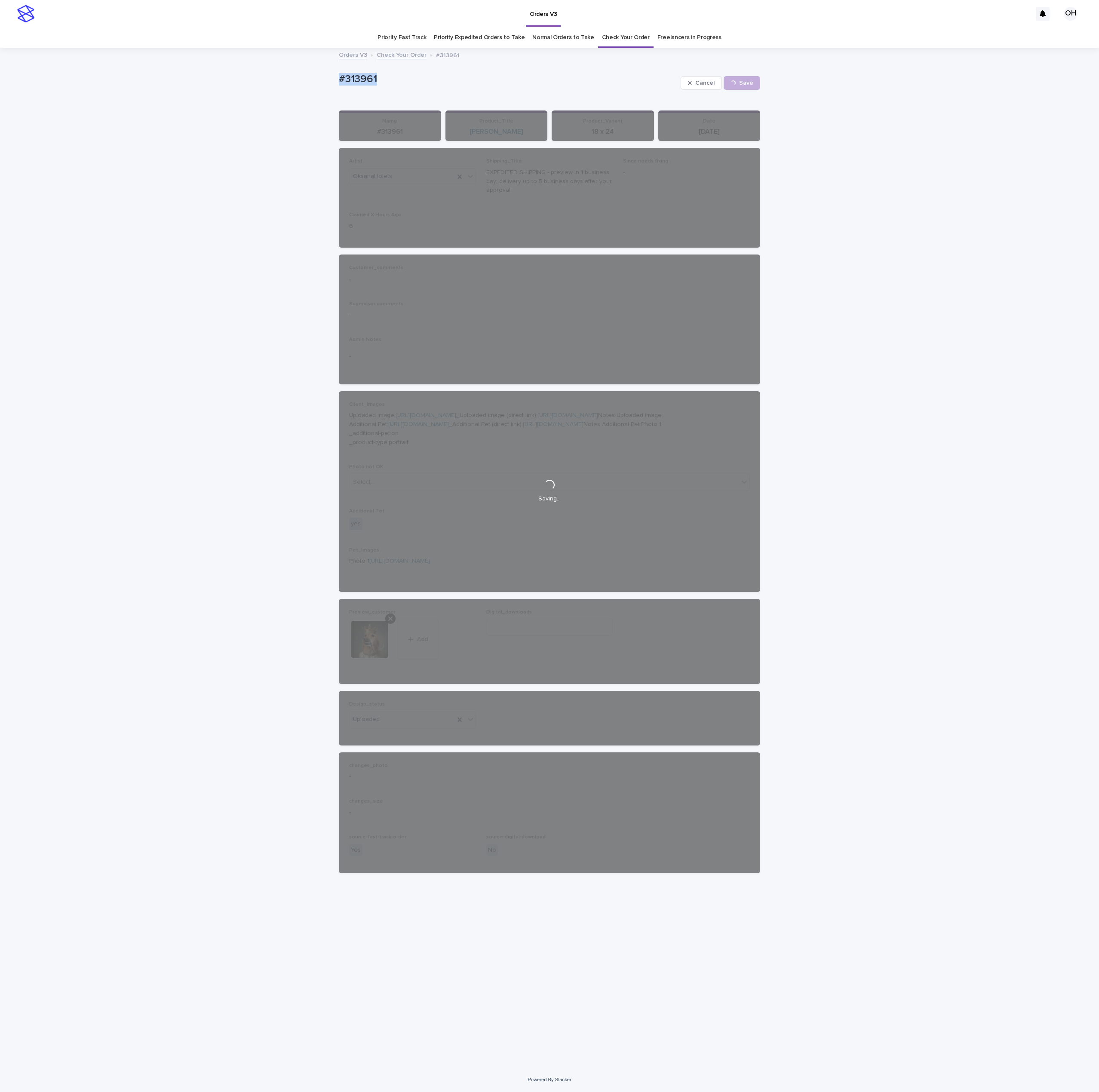
drag, startPoint x: 386, startPoint y: 71, endPoint x: 340, endPoint y: 70, distance: 46.0
click at [313, 77] on div "Loading... Saving… Loading... Saving… #313961 Cancel Save #313961 Cancel Loadin…" at bounding box center [550, 558] width 1099 height 1019
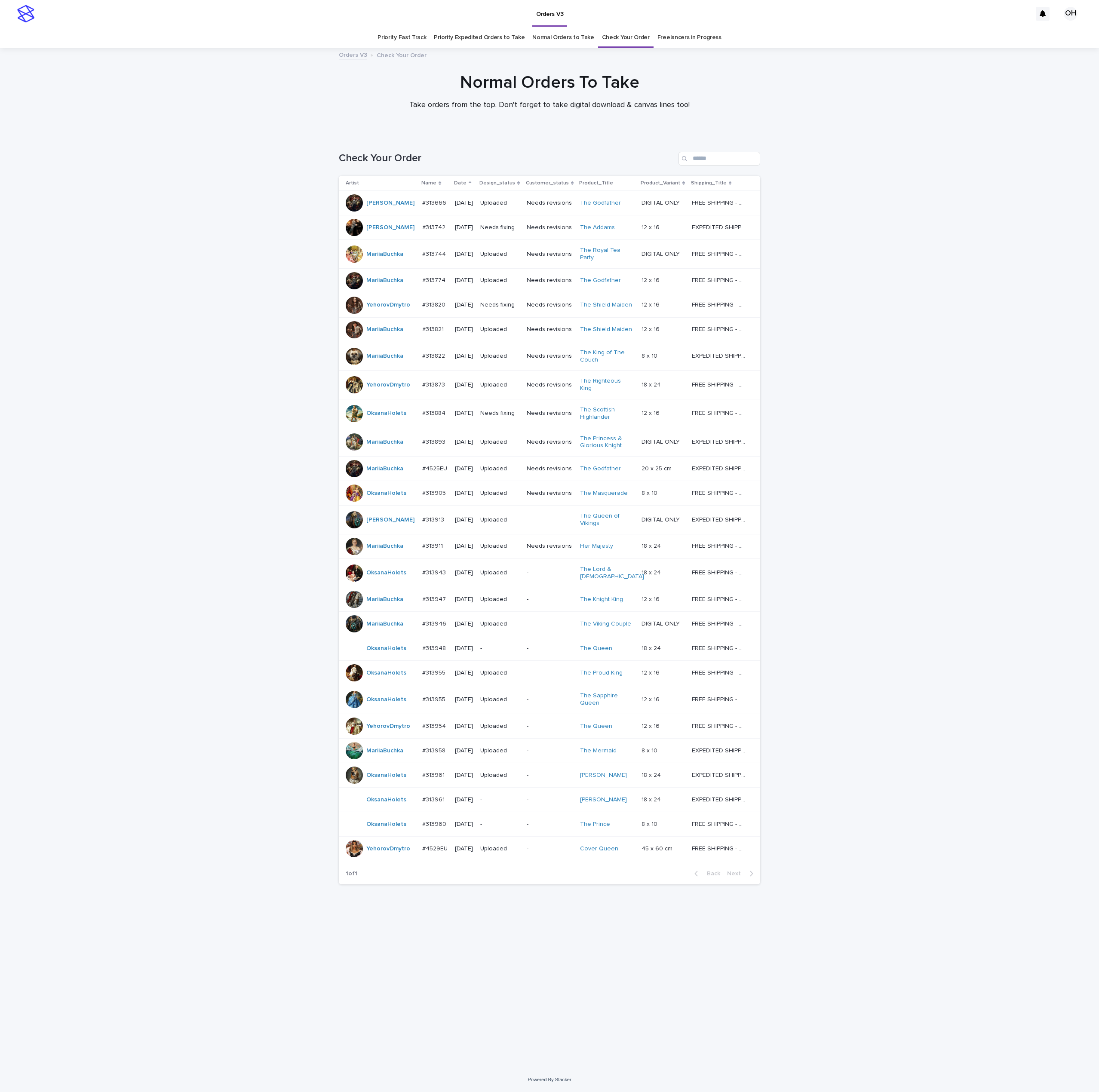
click at [419, 781] on td "#313961 #313961" at bounding box center [435, 799] width 32 height 25
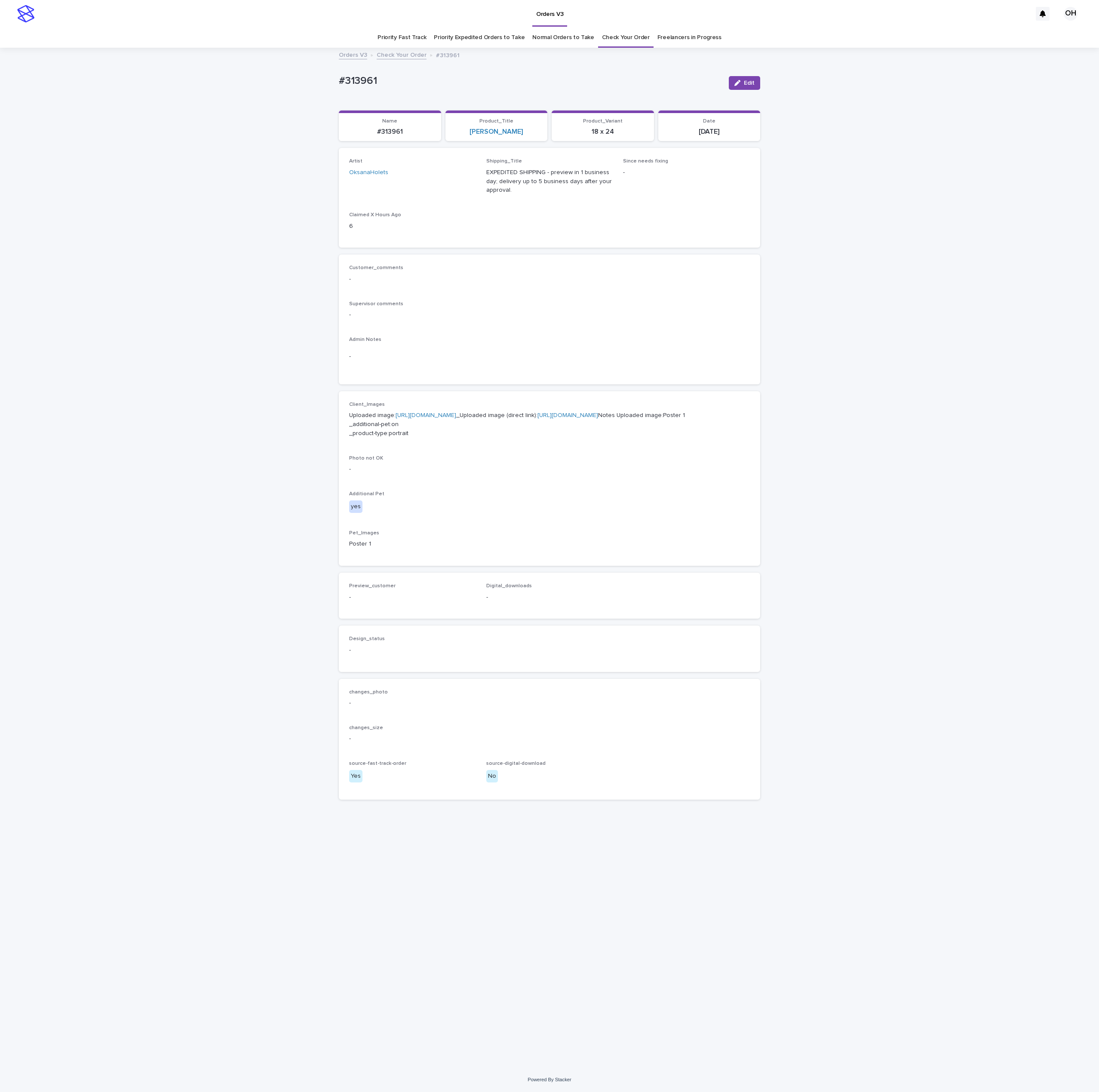
click at [441, 428] on p "Uploaded image: [URL][DOMAIN_NAME] _Uploaded image (direct link): [URL][DOMAIN_…" at bounding box center [549, 424] width 401 height 27
click at [441, 419] on link "[URL][DOMAIN_NAME]" at bounding box center [426, 415] width 60 height 6
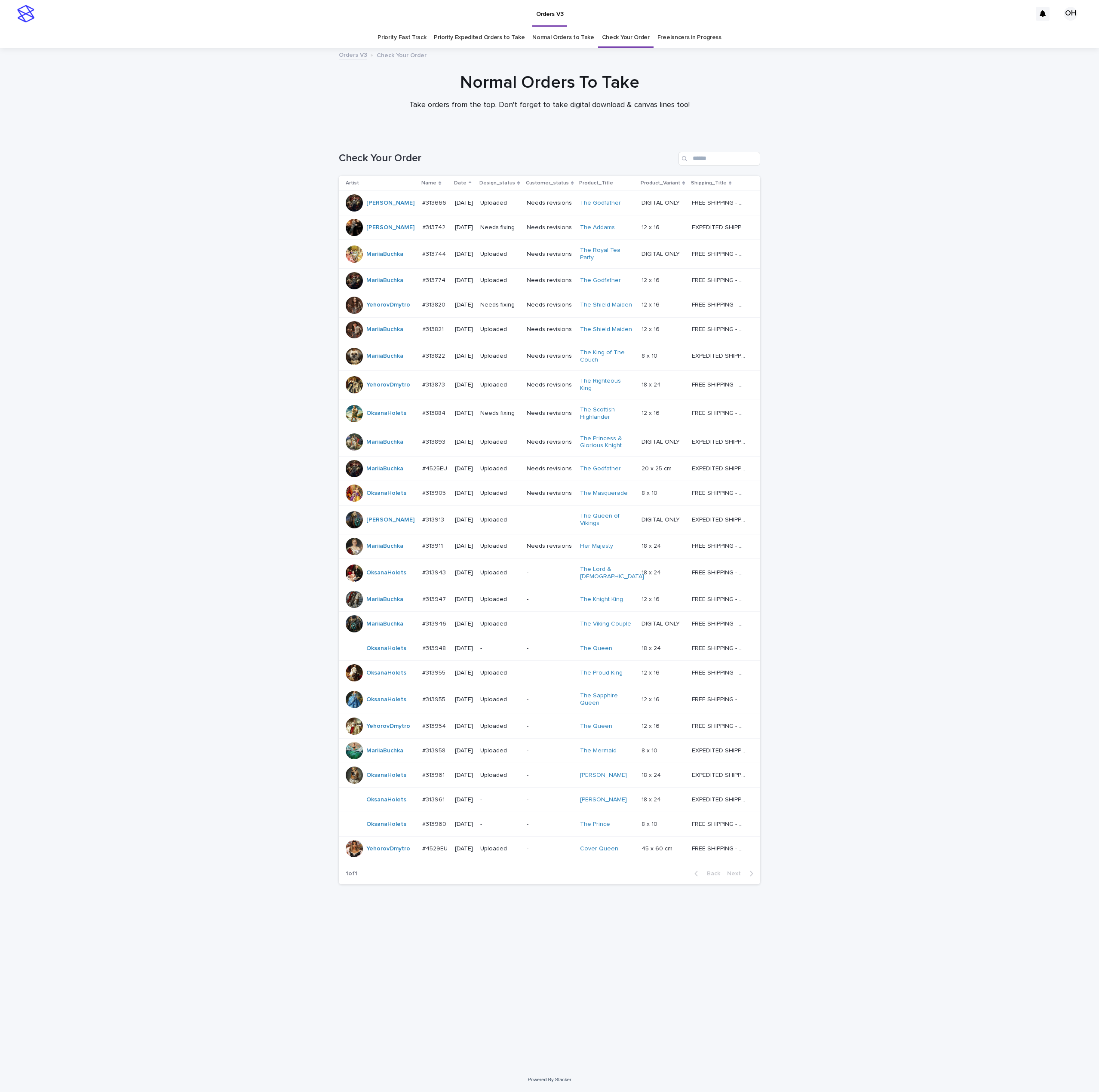
click at [821, 367] on div "Loading... Saving… Loading... Saving… Check Your Order Artist Name Date Design_…" at bounding box center [550, 601] width 1099 height 933
click at [432, 781] on p "#4529EU" at bounding box center [436, 849] width 27 height 9
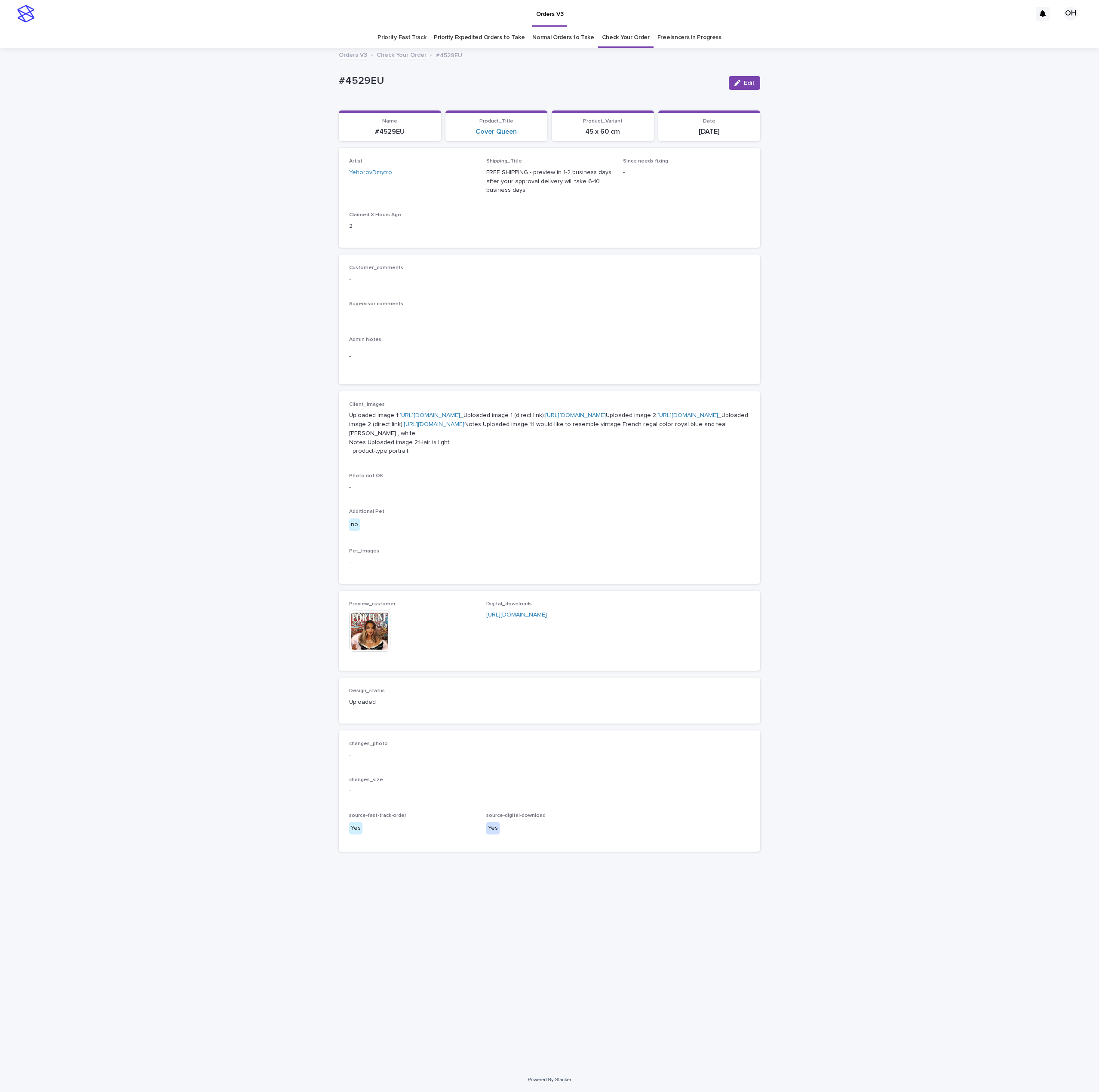
click at [370, 652] on img at bounding box center [369, 631] width 41 height 41
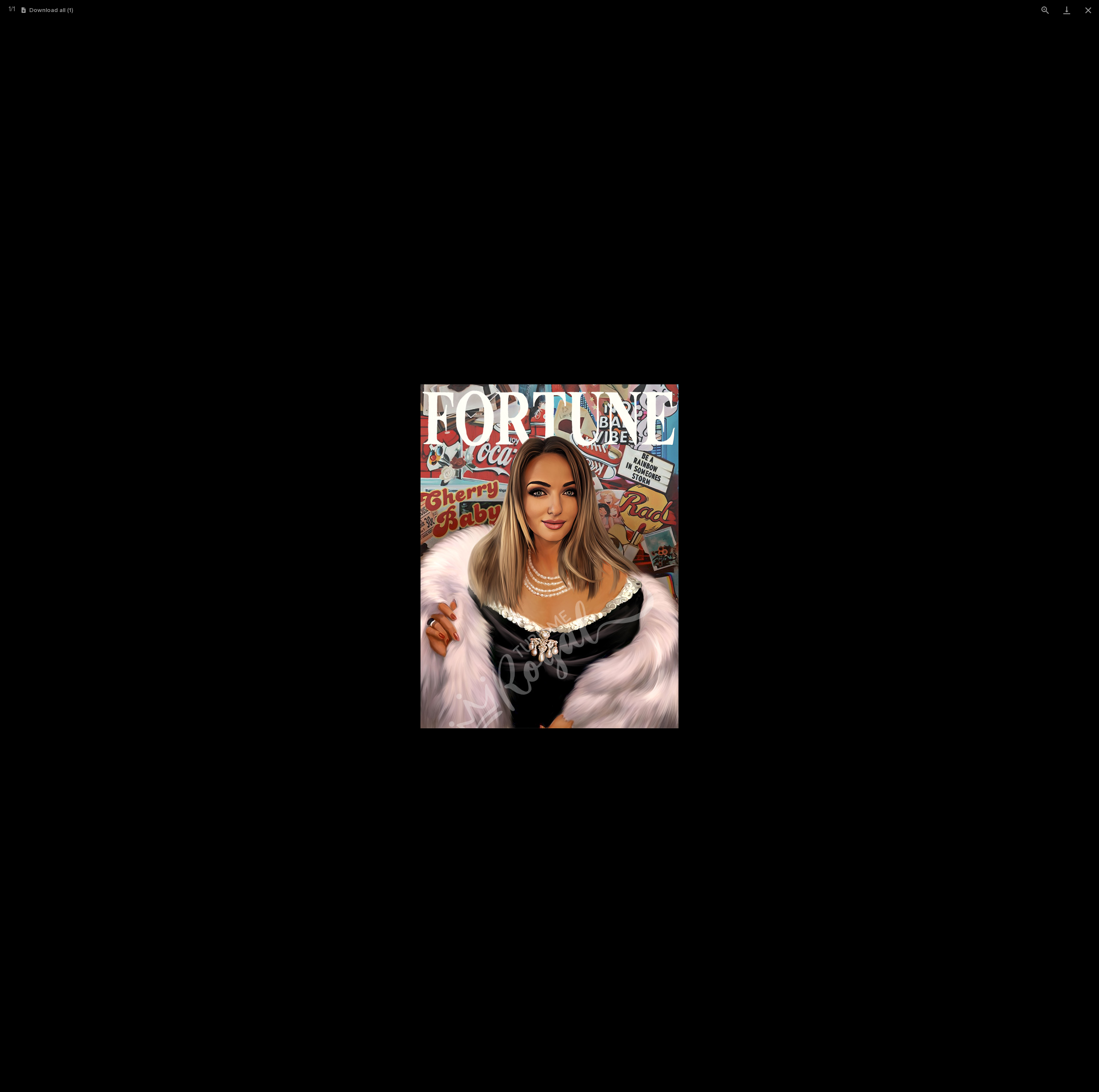
click at [821, 522] on picture at bounding box center [550, 556] width 1099 height 1072
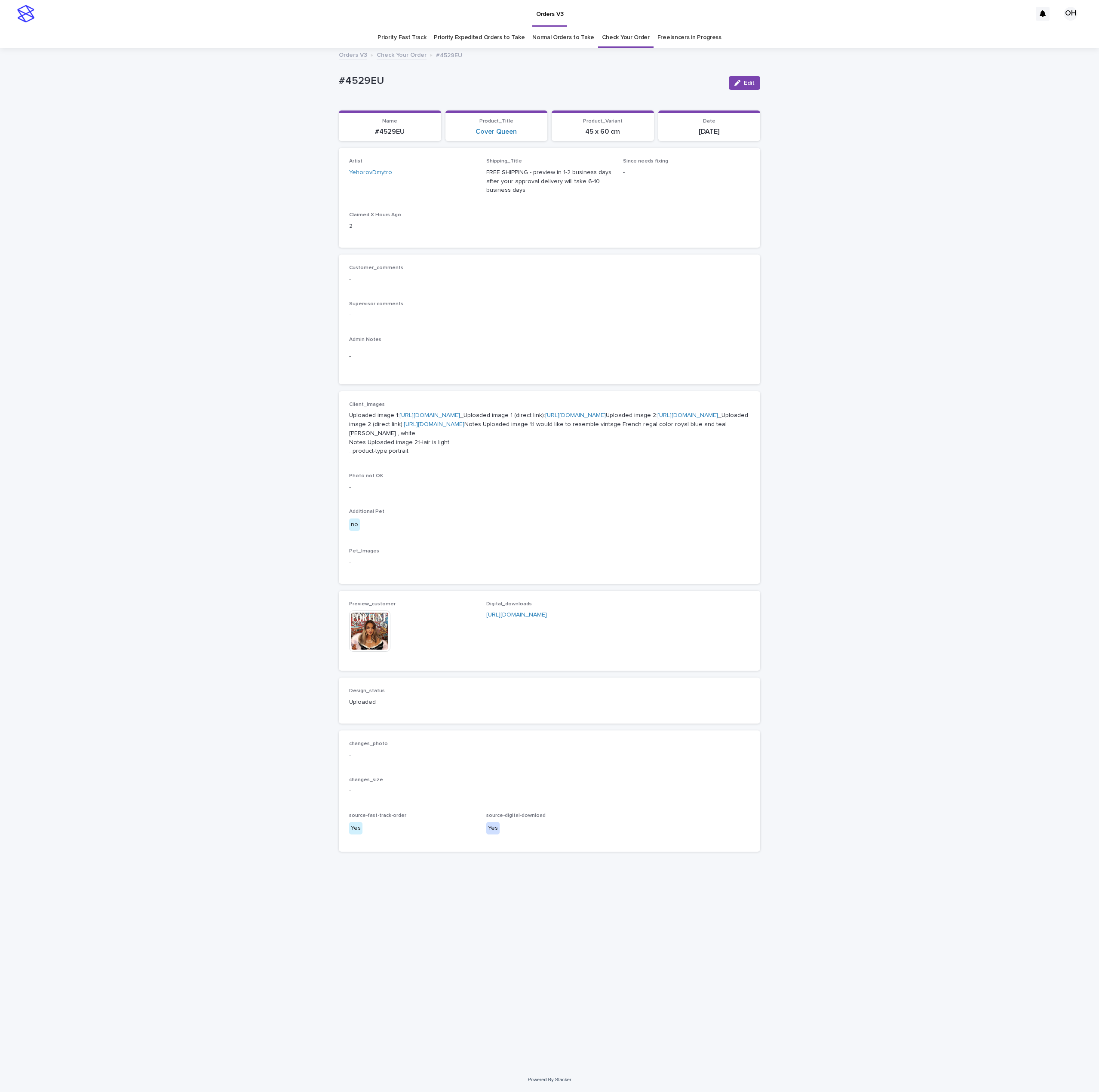
click at [434, 419] on link "[URL][DOMAIN_NAME]" at bounding box center [430, 415] width 60 height 6
click at [368, 652] on img at bounding box center [369, 631] width 41 height 41
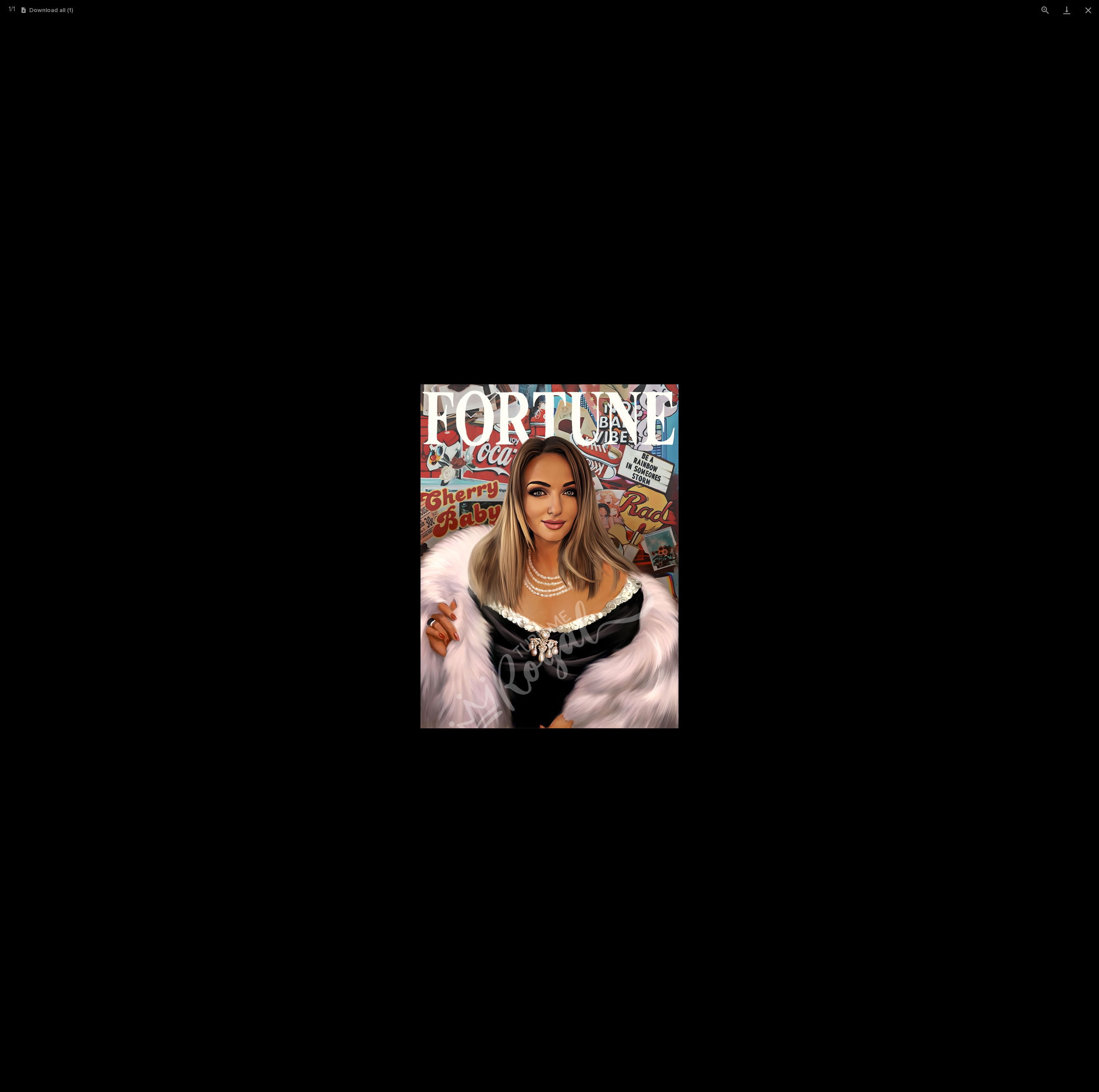
click at [589, 315] on picture at bounding box center [550, 556] width 1099 height 1072
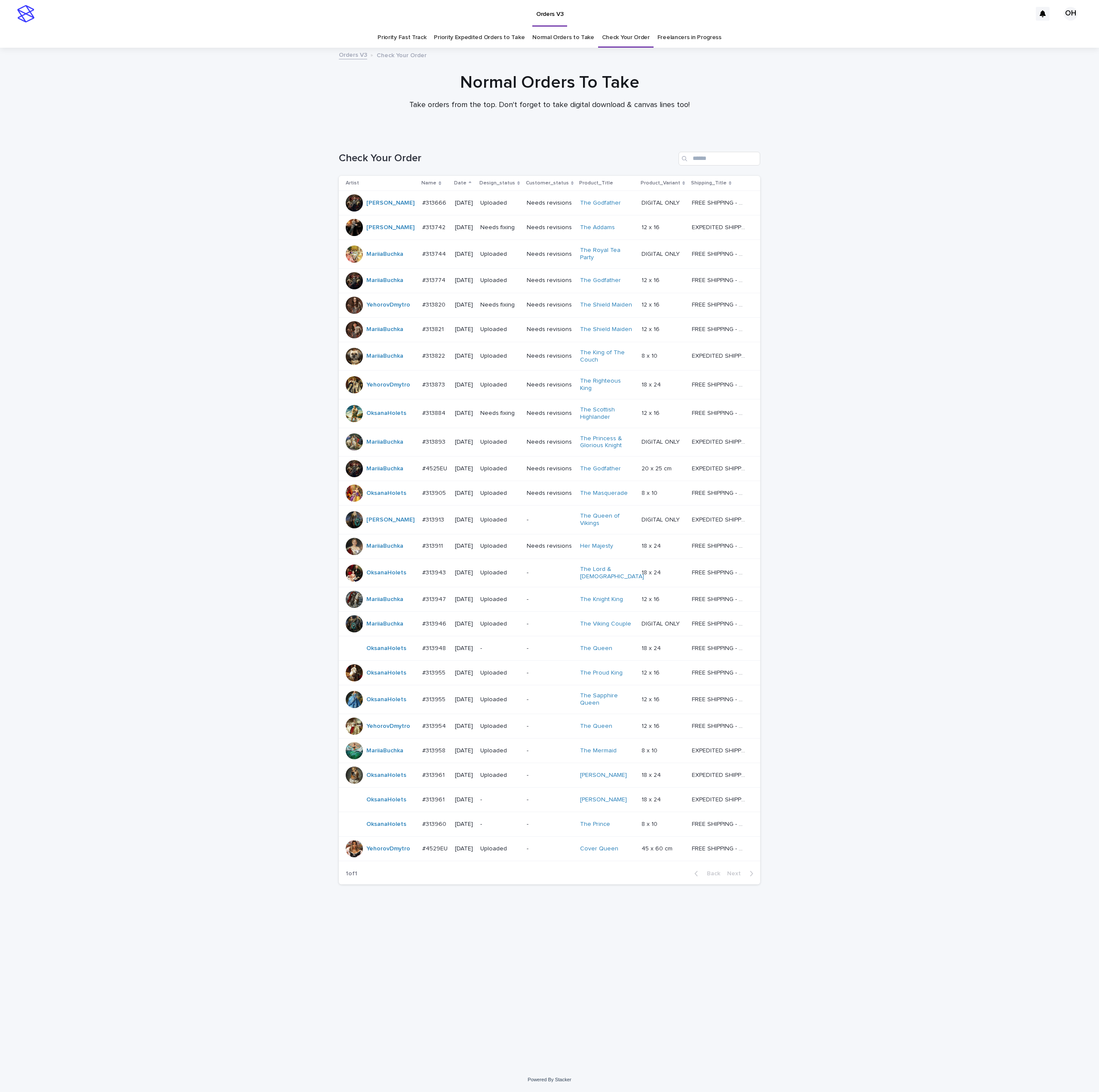
click at [438, 781] on p "#313961" at bounding box center [434, 799] width 24 height 9
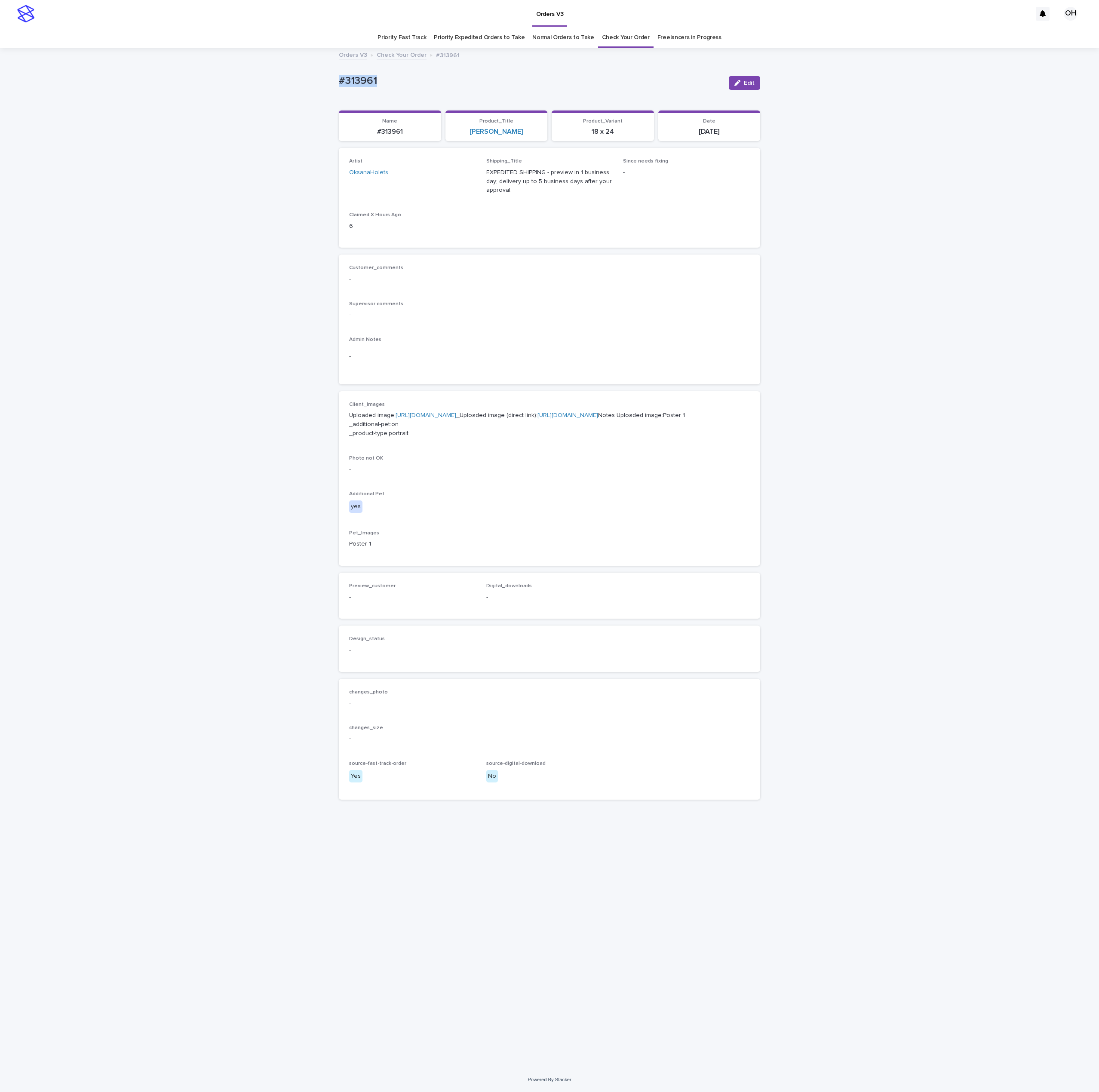
drag, startPoint x: 345, startPoint y: 91, endPoint x: 354, endPoint y: 79, distance: 15.0
click at [305, 86] on div "Loading... Saving… Loading... Saving… #313961 Edit #313961 Edit Sorry, there wa…" at bounding box center [550, 558] width 1099 height 1019
drag, startPoint x: 572, startPoint y: 257, endPoint x: 633, endPoint y: 194, distance: 87.7
click at [572, 257] on div "Customer_comments - Supervisor comments - Admin Notes -" at bounding box center [549, 319] width 421 height 130
click at [751, 82] on span "Edit" at bounding box center [749, 83] width 11 height 6
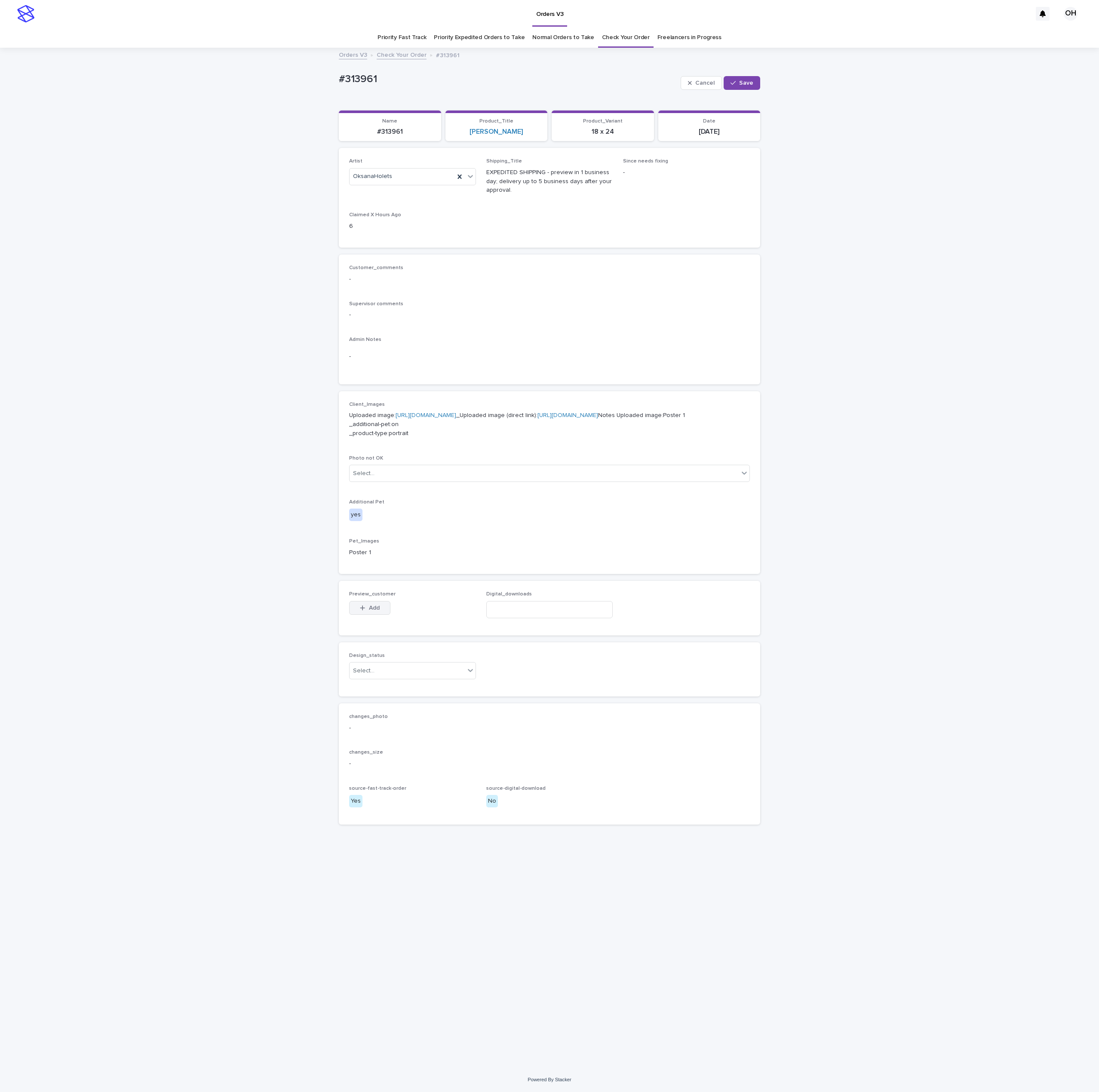
click at [356, 615] on button "Add" at bounding box center [369, 608] width 41 height 14
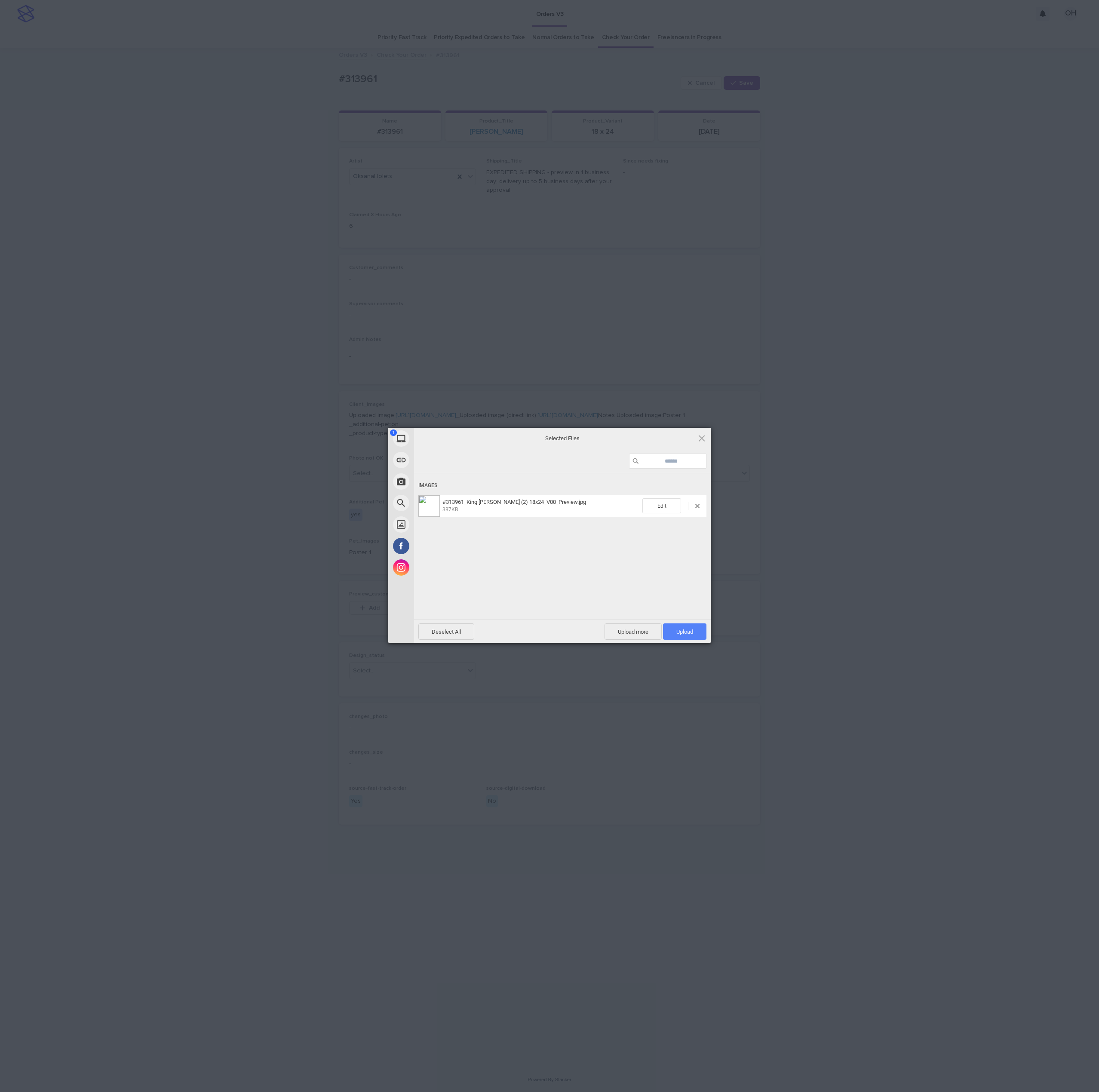
click at [688, 636] on span "Upload 1" at bounding box center [685, 631] width 43 height 17
click at [762, 519] on div "My Device Link (URL) Take Photo Web Search Unsplash Facebook Instagram Uploaded…" at bounding box center [550, 546] width 1099 height 1092
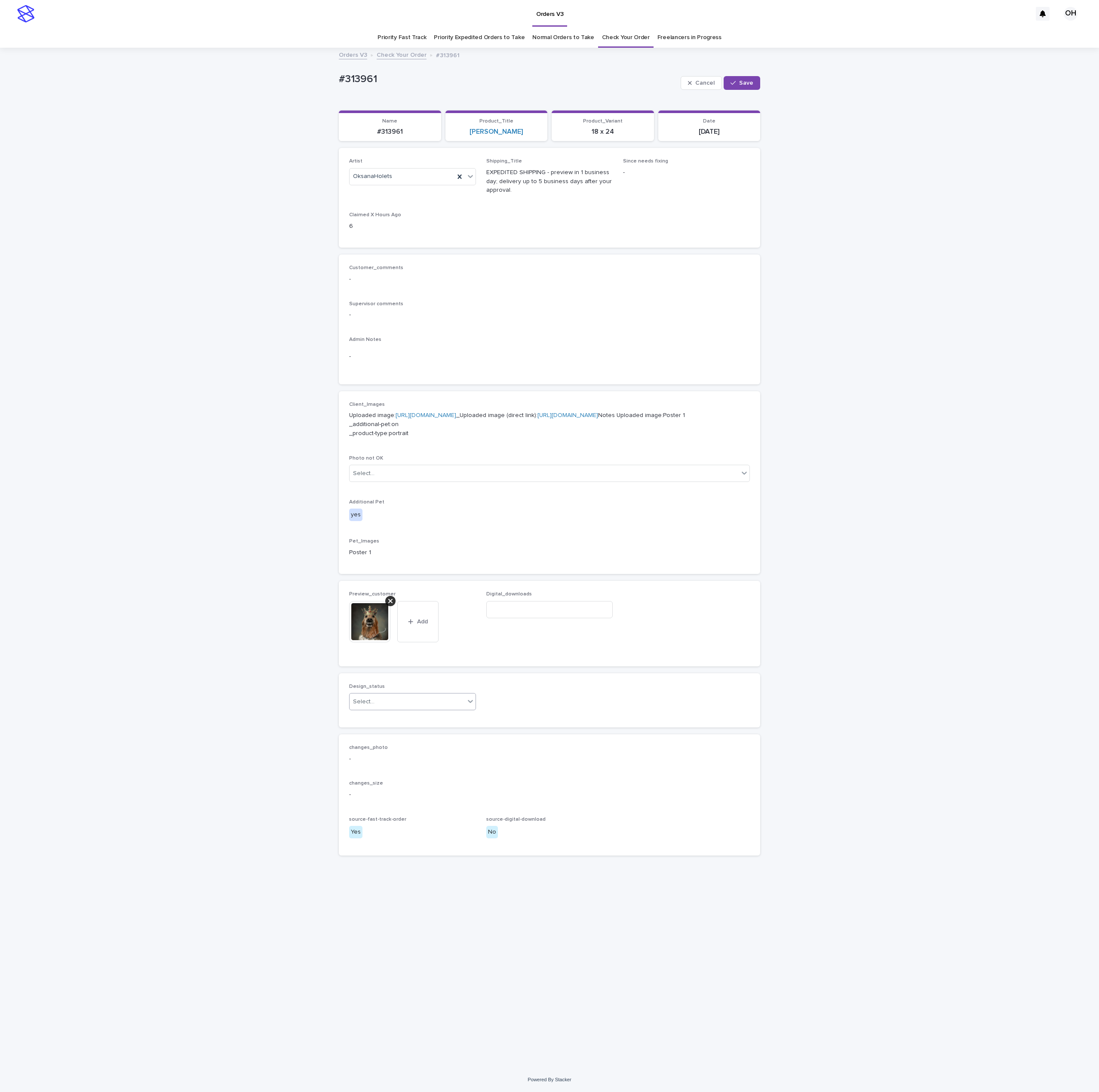
click at [415, 709] on div "Select..." at bounding box center [407, 702] width 115 height 14
click at [389, 772] on div "Uploaded" at bounding box center [412, 773] width 126 height 15
click at [738, 86] on button "Save" at bounding box center [742, 83] width 36 height 14
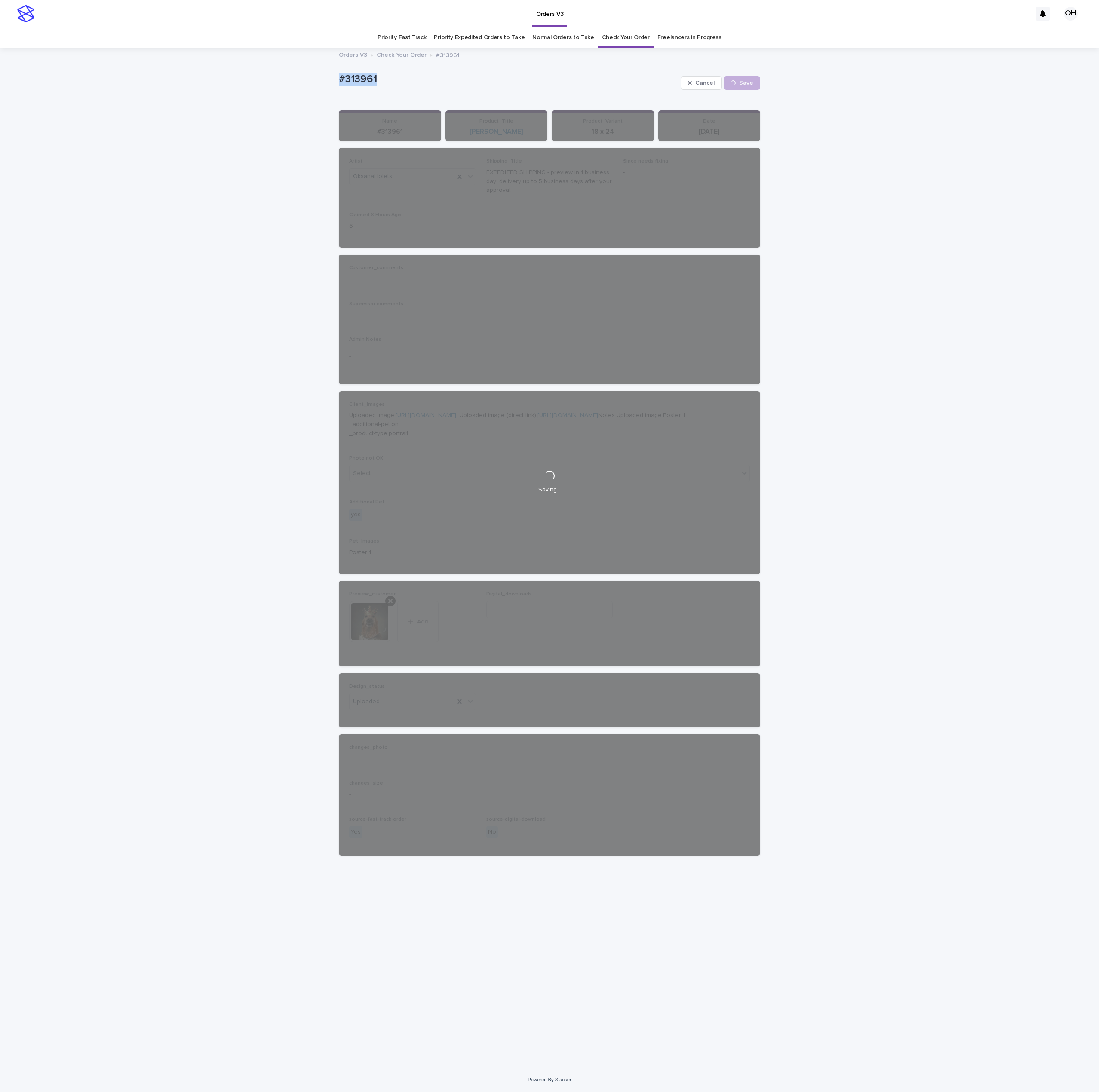
drag, startPoint x: 384, startPoint y: 82, endPoint x: 340, endPoint y: 83, distance: 44.0
click at [308, 86] on div "Loading... Saving… Loading... Saving… #313961 Cancel Save #313961 Cancel Loadin…" at bounding box center [550, 558] width 1099 height 1019
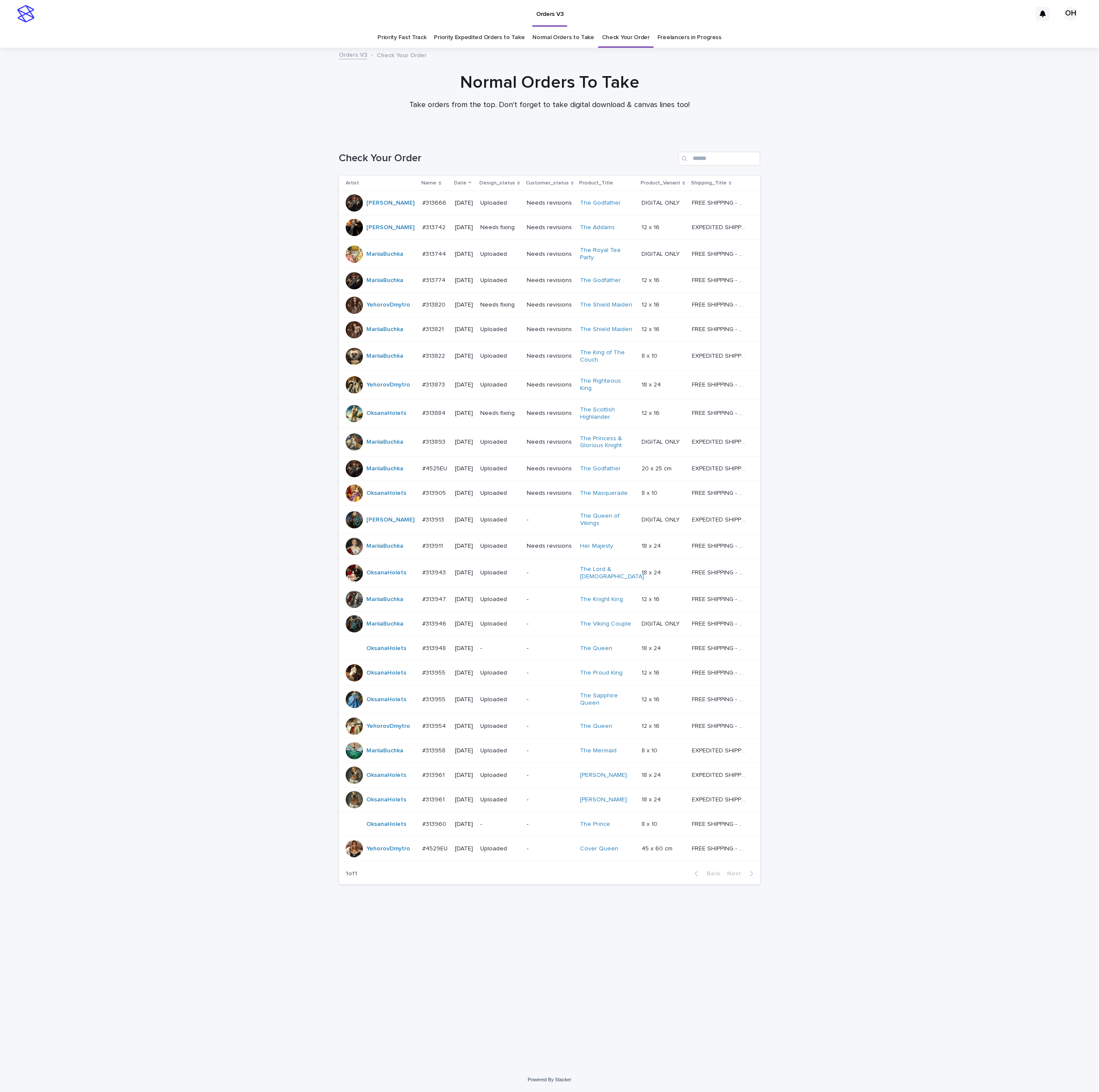
click at [429, 781] on p "#313960" at bounding box center [435, 824] width 26 height 9
click at [431, 643] on p "#313948" at bounding box center [435, 648] width 25 height 9
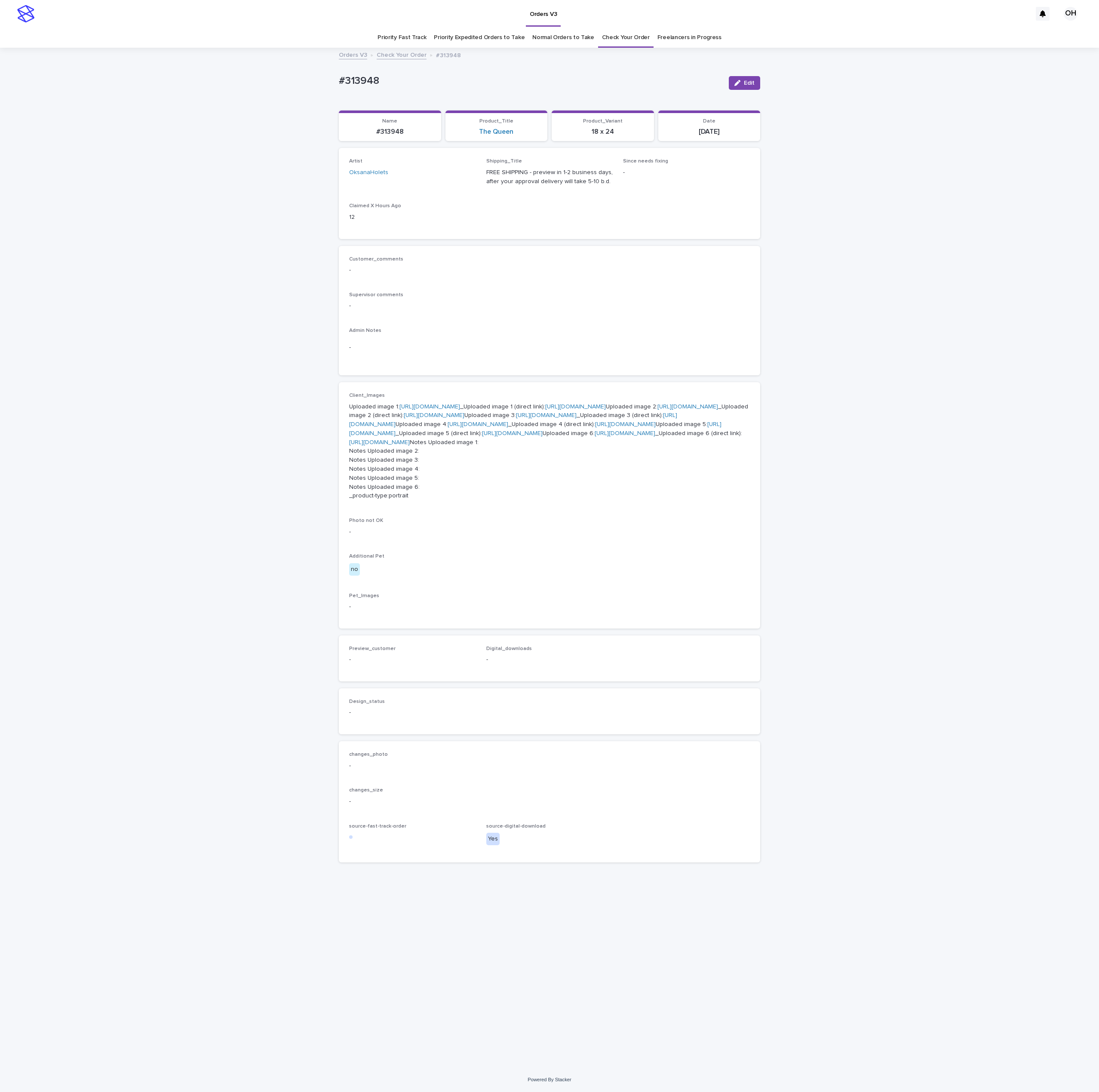
click at [422, 410] on link "[URL][DOMAIN_NAME]" at bounding box center [430, 407] width 60 height 6
click at [657, 410] on link "[URL][DOMAIN_NAME]" at bounding box center [687, 407] width 60 height 6
click at [516, 419] on link "[URL][DOMAIN_NAME]" at bounding box center [546, 415] width 60 height 6
click at [595, 436] on link "[URL][DOMAIN_NAME]" at bounding box center [625, 433] width 60 height 6
click at [384, 436] on link "[URL][DOMAIN_NAME]" at bounding box center [535, 429] width 372 height 15
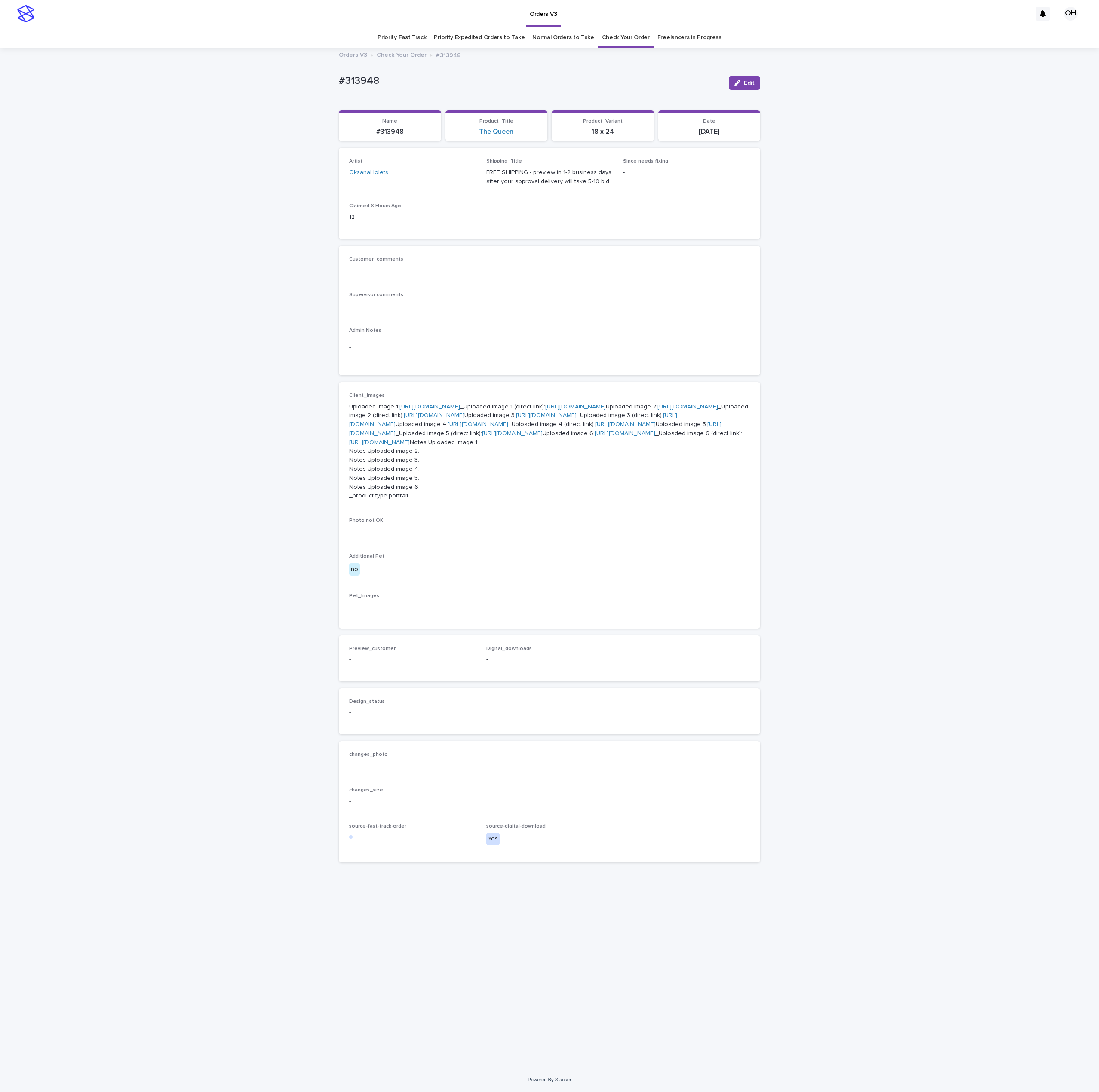
click at [447, 428] on link "[URL][DOMAIN_NAME]" at bounding box center [478, 424] width 60 height 6
click at [657, 410] on link "[URL][DOMAIN_NAME]" at bounding box center [687, 407] width 60 height 6
click at [516, 419] on link "[URL][DOMAIN_NAME]" at bounding box center [546, 415] width 60 height 6
